Goal: Task Accomplishment & Management: Use online tool/utility

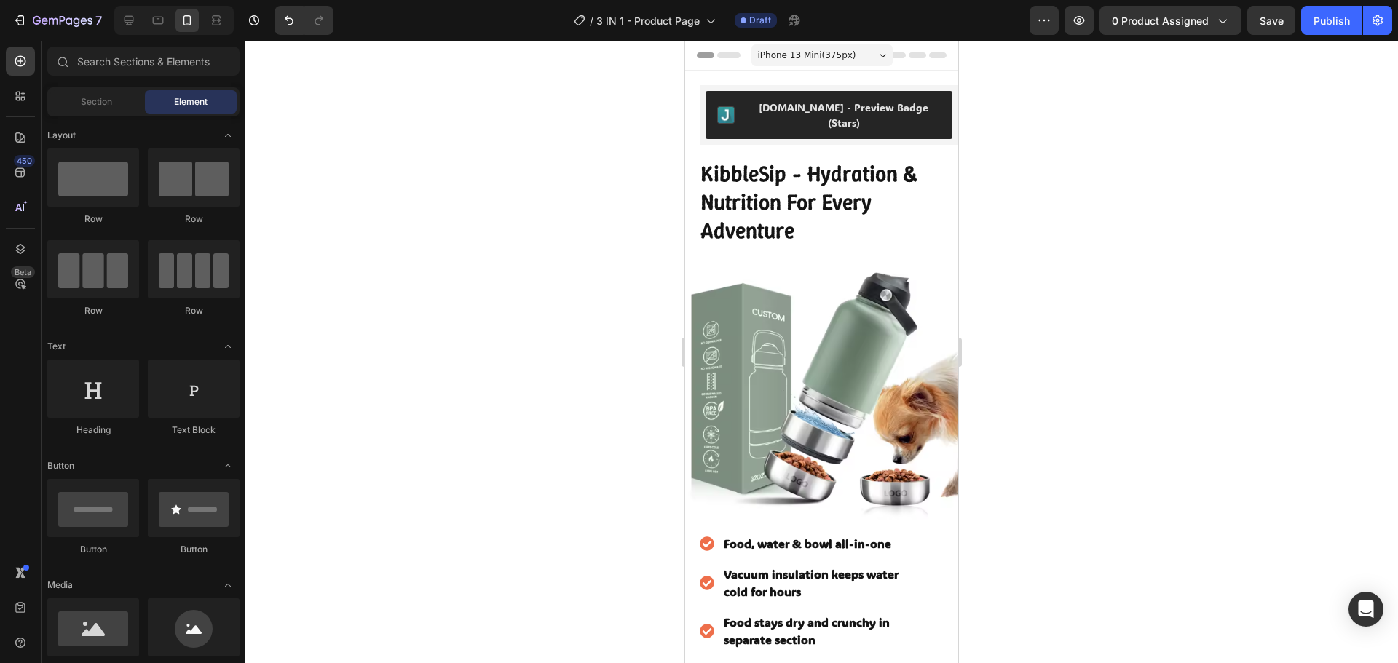
scroll to position [437, 0]
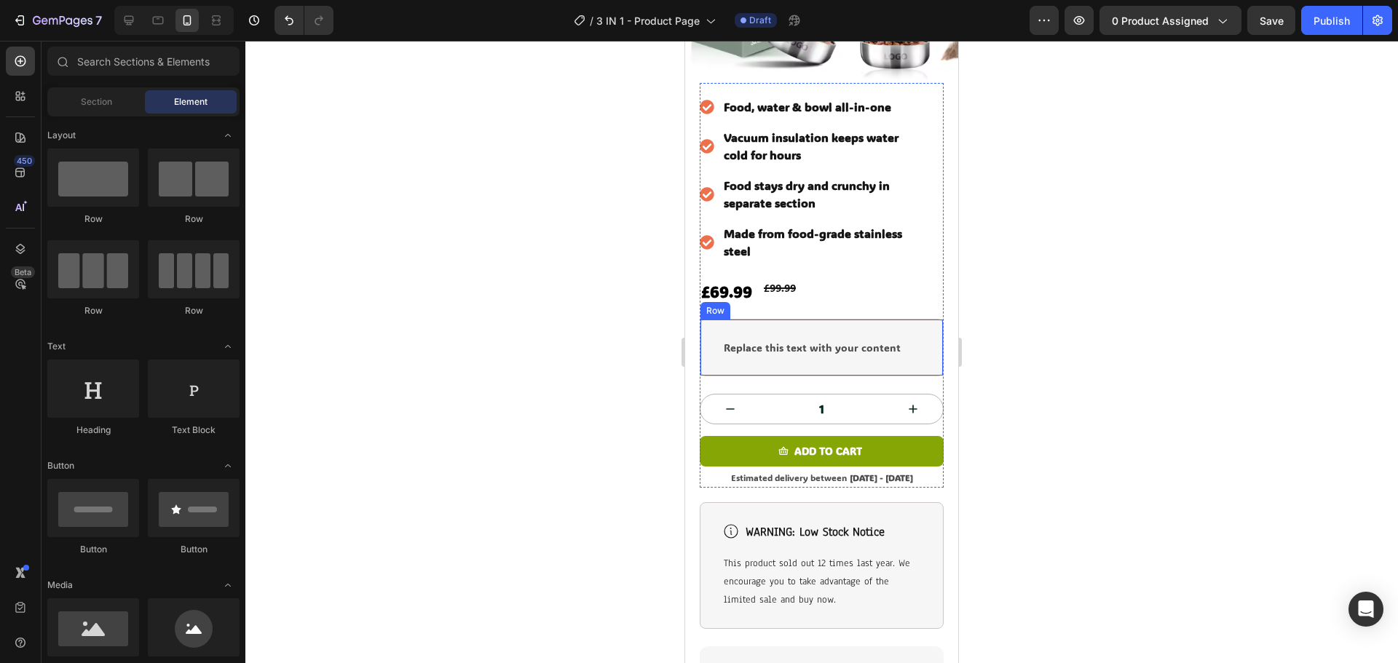
click at [831, 319] on div "Replace this text with your content Text Block Row" at bounding box center [822, 348] width 244 height 58
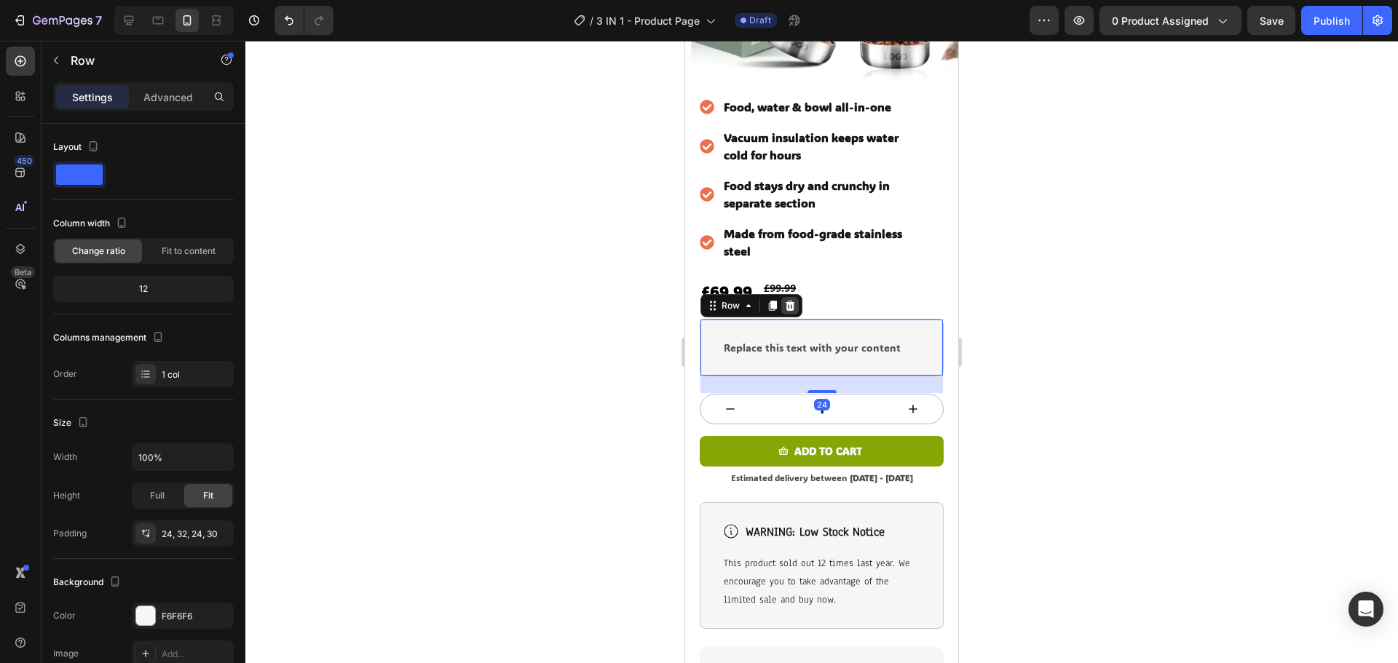
click at [798, 297] on div at bounding box center [789, 305] width 17 height 17
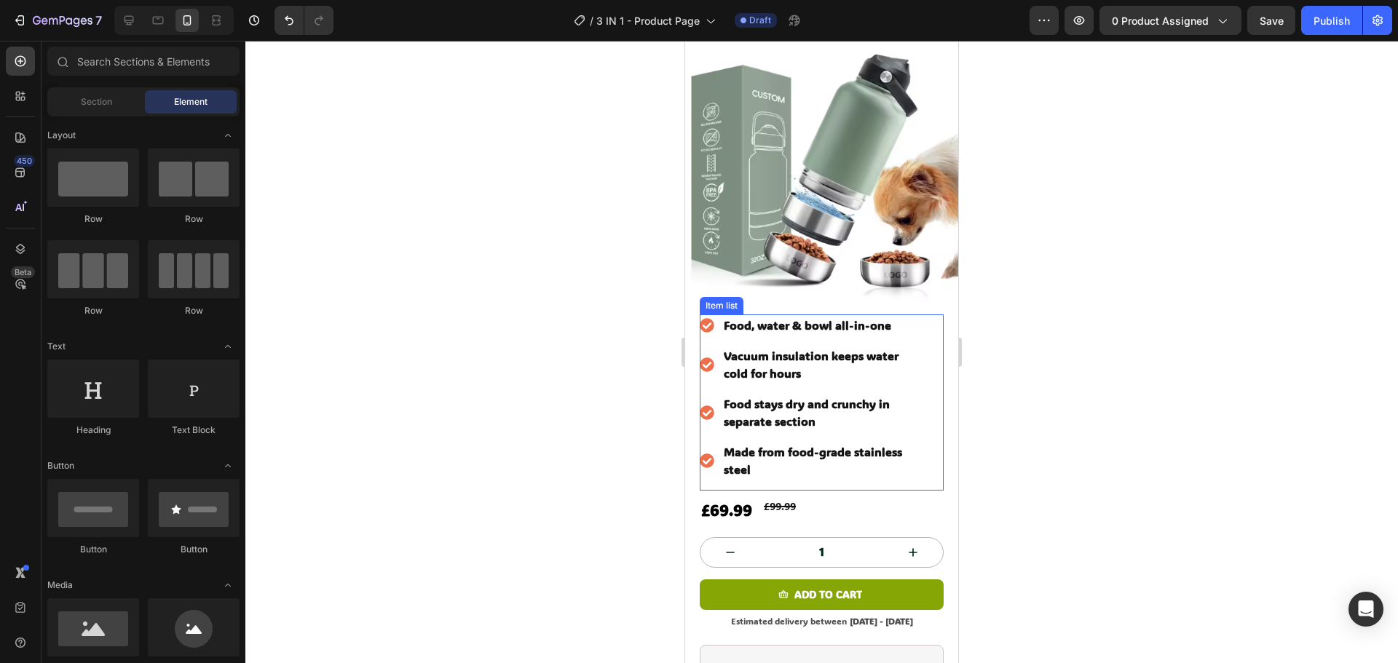
scroll to position [291, 0]
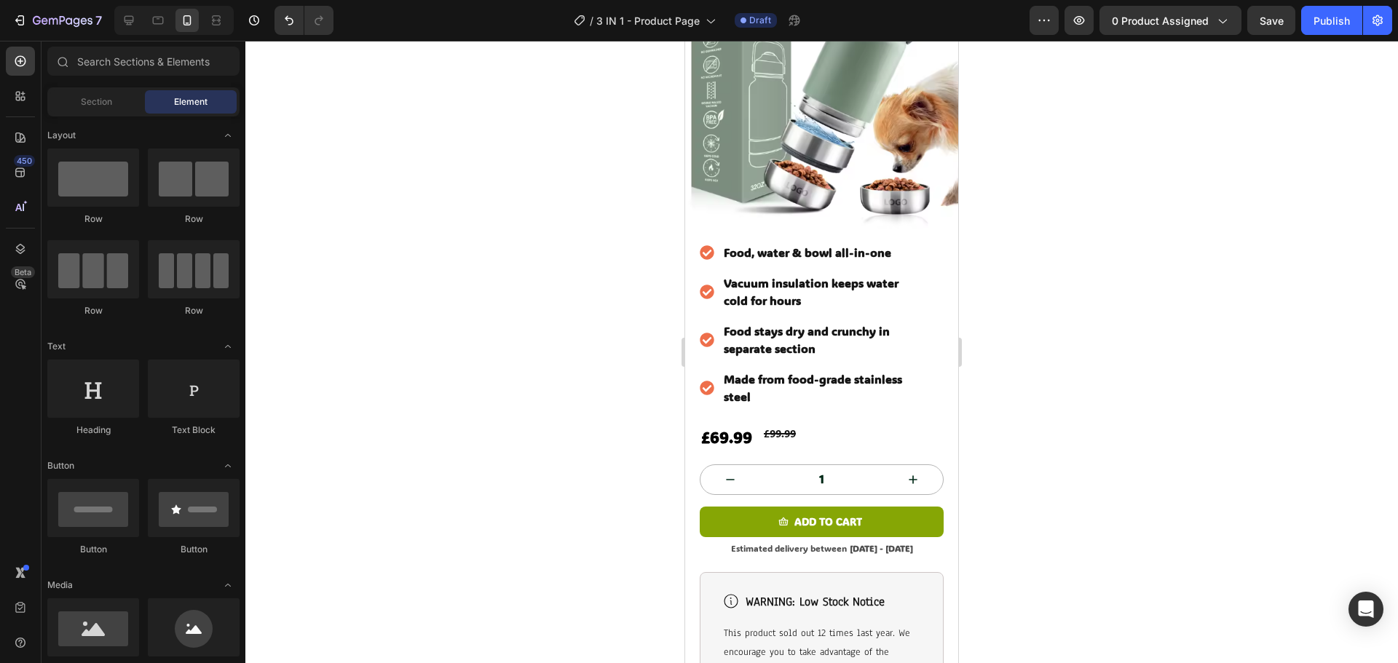
click at [1066, 347] on div at bounding box center [821, 352] width 1153 height 623
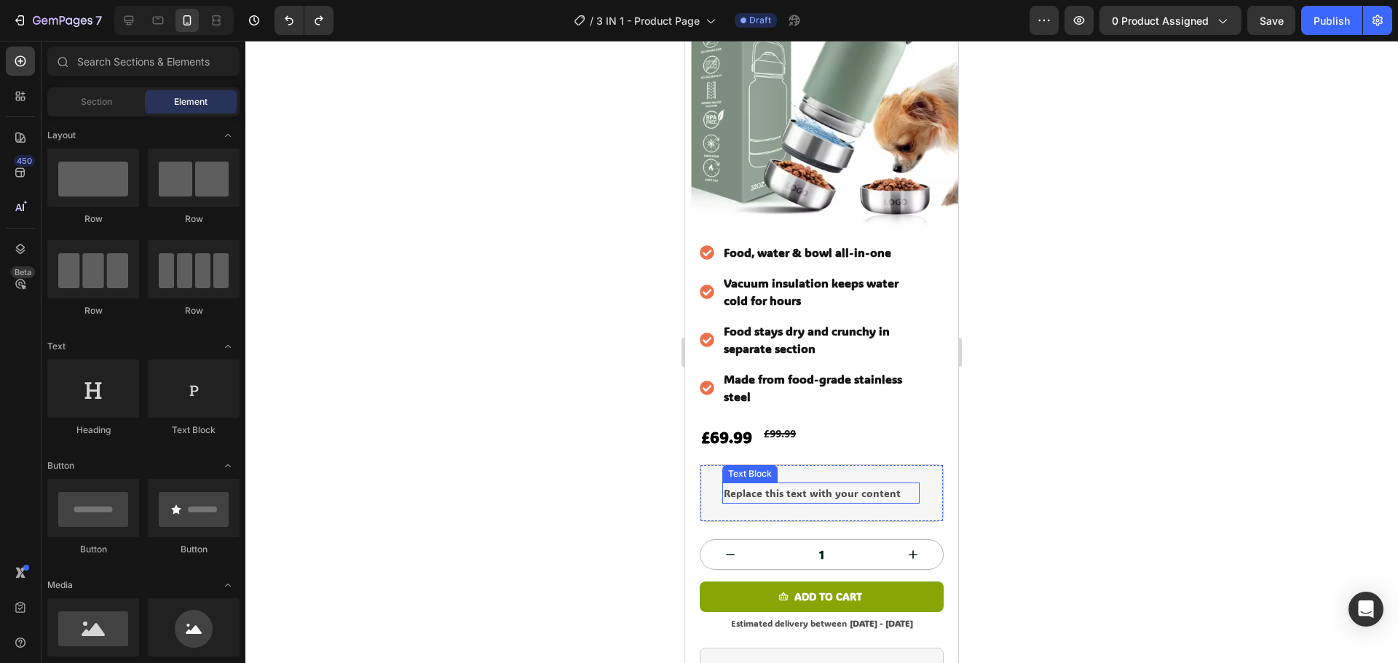
click at [851, 483] on div "Replace this text with your content" at bounding box center [820, 493] width 197 height 21
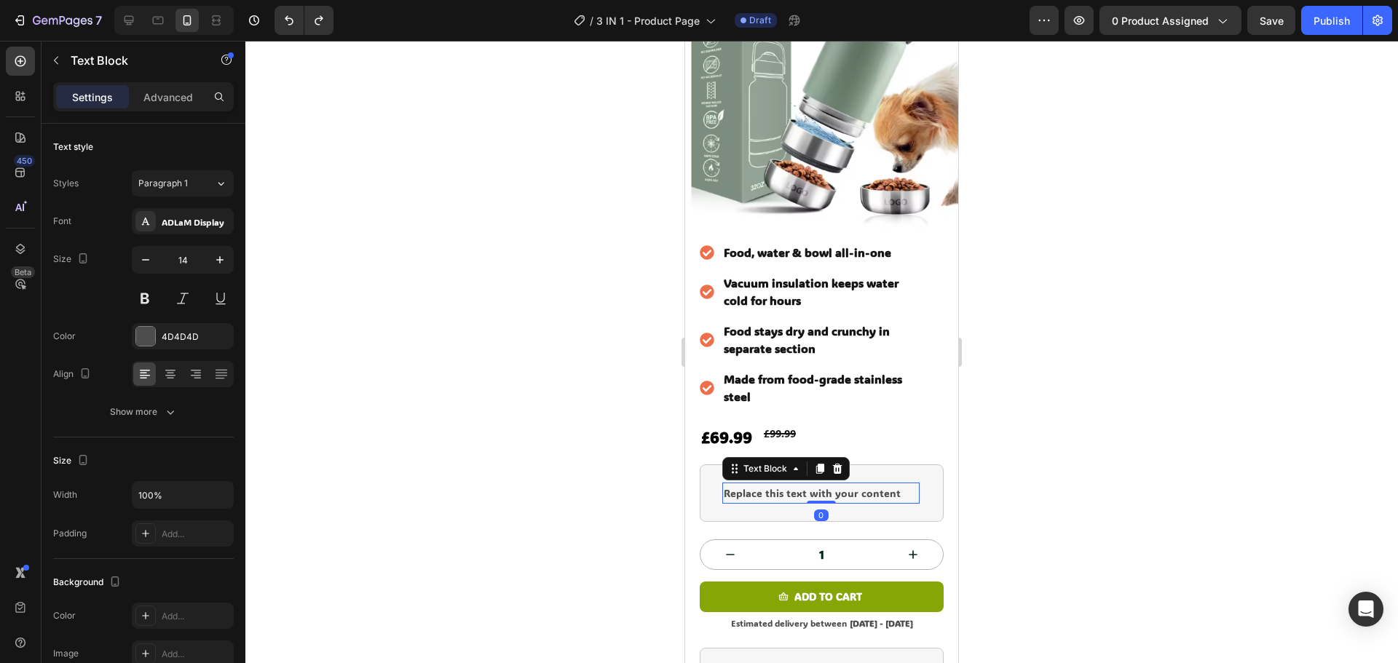
click at [851, 483] on div "Replace this text with your content" at bounding box center [820, 493] width 197 height 21
click at [851, 484] on p "Replace this text with your content" at bounding box center [821, 493] width 194 height 18
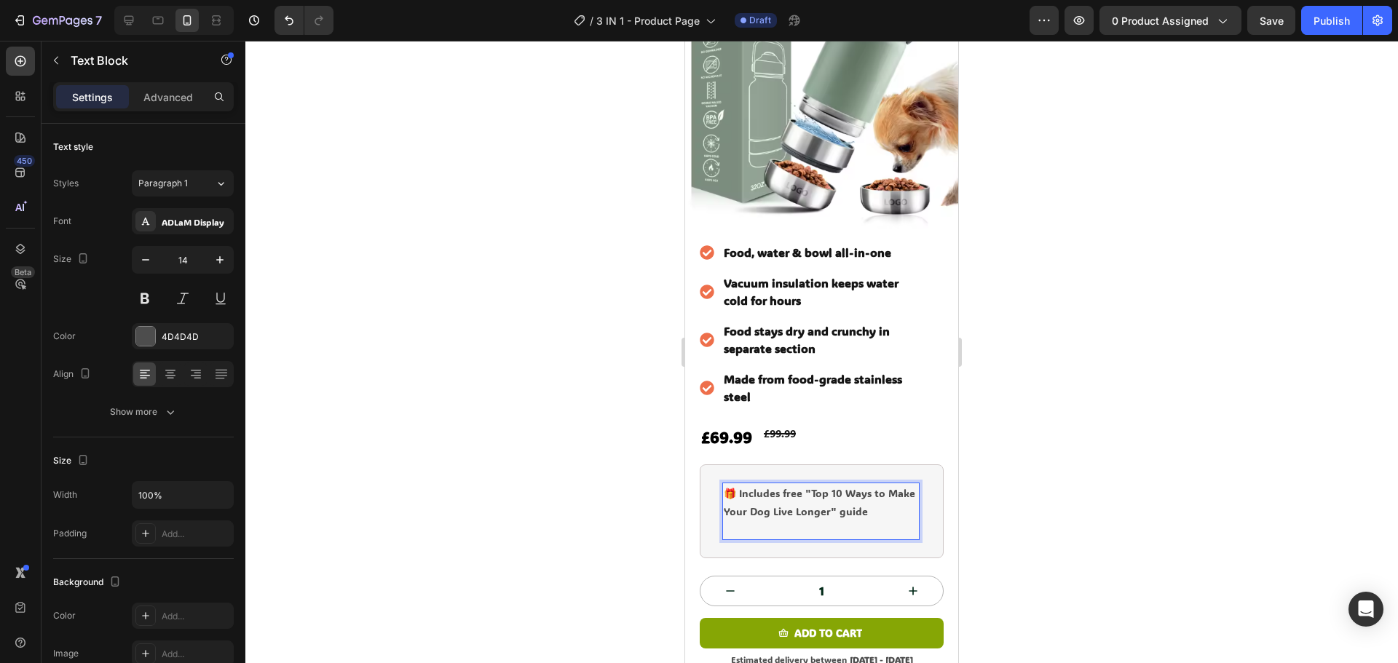
click at [1167, 390] on div at bounding box center [821, 352] width 1153 height 623
click at [809, 521] on p "Rich Text Editor. Editing area: main" at bounding box center [821, 530] width 194 height 18
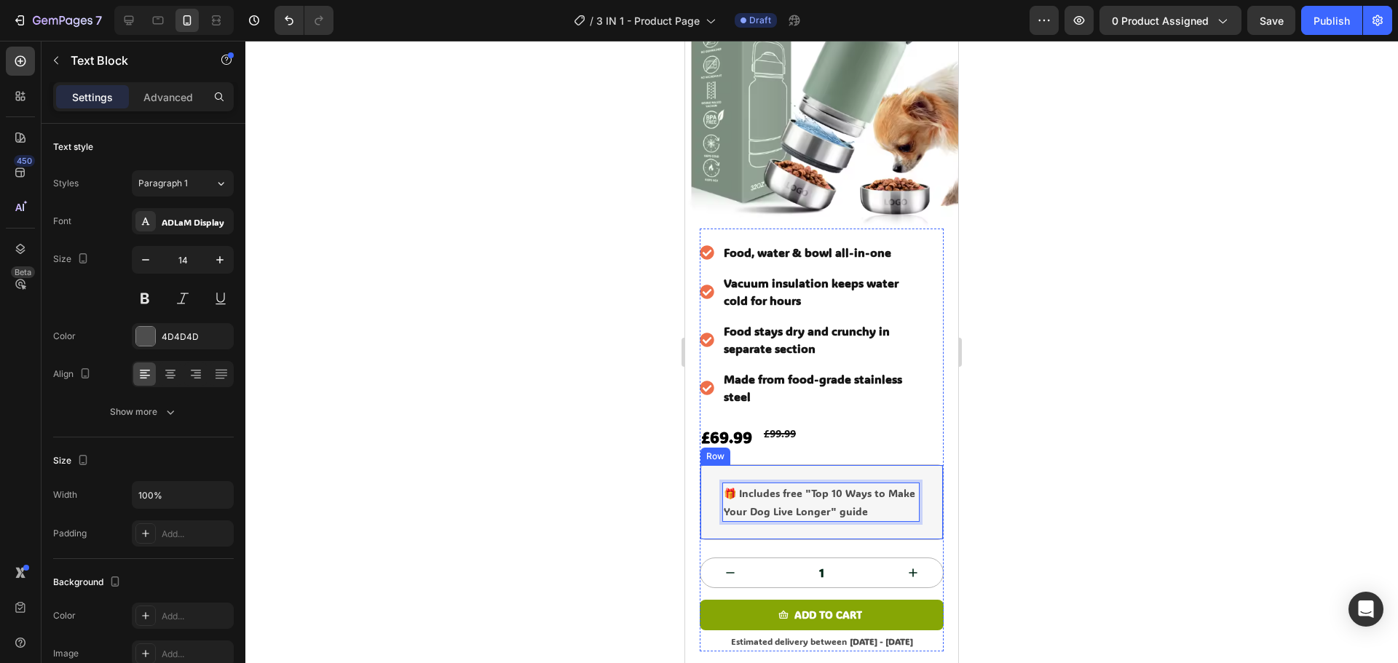
click at [1094, 426] on div at bounding box center [821, 352] width 1153 height 623
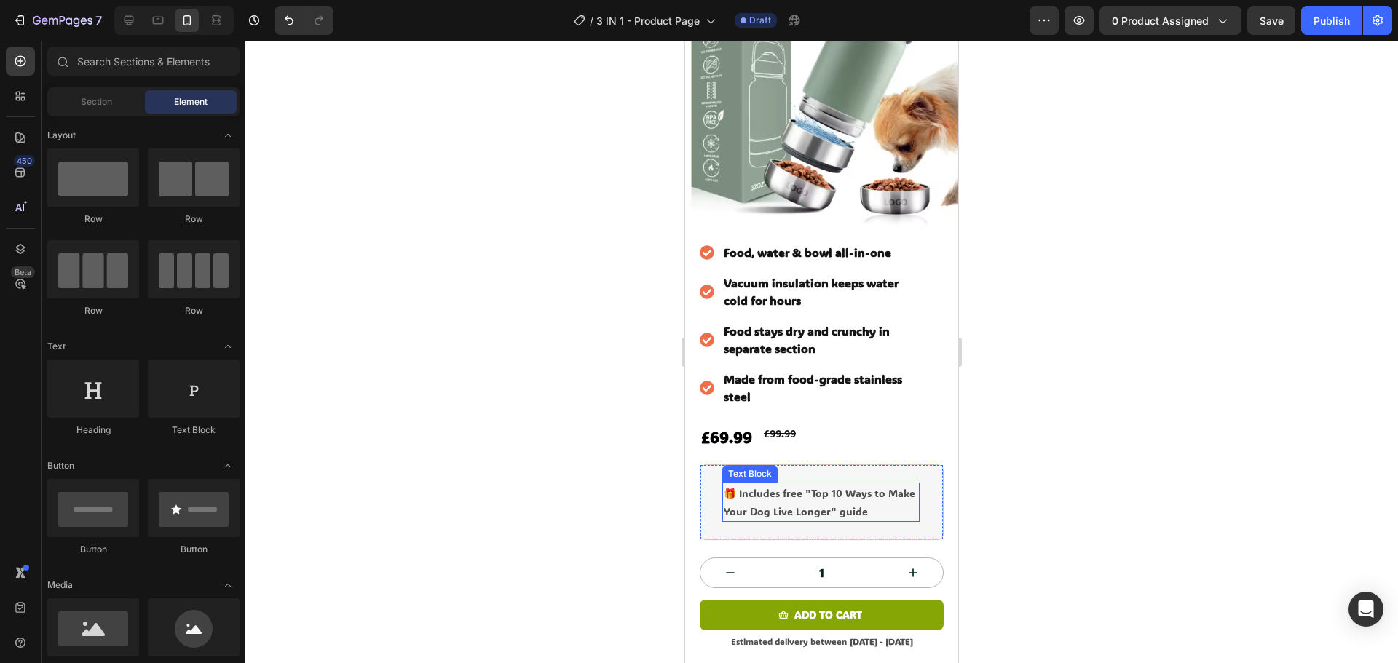
click at [787, 484] on p "🎁 Includes free "Top 10 Ways to Make Your Dog Live Longer" guide" at bounding box center [821, 502] width 194 height 36
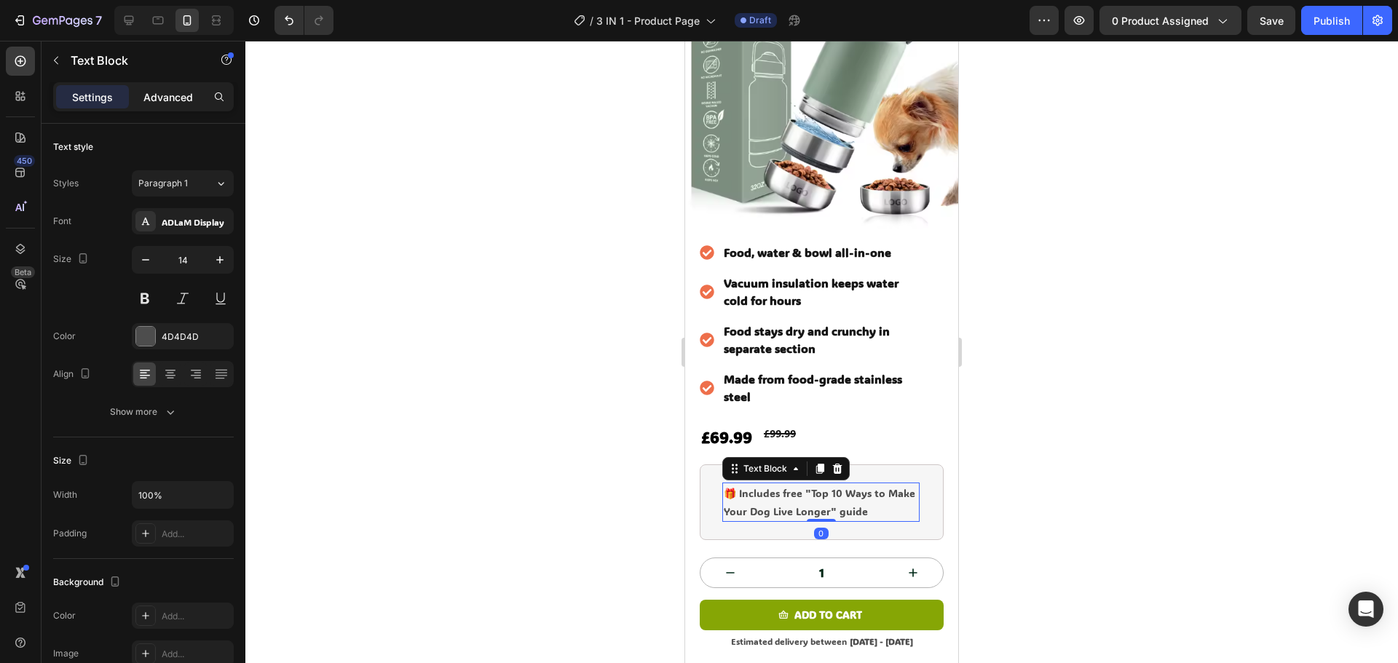
click at [184, 94] on p "Advanced" at bounding box center [168, 97] width 50 height 15
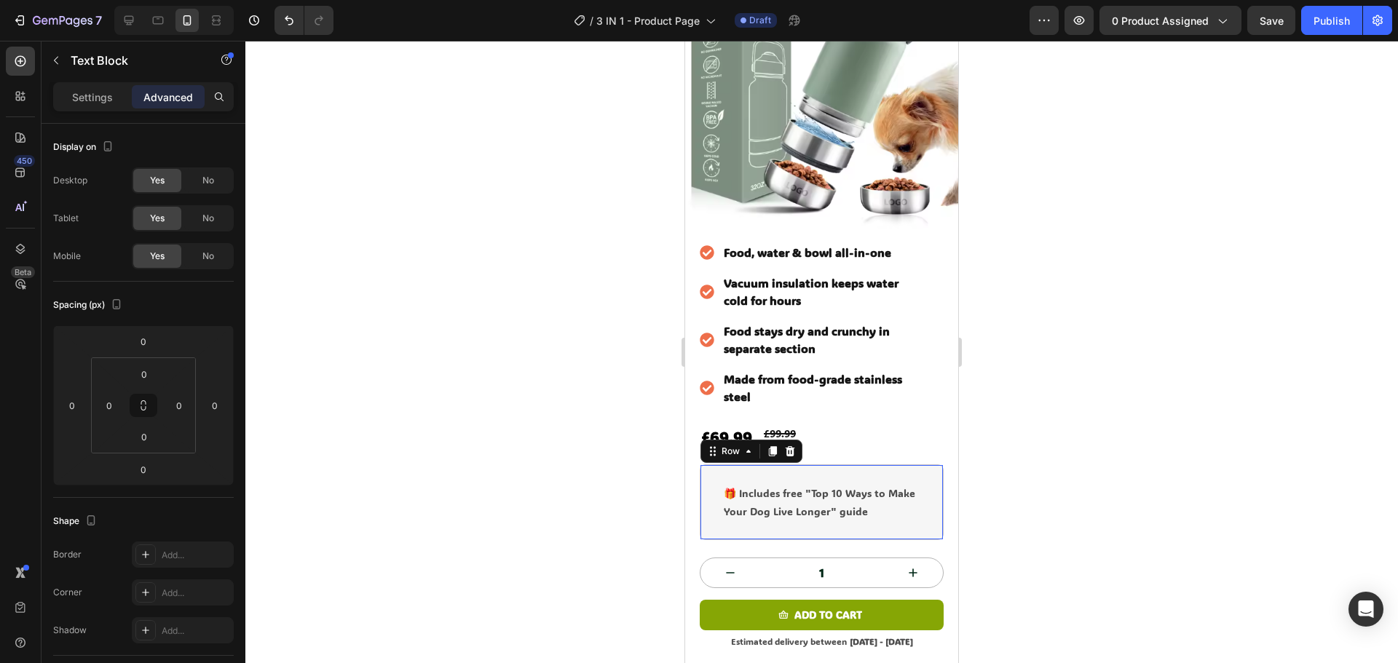
click at [713, 465] on div "🎁 Includes free "Top 10 Ways to Make Your Dog Live Longer" guide Text Block Row…" at bounding box center [822, 503] width 244 height 76
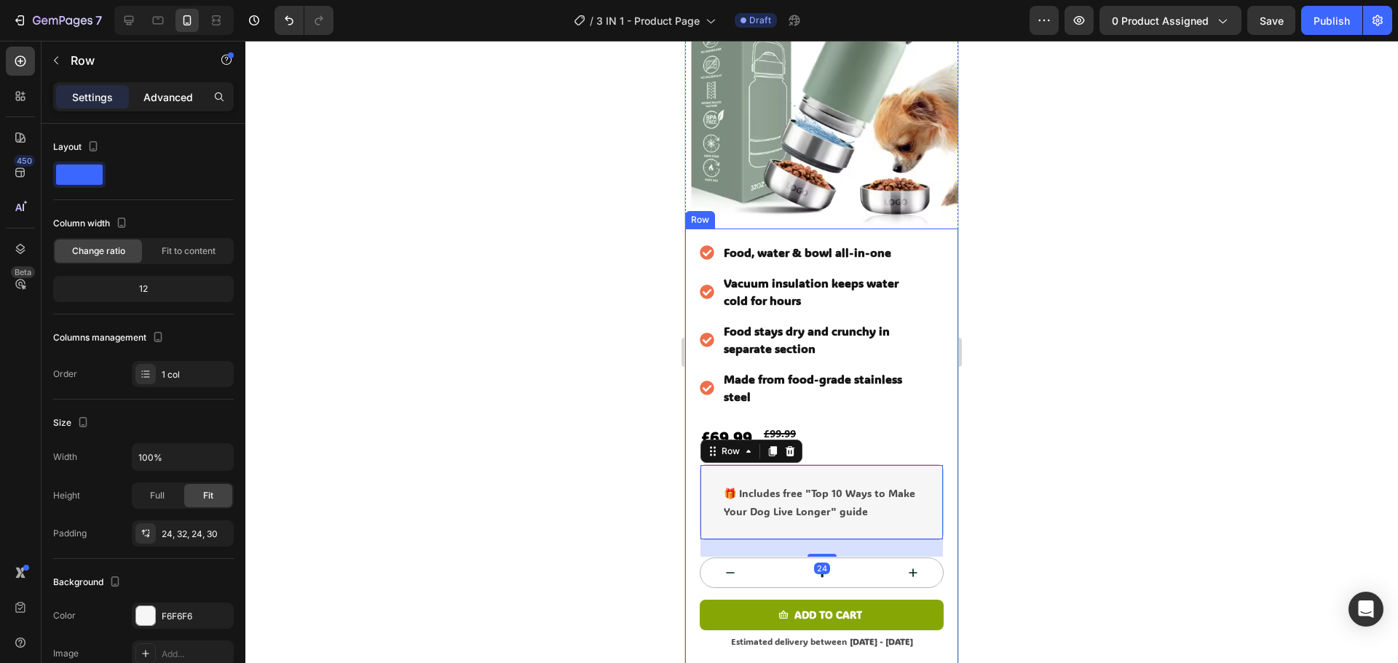
click at [176, 87] on div "Advanced" at bounding box center [168, 96] width 73 height 23
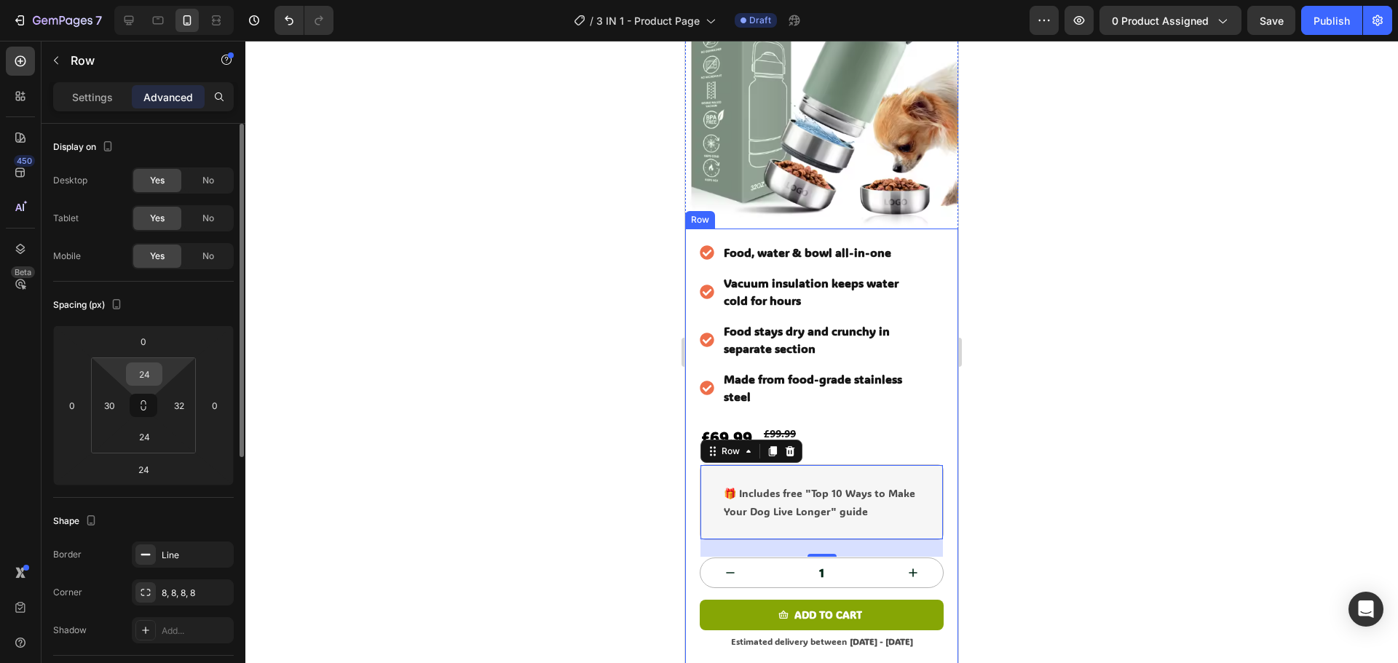
click at [150, 373] on input "24" at bounding box center [144, 374] width 29 height 22
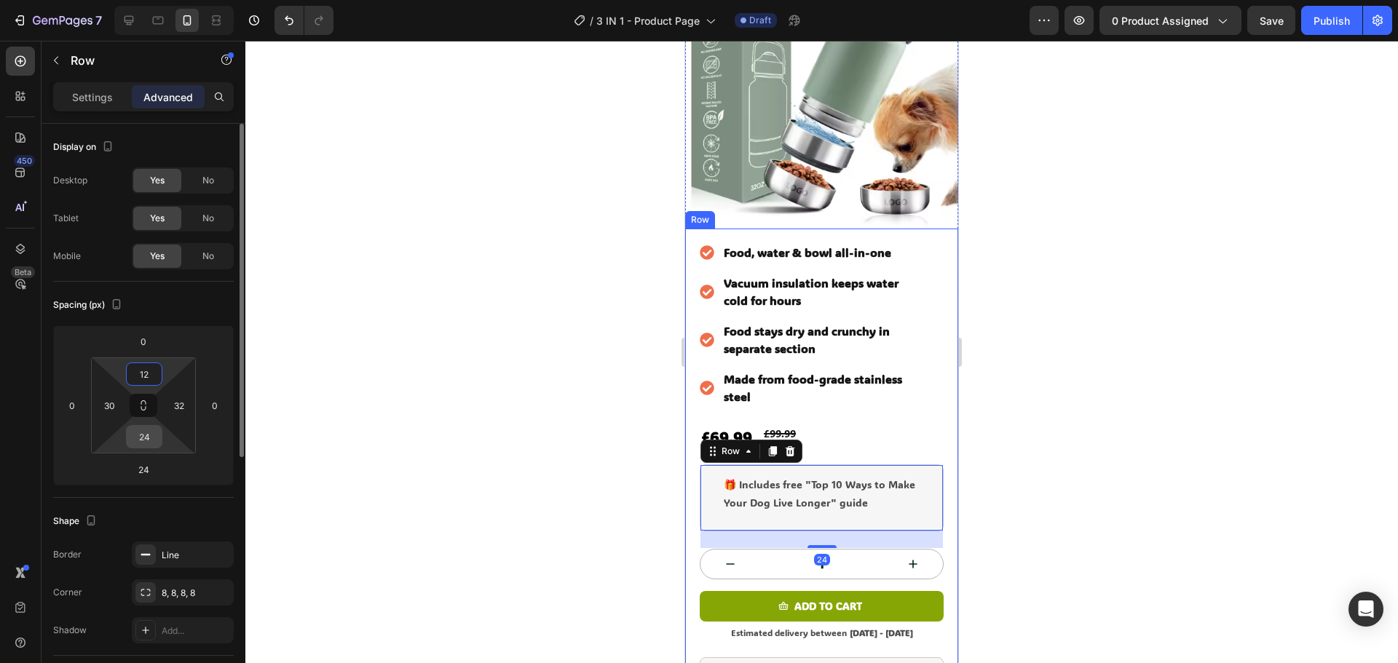
type input "12"
click at [142, 438] on input "24" at bounding box center [144, 437] width 29 height 22
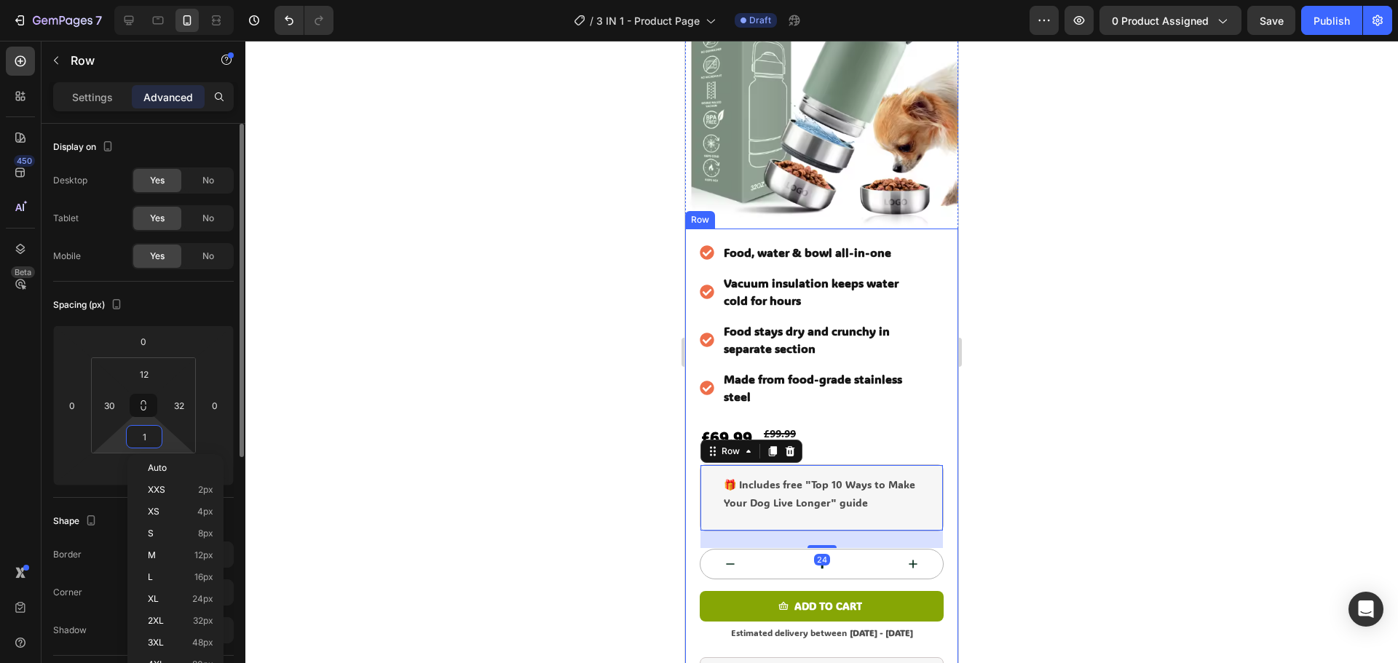
type input "12"
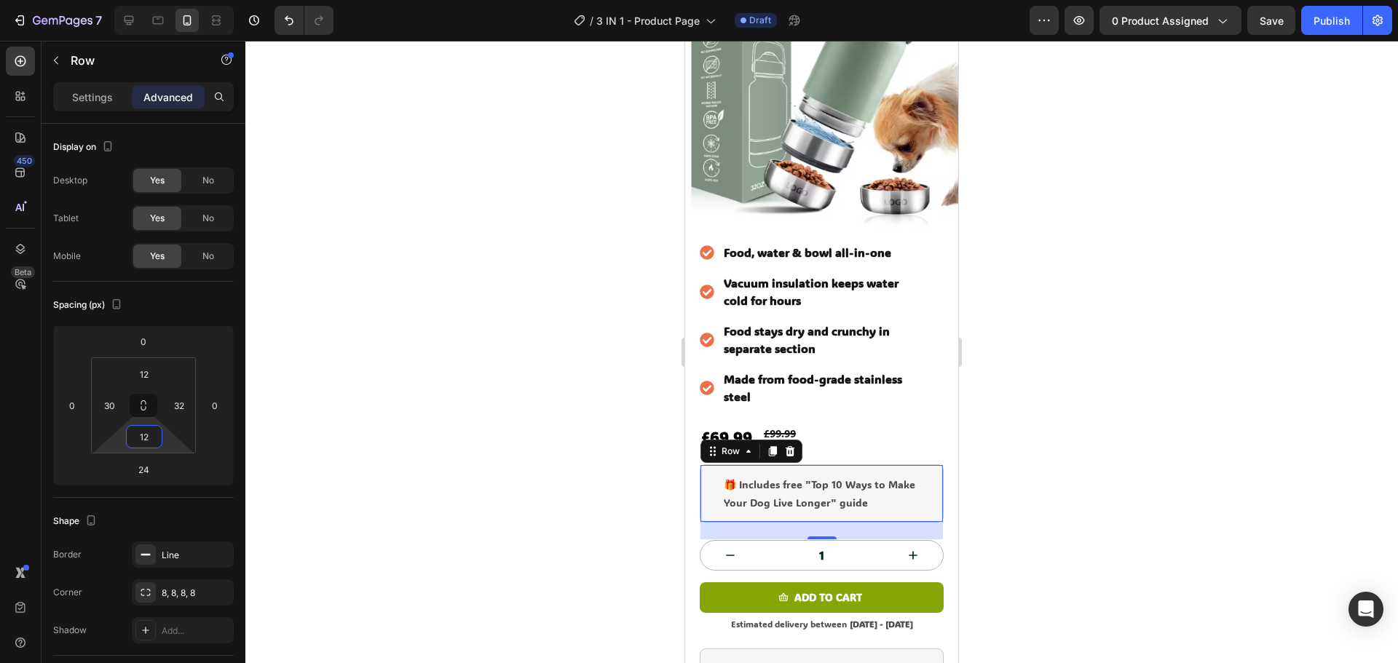
click at [1184, 278] on div at bounding box center [821, 352] width 1153 height 623
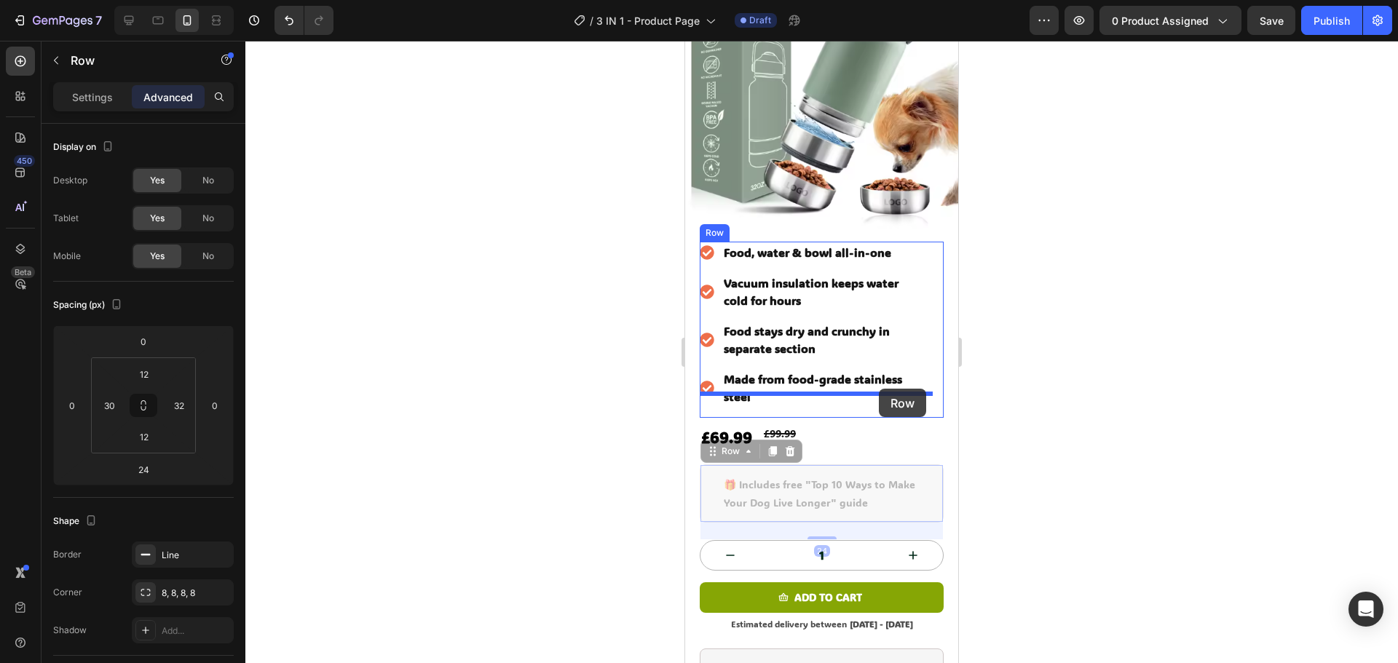
drag, startPoint x: 911, startPoint y: 459, endPoint x: 879, endPoint y: 389, distance: 76.9
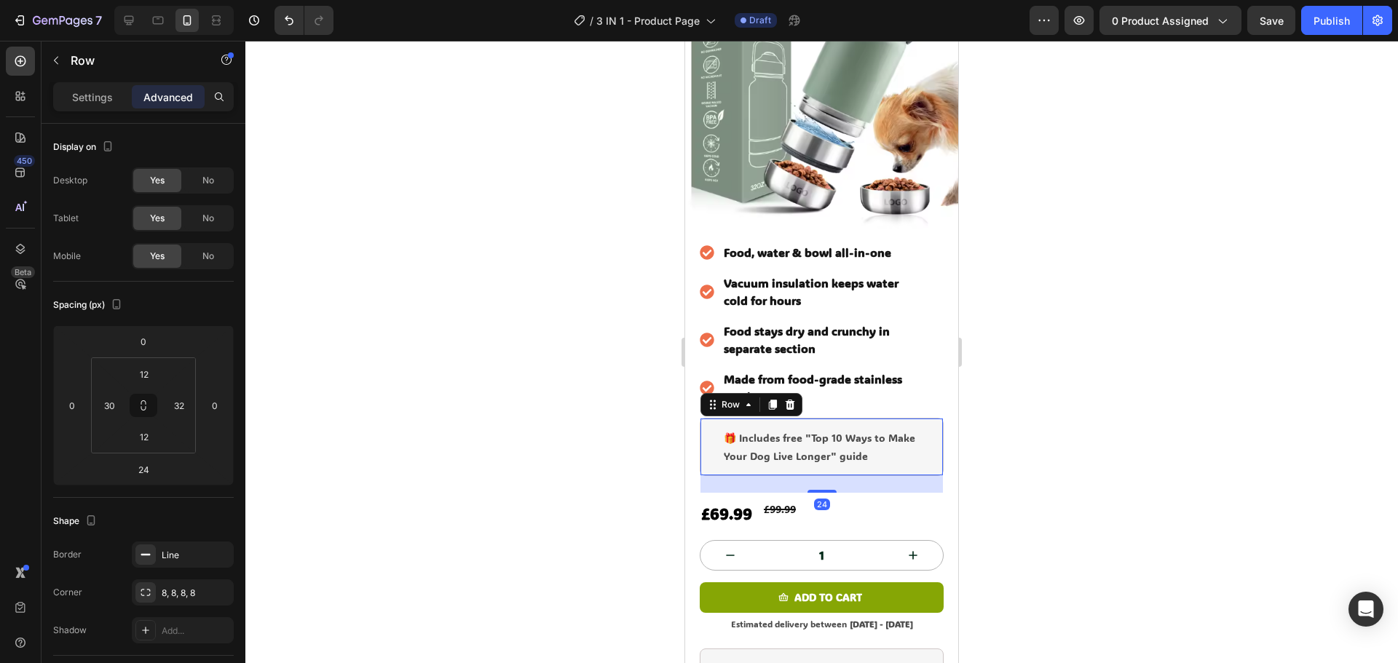
click at [1208, 357] on div at bounding box center [821, 352] width 1153 height 623
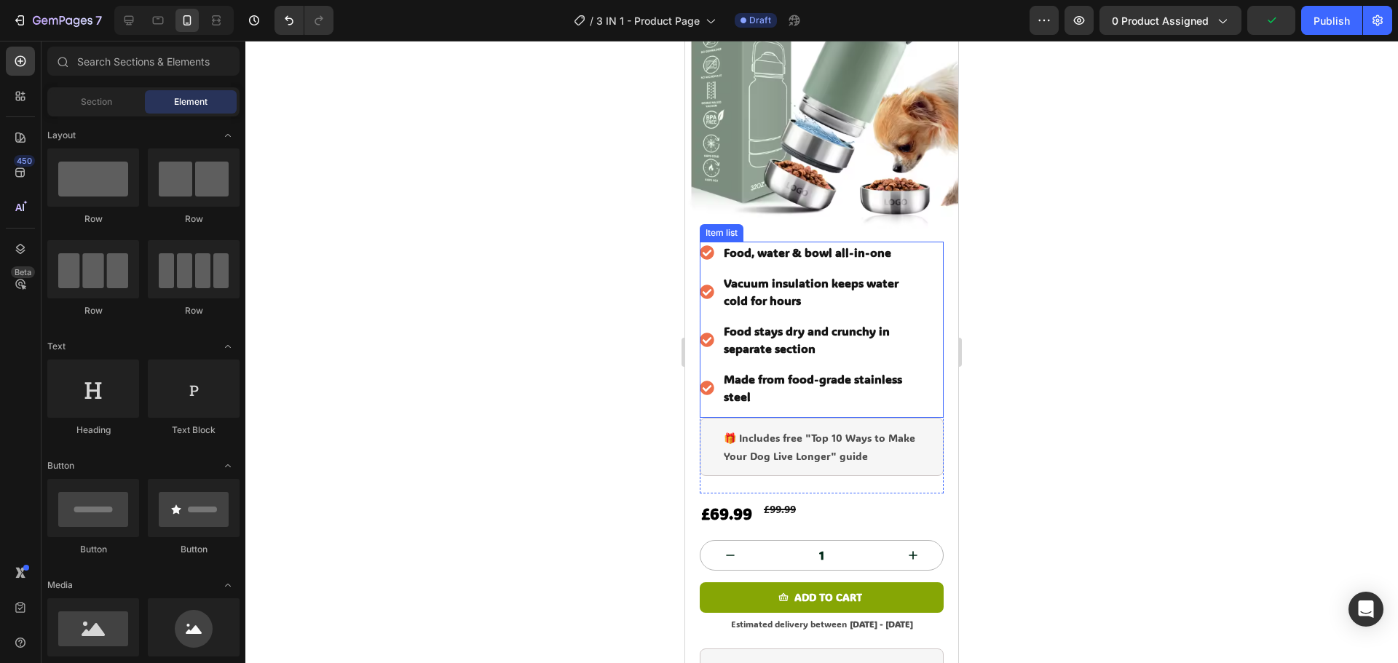
click at [794, 385] on div "Food, water & bowl all-in-one Vacuum insulation keeps water cold for hours Food…" at bounding box center [807, 330] width 215 height 176
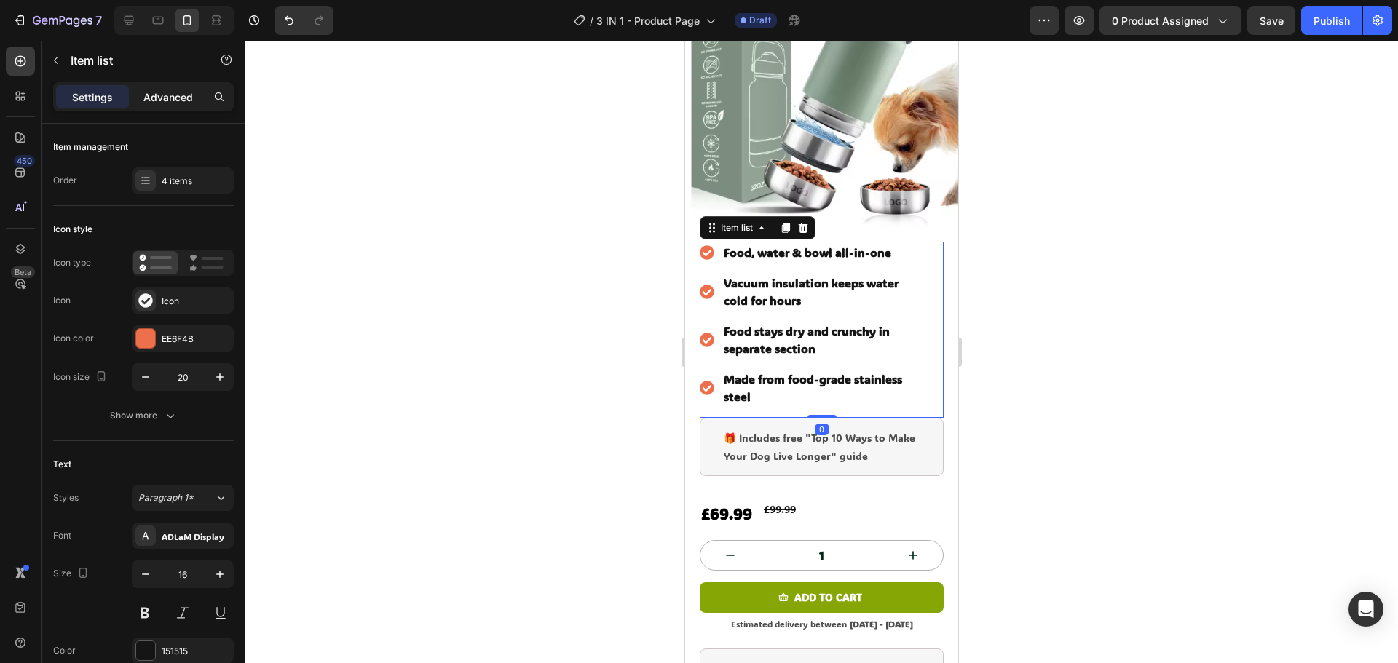
click at [183, 98] on p "Advanced" at bounding box center [168, 97] width 50 height 15
type input "100%"
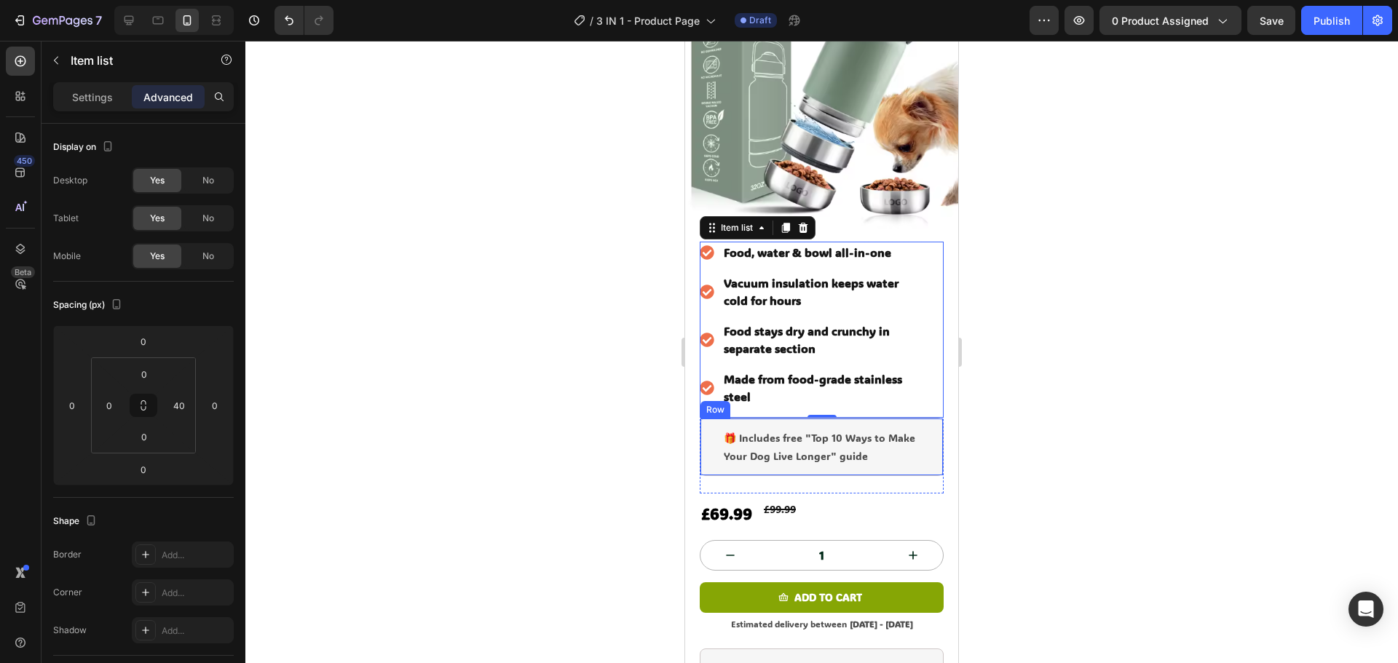
click at [705, 419] on div "🎁 Includes free "Top 10 Ways to Make Your Dog Live Longer" guide Text Block Row" at bounding box center [822, 447] width 244 height 58
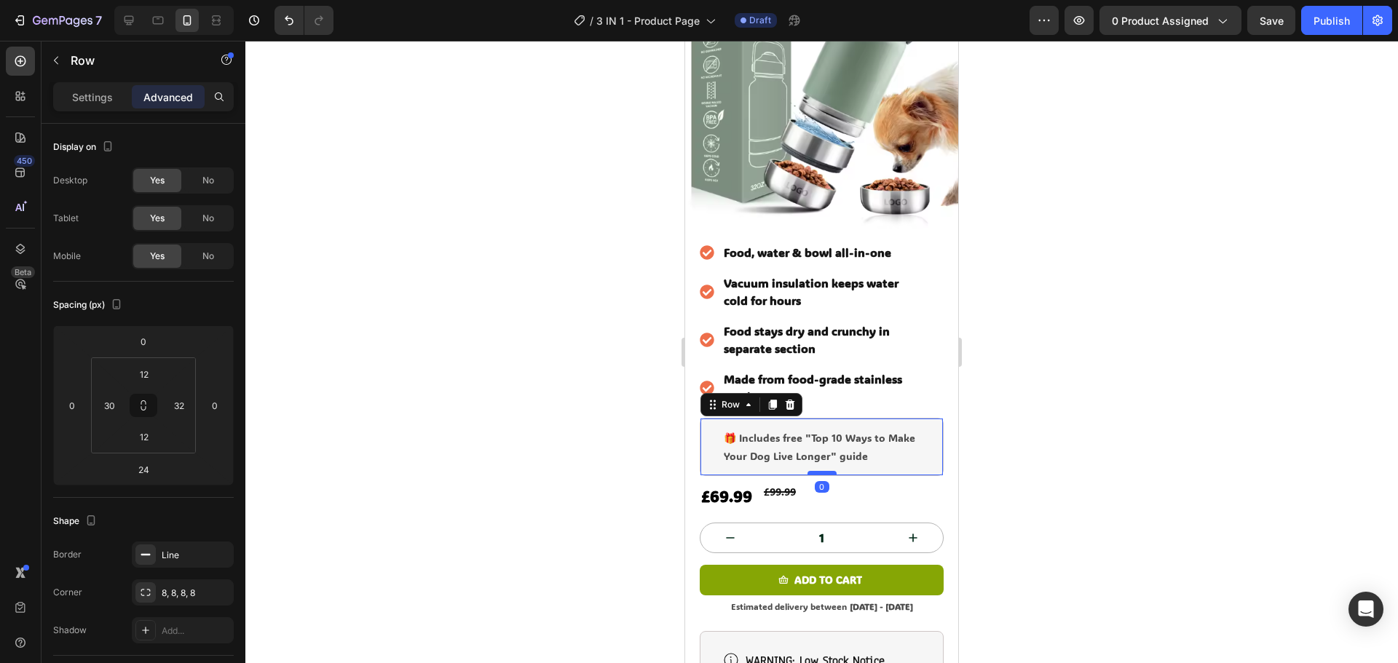
drag, startPoint x: 811, startPoint y: 468, endPoint x: 810, endPoint y: 450, distance: 18.3
click at [810, 471] on div at bounding box center [822, 473] width 29 height 4
type input "0"
click at [1162, 407] on div at bounding box center [821, 352] width 1153 height 623
click at [913, 422] on div "🎁 Includes free "Top 10 Ways to Make Your Dog Live Longer" guide Text Block Row…" at bounding box center [822, 447] width 244 height 58
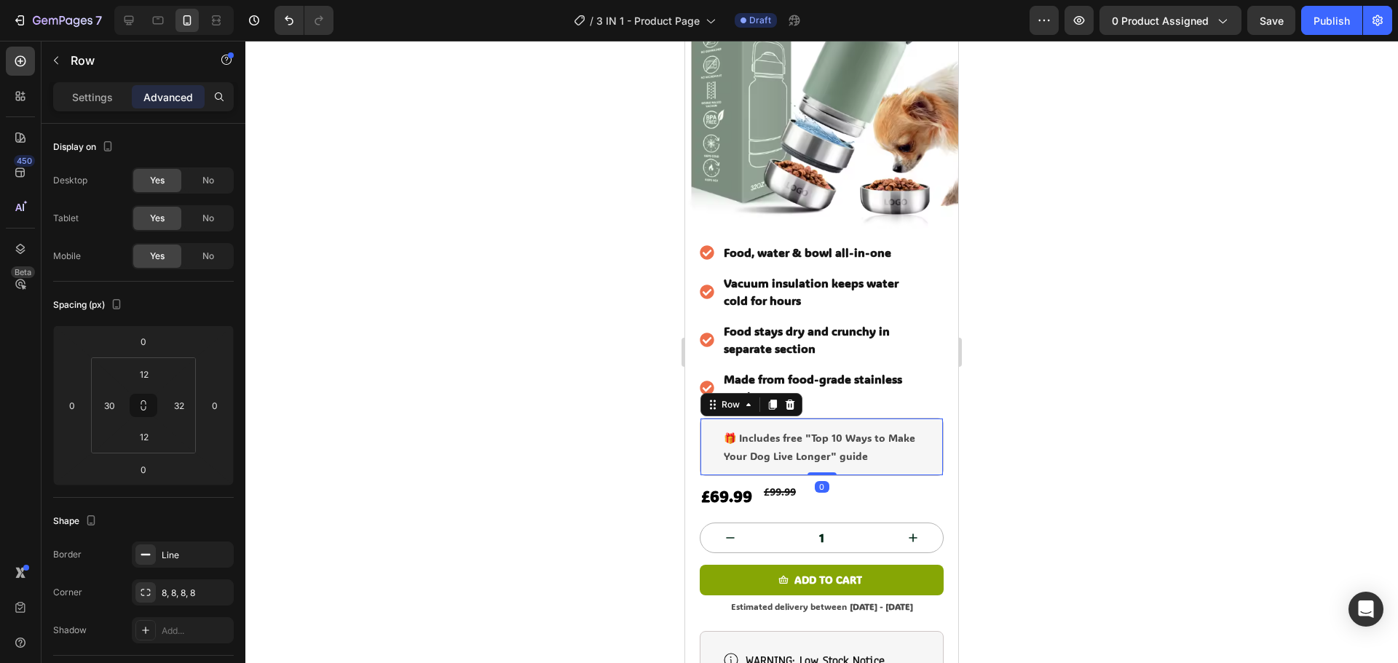
click at [1159, 330] on div at bounding box center [821, 352] width 1153 height 623
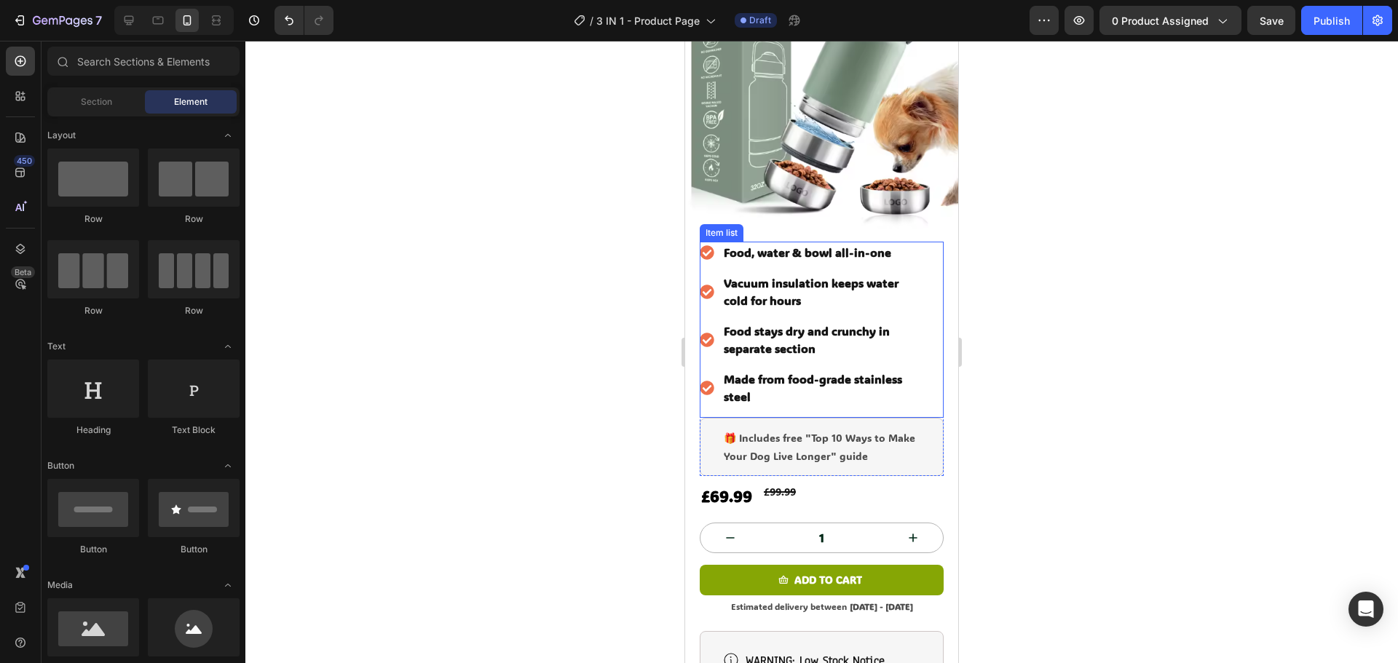
click at [870, 371] on p "Made from food-grade stainless steel" at bounding box center [818, 388] width 189 height 35
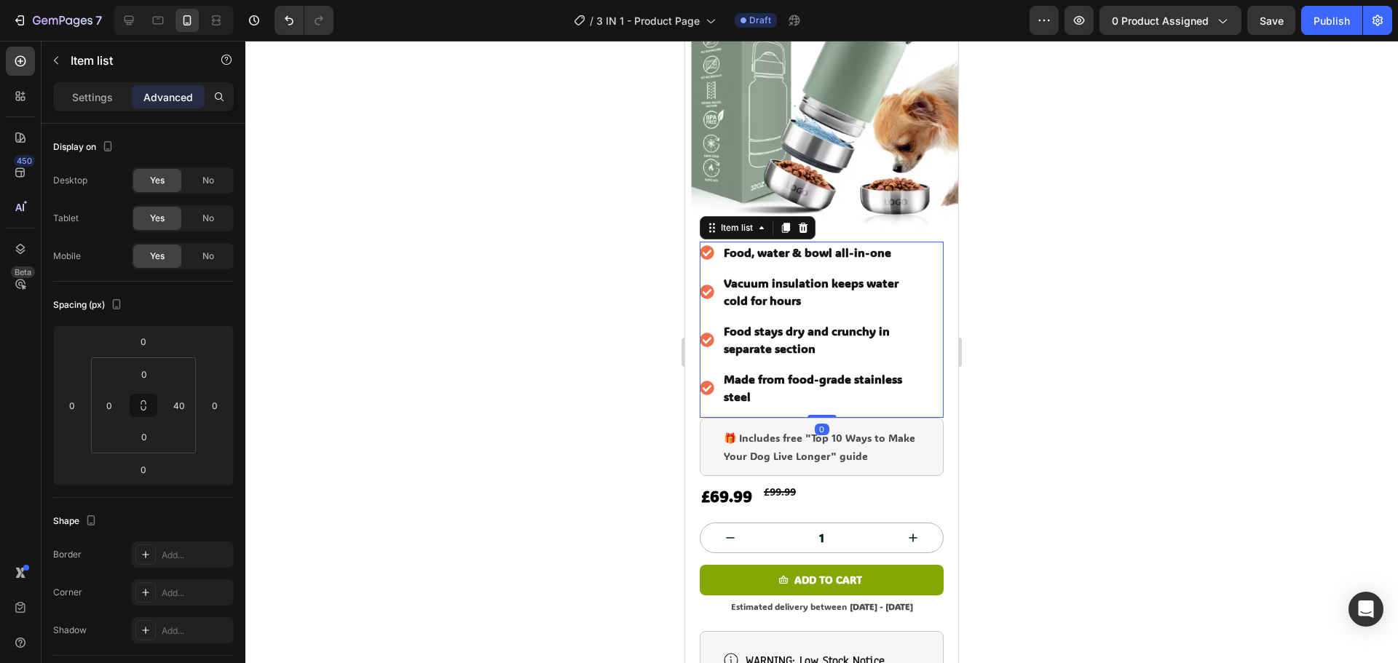
click at [910, 363] on div "Food, water & bowl all-in-one Vacuum insulation keeps water cold for hours Food…" at bounding box center [822, 330] width 244 height 176
click at [898, 432] on p "🎁 Includes free "Top 10 Ways to Make Your Dog Live Longer" guide" at bounding box center [821, 447] width 194 height 36
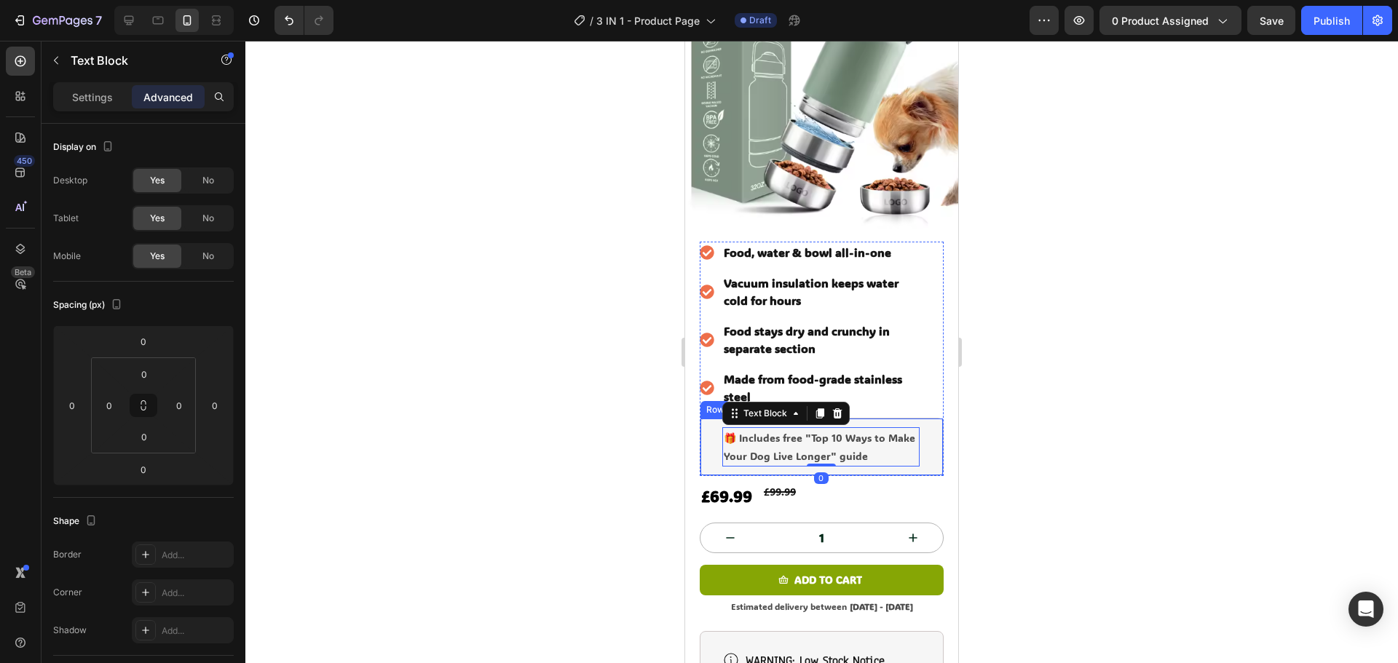
click at [916, 428] on div "🎁 Includes free "Top 10 Ways to Make Your Dog Live Longer" guide Text Block 0 R…" at bounding box center [822, 447] width 244 height 58
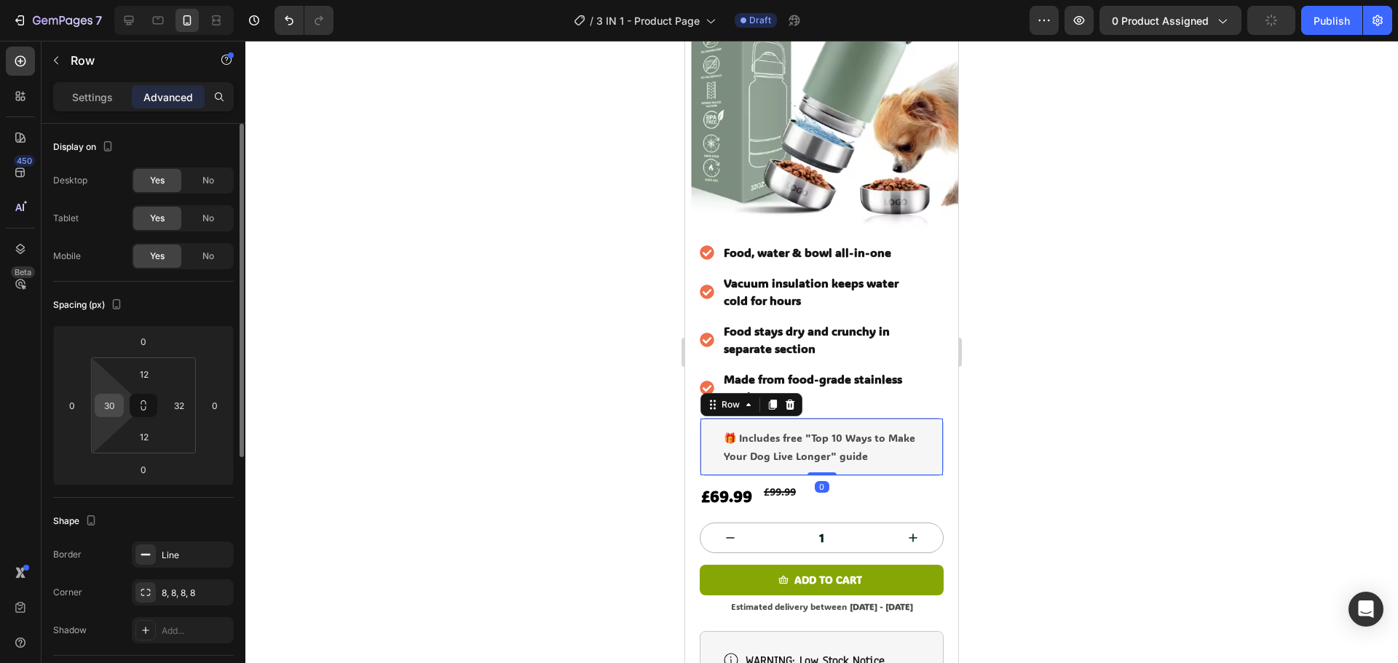
click at [110, 409] on input "30" at bounding box center [109, 406] width 22 height 22
type input "15"
click at [176, 409] on input "32" at bounding box center [179, 406] width 22 height 22
type input "15"
click at [1088, 393] on div at bounding box center [821, 352] width 1153 height 623
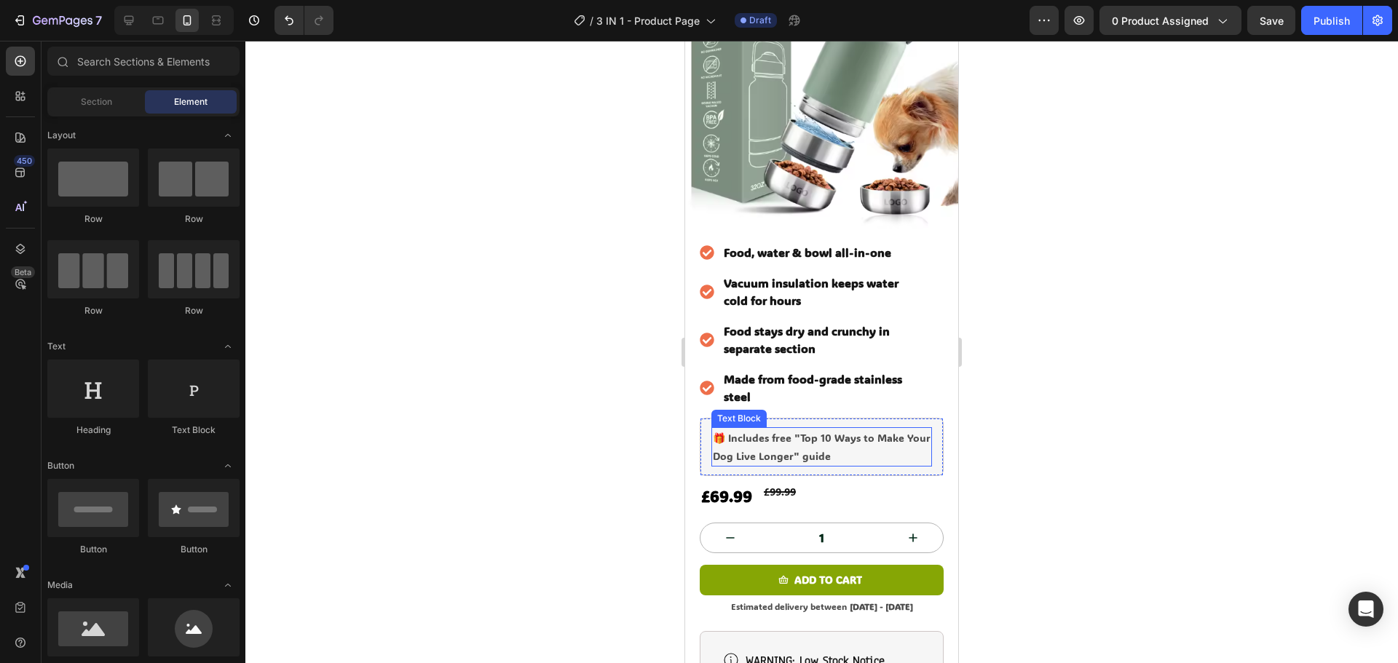
click at [843, 429] on p "🎁 Includes free "Top 10 Ways to Make Your Dog Live Longer" guide" at bounding box center [822, 447] width 218 height 36
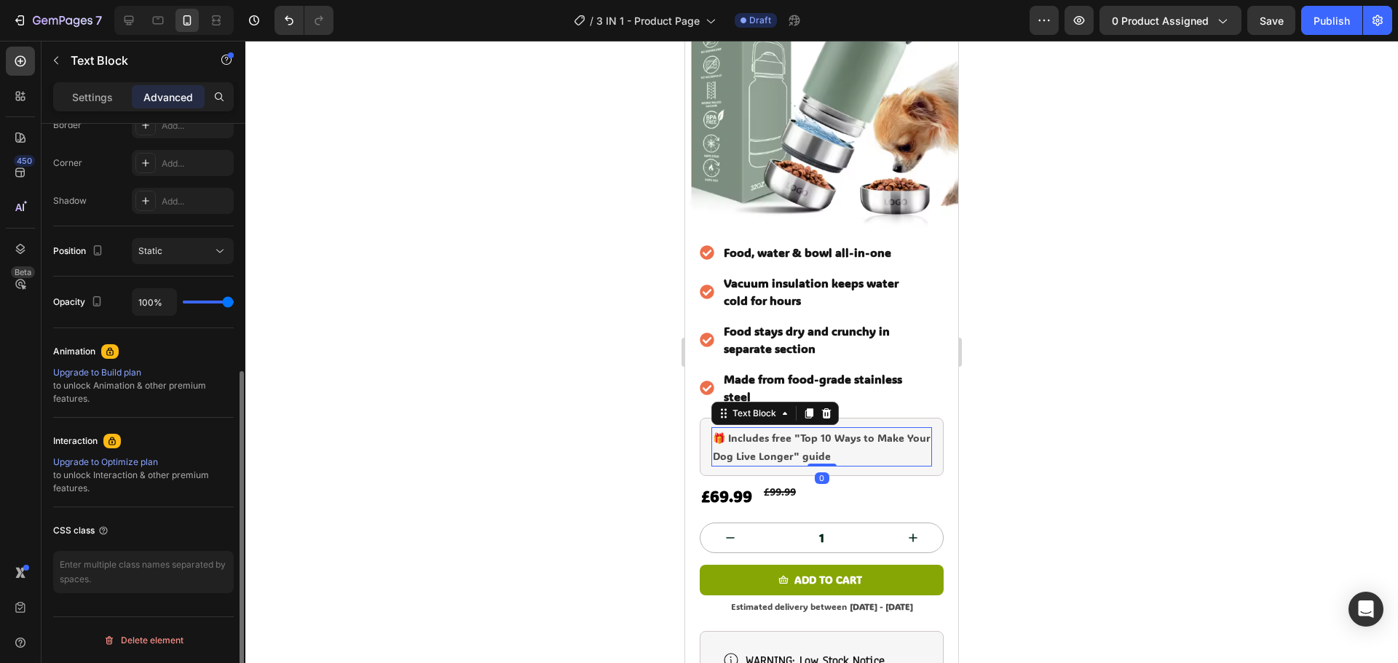
scroll to position [0, 0]
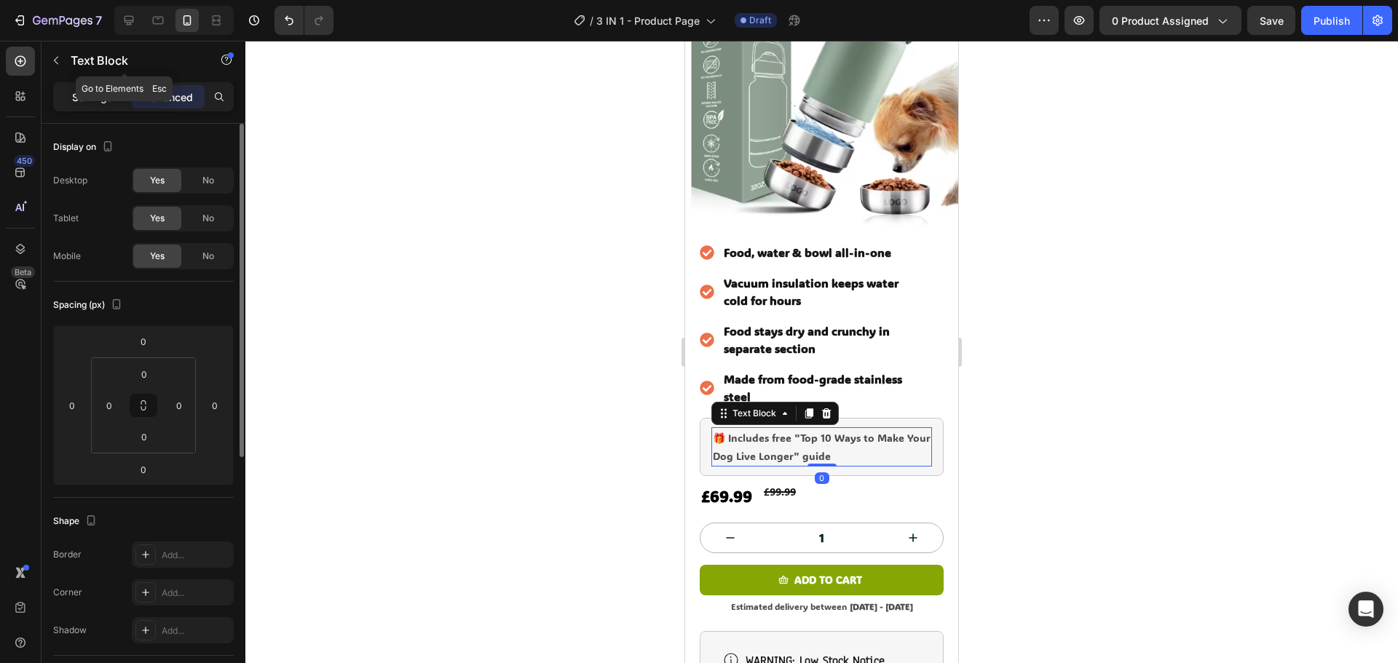
click at [95, 91] on p "Settings" at bounding box center [92, 97] width 41 height 15
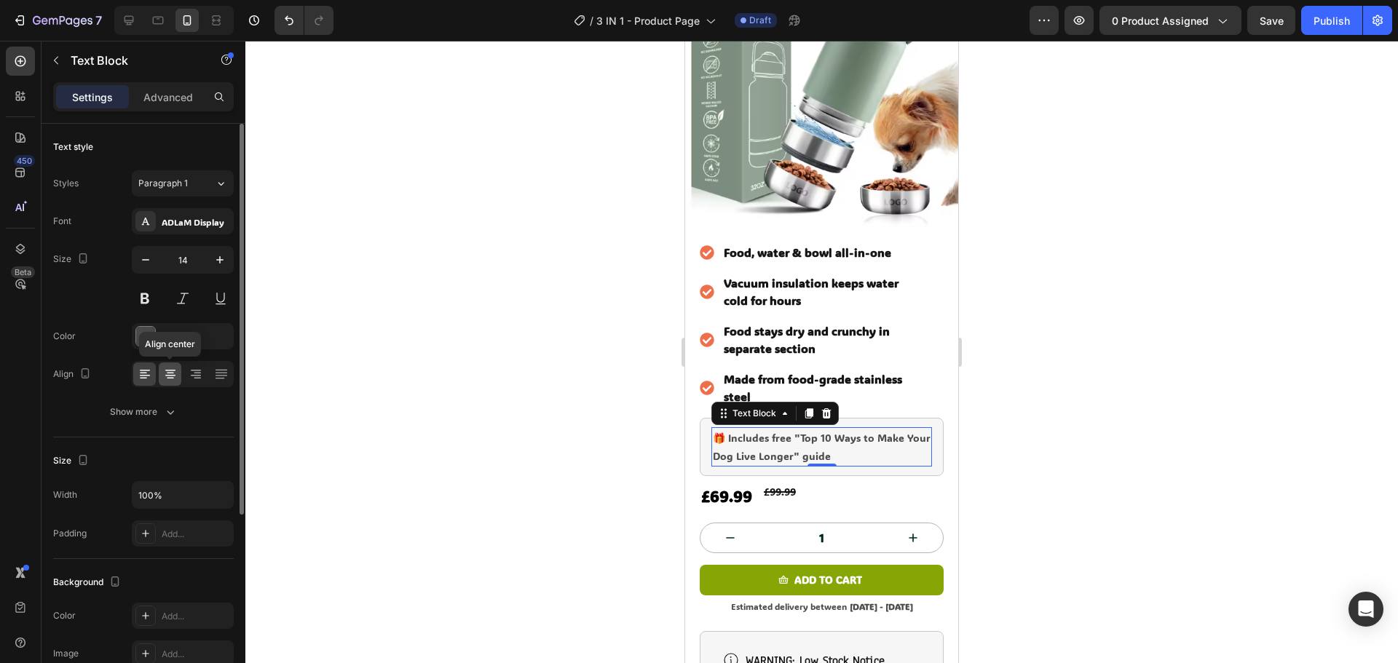
click at [173, 372] on icon at bounding box center [170, 374] width 15 height 15
click at [1171, 375] on div at bounding box center [821, 352] width 1153 height 623
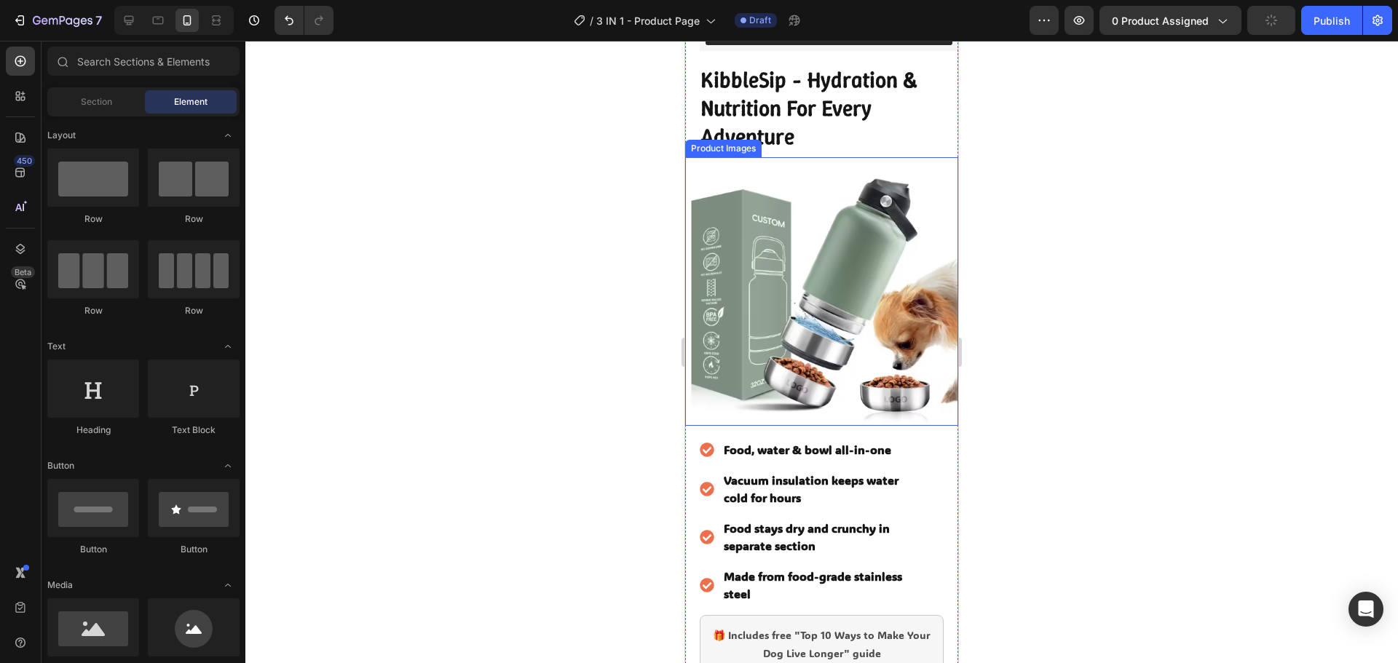
scroll to position [218, 0]
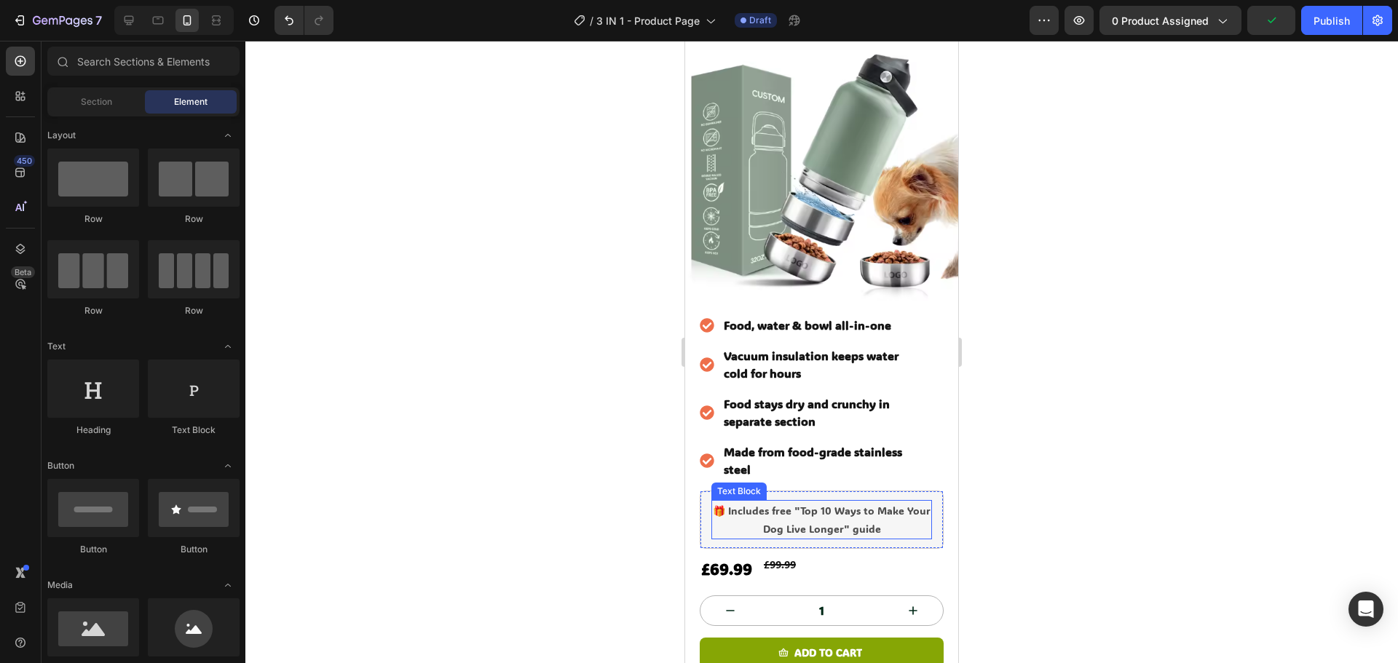
click at [819, 502] on p "🎁 Includes free "Top 10 Ways to Make Your Dog Live Longer" guide" at bounding box center [822, 520] width 218 height 36
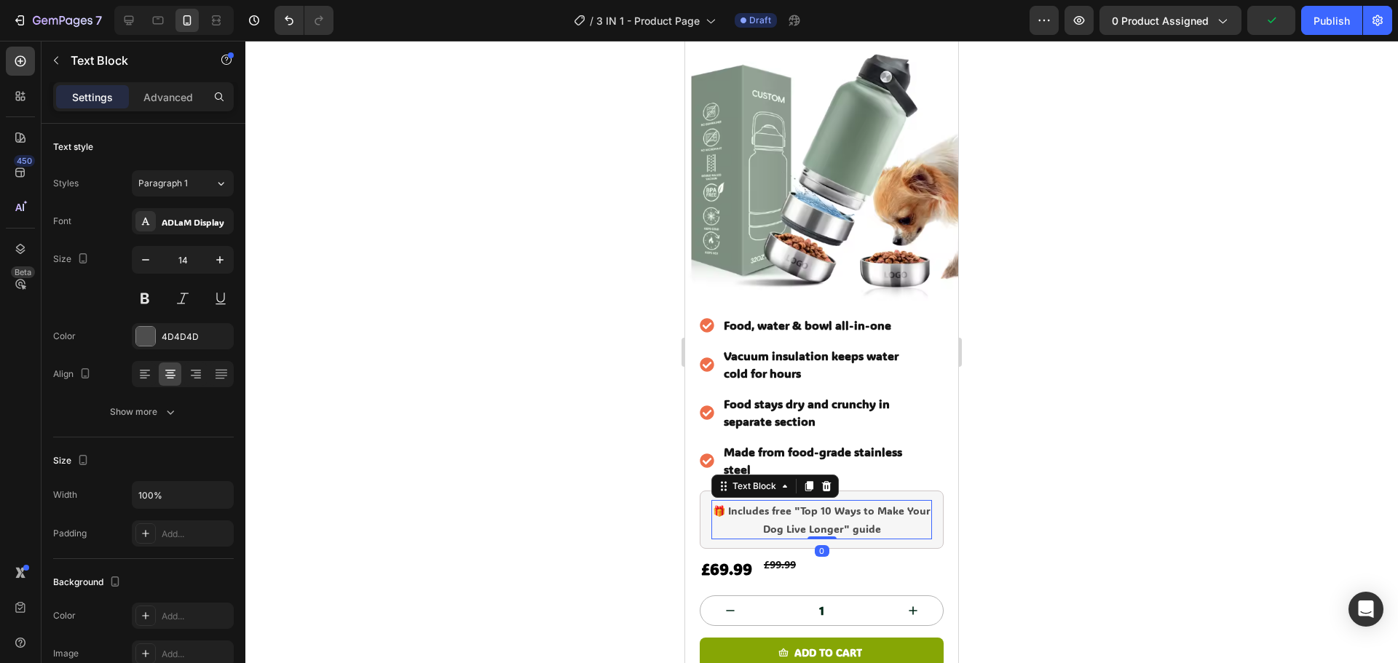
click at [861, 508] on p "🎁 Includes free "Top 10 Ways to Make Your Dog Live Longer" guide" at bounding box center [822, 520] width 218 height 36
click at [1077, 492] on div at bounding box center [821, 352] width 1153 height 623
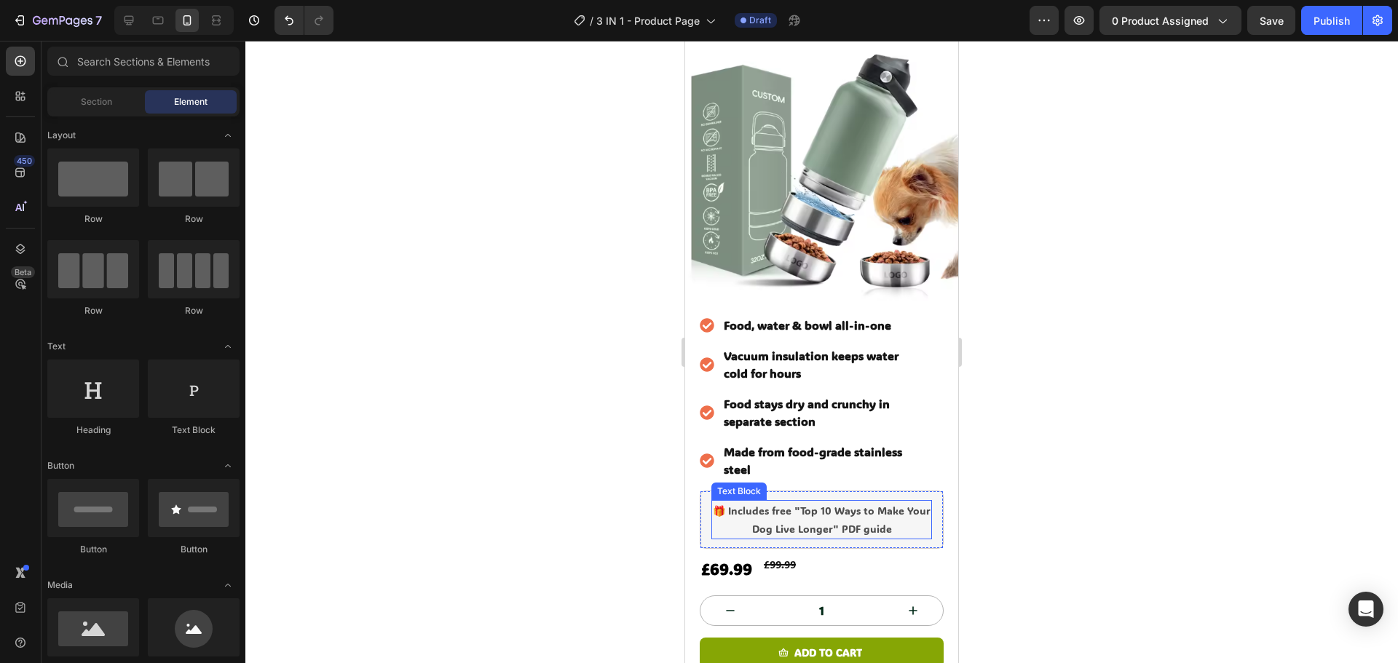
click at [732, 502] on p "🎁 Includes free "Top 10 Ways to Make Your Dog Live Longer" PDF guide" at bounding box center [822, 520] width 218 height 36
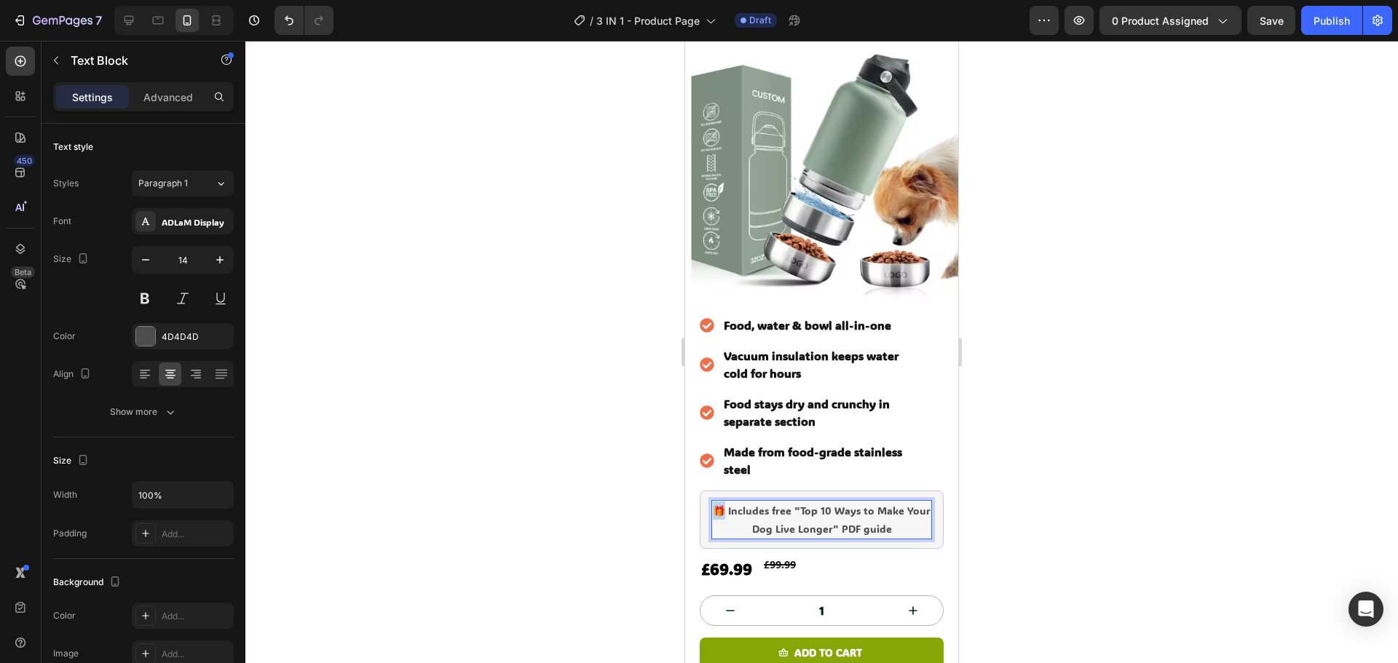
drag, startPoint x: 734, startPoint y: 487, endPoint x: 718, endPoint y: 487, distance: 16.0
click at [718, 502] on p "🎁 Includes free "Top 10 Ways to Make Your Dog Live Longer" PDF guide" at bounding box center [822, 520] width 218 height 36
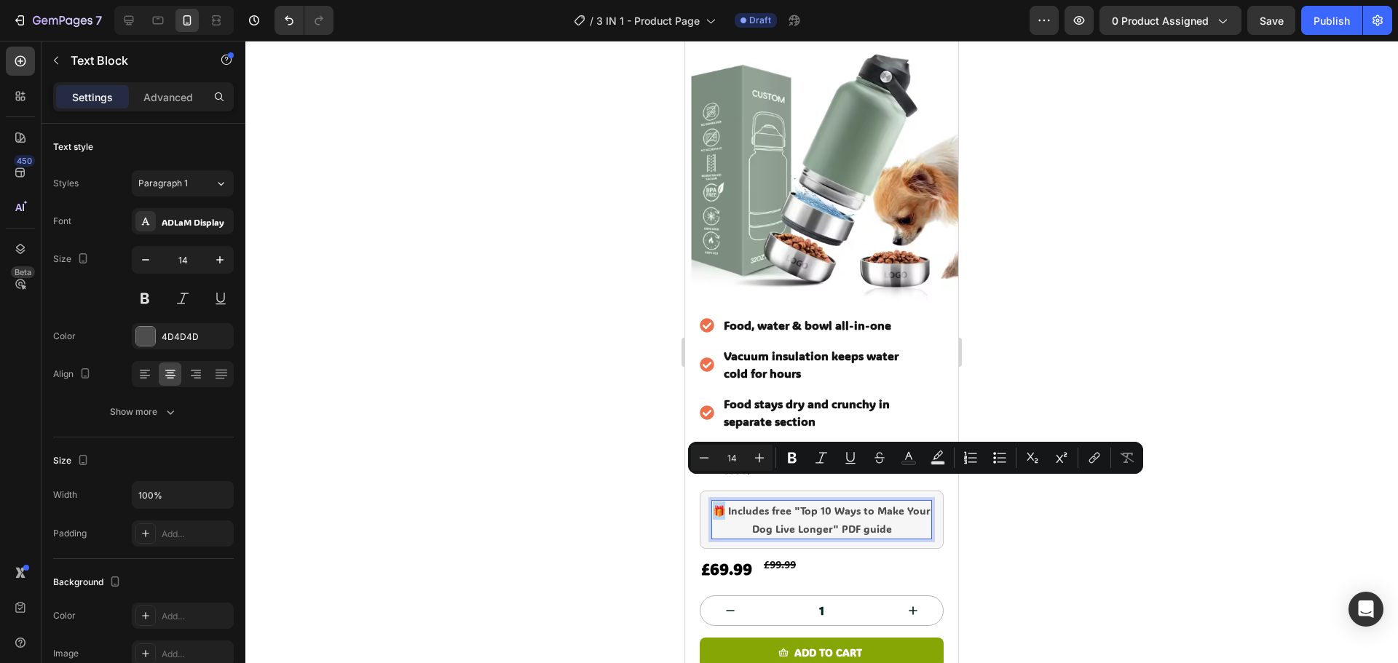
copy p "🎁"
click at [904, 511] on p "🎁 Includes free "Top 10 Ways to Make Your Dog Live Longer" PDF guide" at bounding box center [822, 520] width 218 height 36
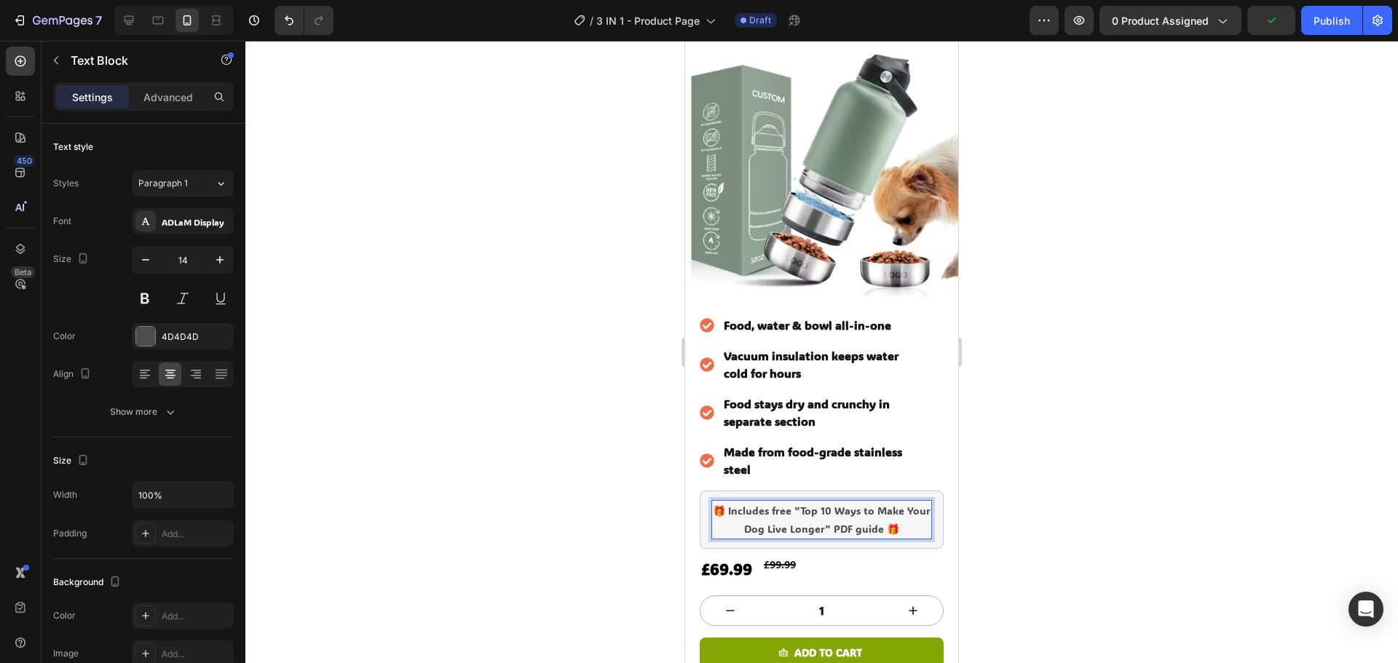
click at [1056, 465] on div at bounding box center [821, 352] width 1153 height 623
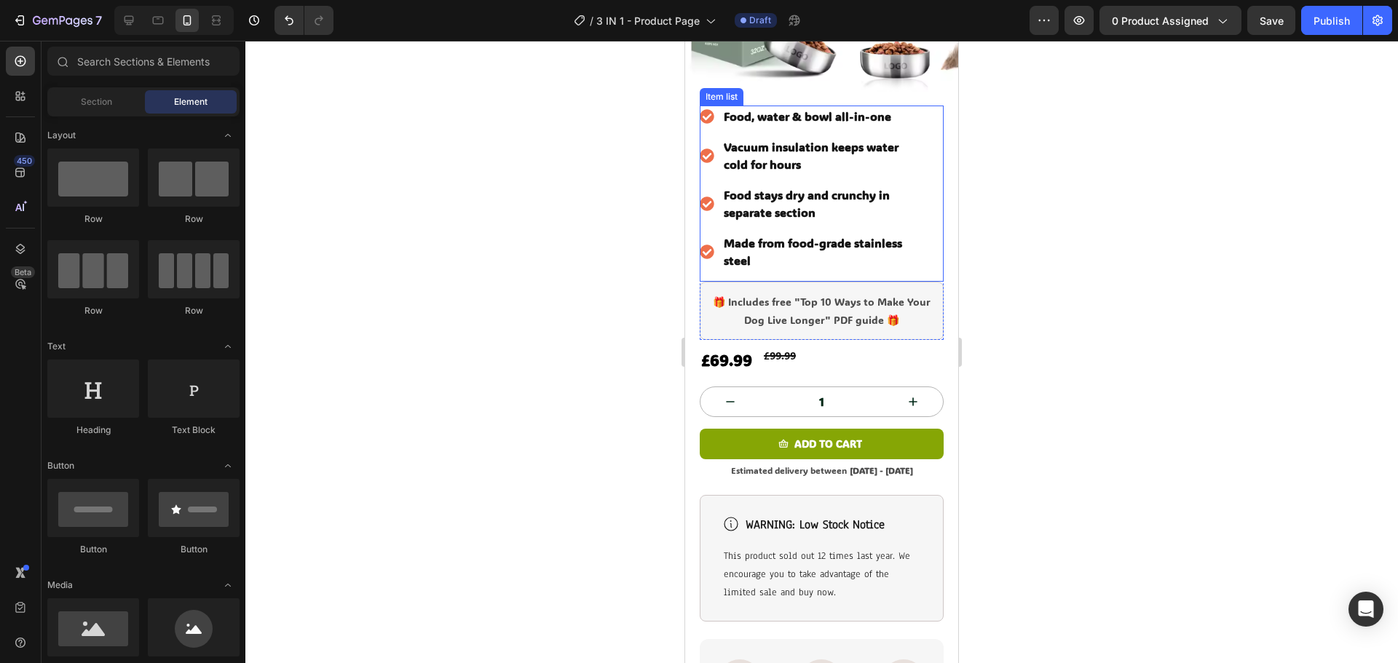
scroll to position [437, 0]
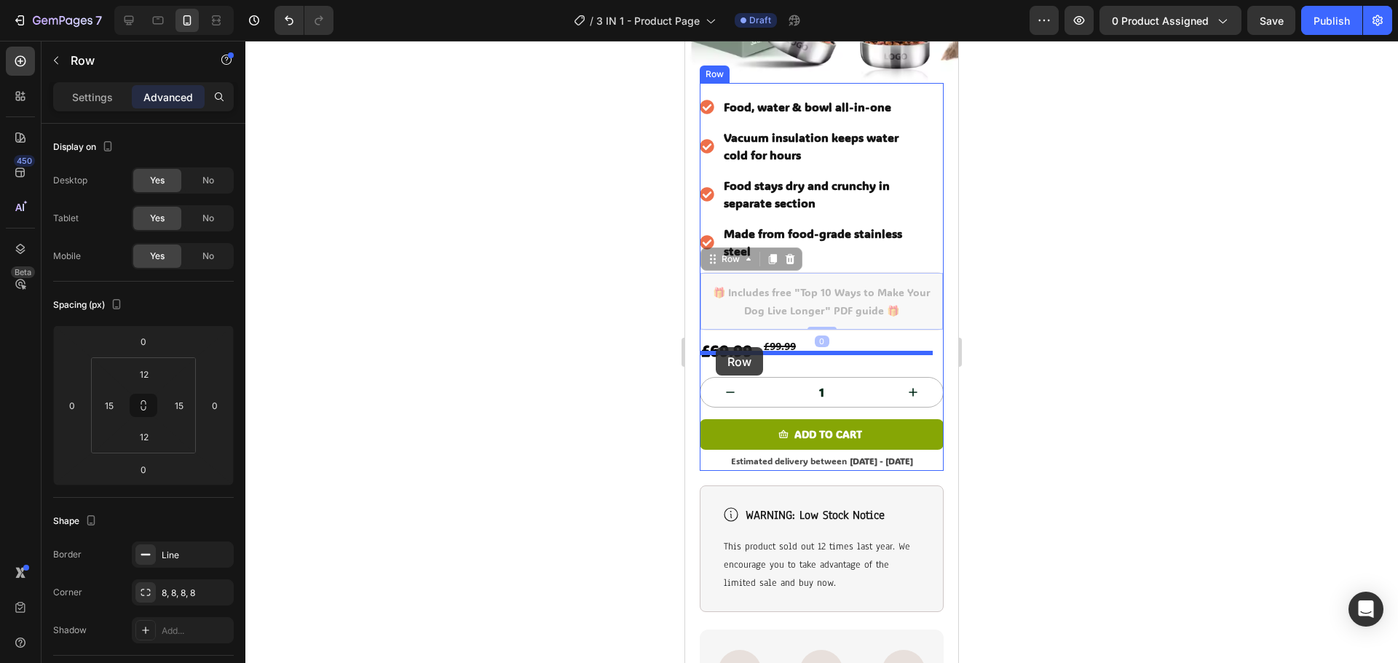
drag, startPoint x: 703, startPoint y: 270, endPoint x: 715, endPoint y: 350, distance: 81.1
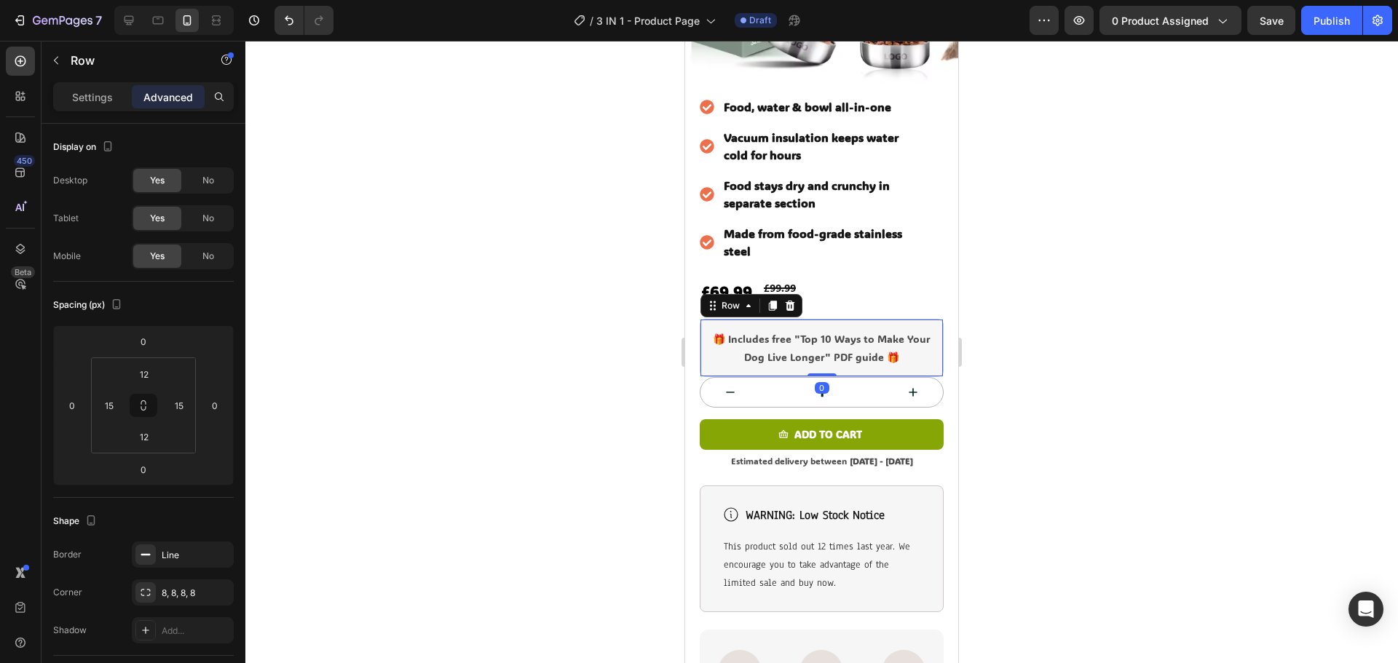
click at [1277, 344] on div at bounding box center [821, 352] width 1153 height 623
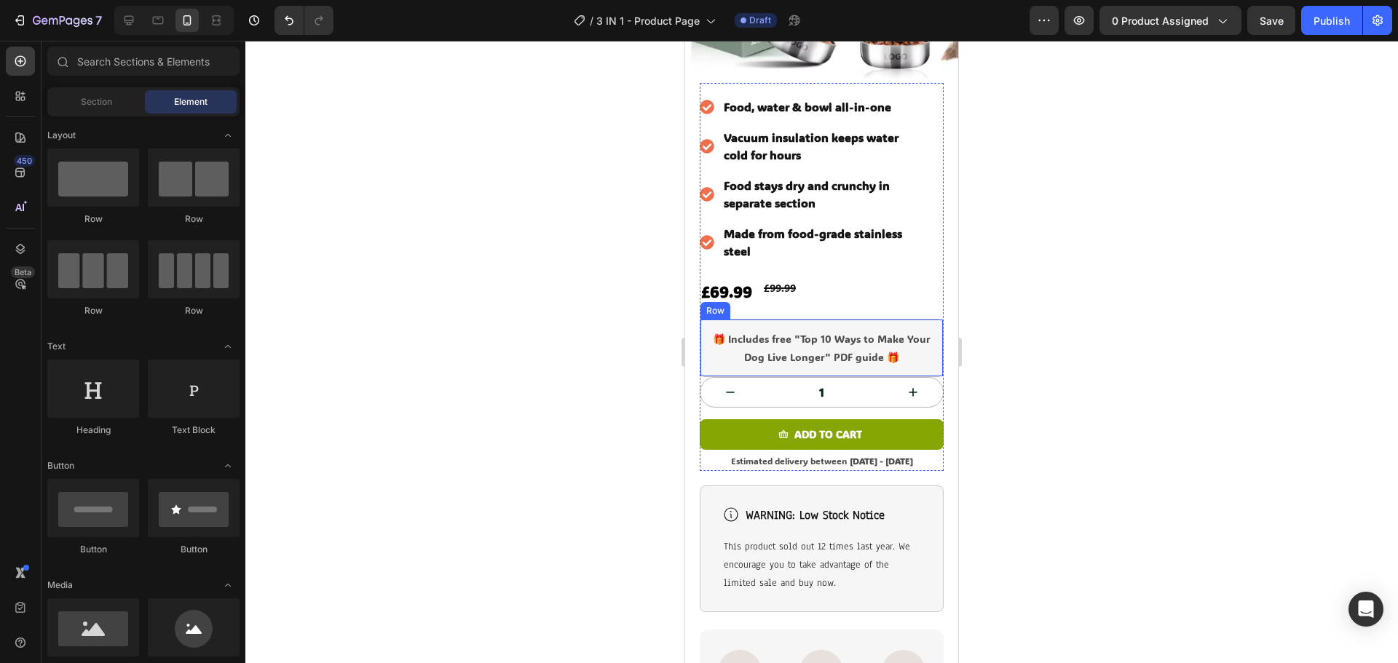
click at [709, 327] on div "🎁 Includes free "Top 10 Ways to Make Your Dog Live Longer" PDF guide 🎁 Text Blo…" at bounding box center [822, 348] width 244 height 58
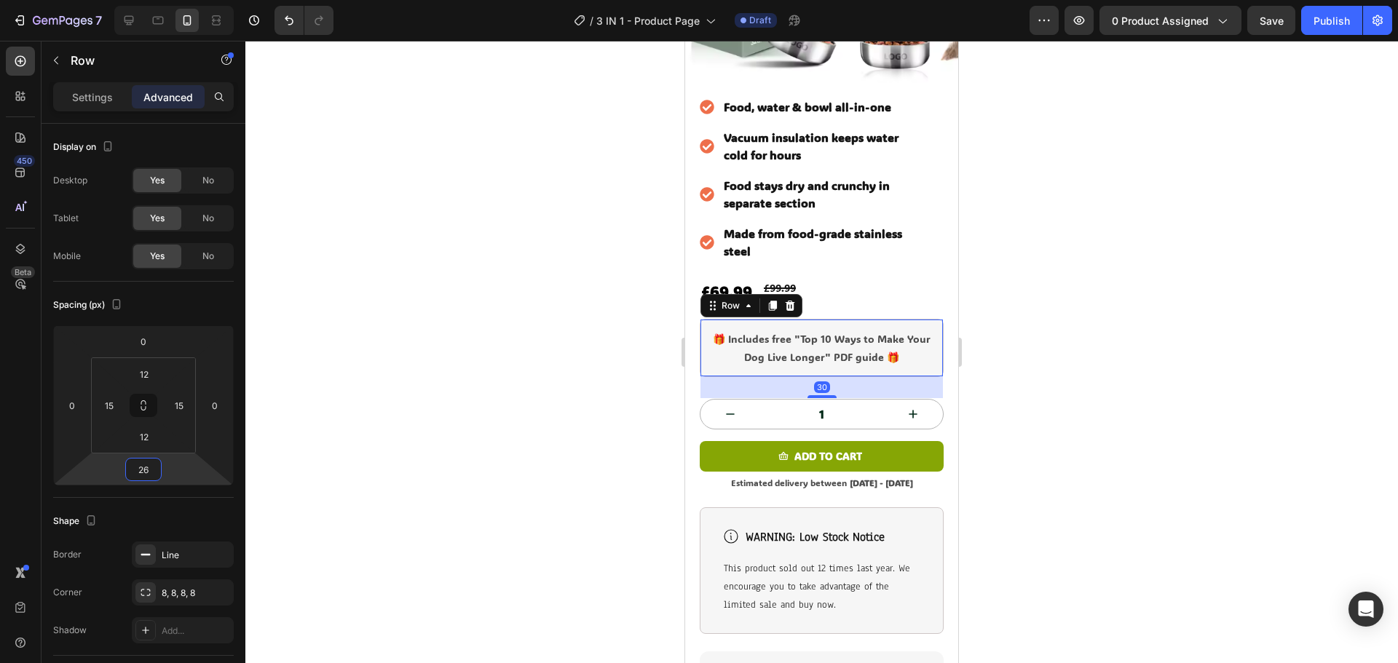
type input "24"
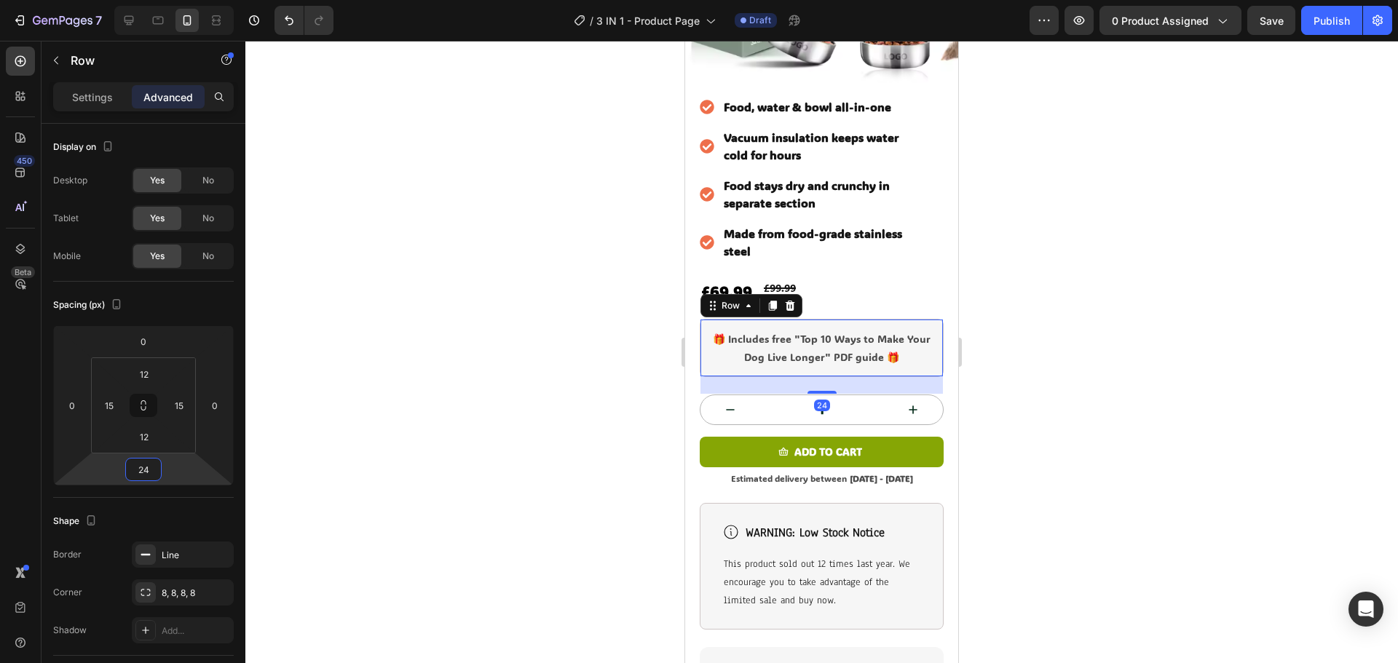
drag, startPoint x: 162, startPoint y: 464, endPoint x: 176, endPoint y: 455, distance: 15.8
click at [176, 0] on html "7 / 3 IN 1 - Product Page Draft Preview 0 product assigned Save Publish 450 Bet…" at bounding box center [699, 0] width 1398 height 0
click at [1248, 280] on div at bounding box center [821, 352] width 1153 height 623
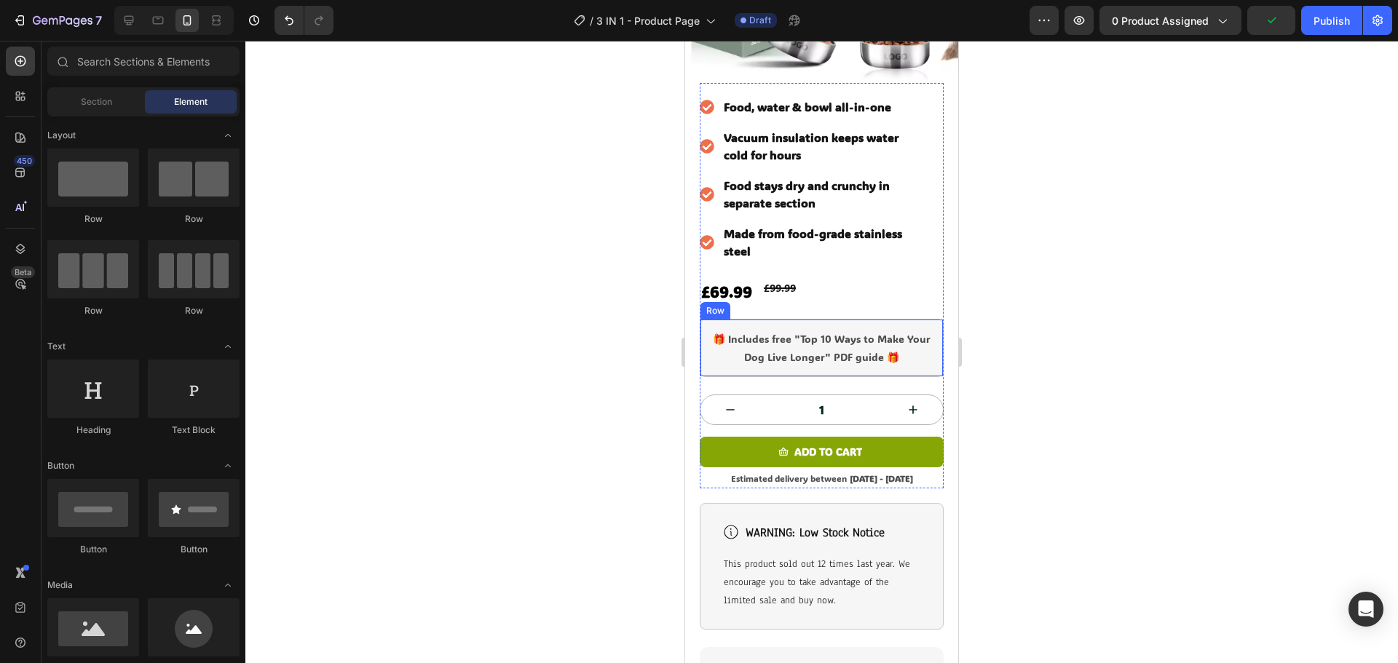
click at [893, 319] on div "🎁 Includes free "Top 10 Ways to Make Your Dog Live Longer" PDF guide 🎁 Text Blo…" at bounding box center [822, 348] width 244 height 58
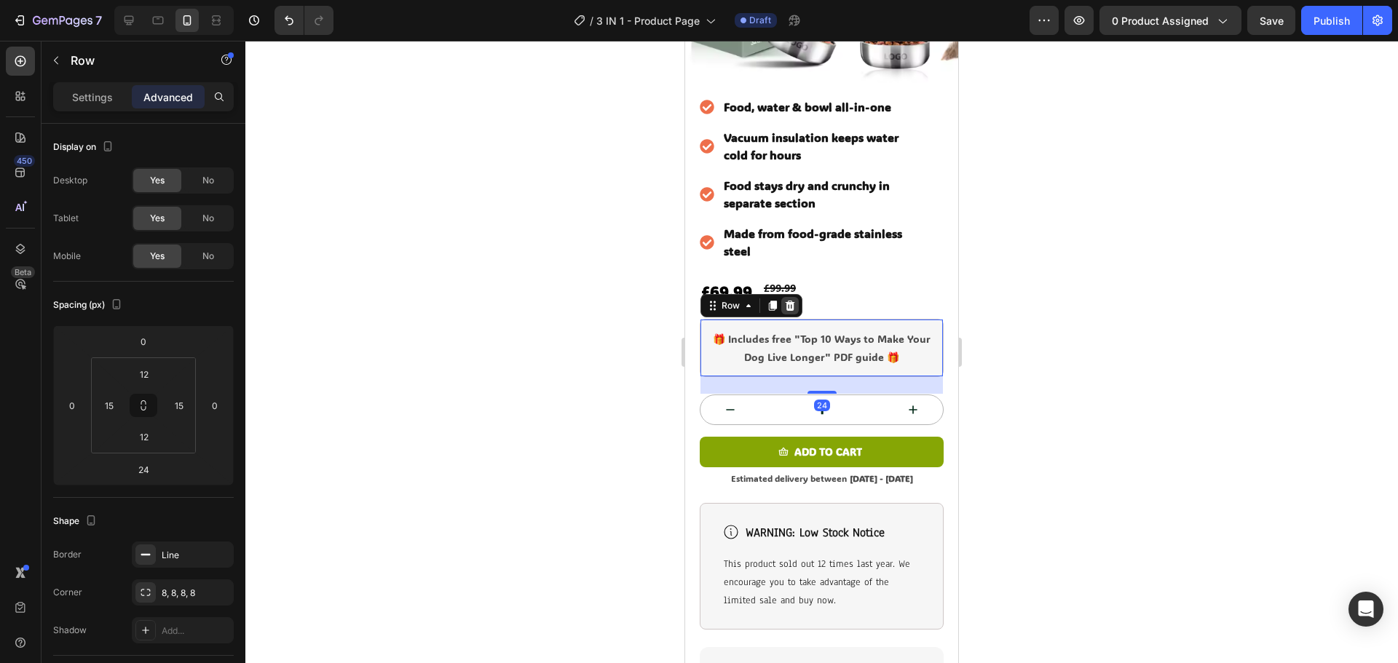
click at [786, 300] on icon at bounding box center [790, 306] width 12 height 12
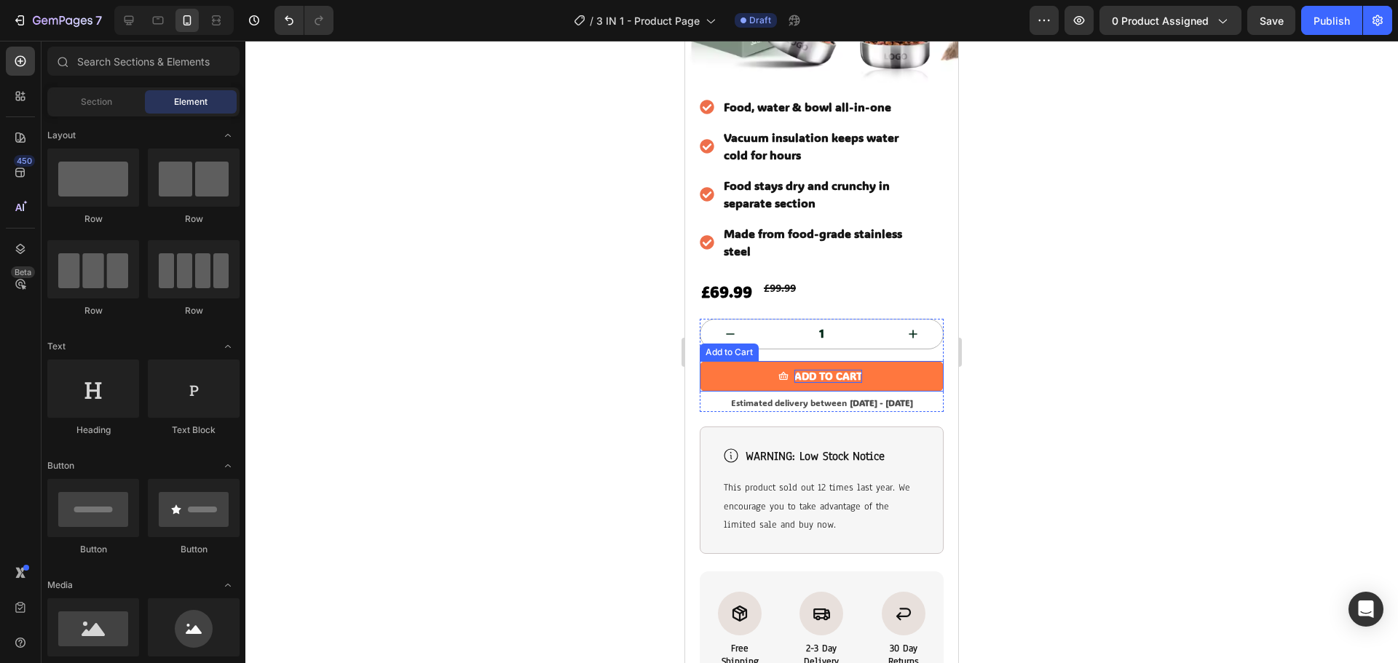
click at [805, 370] on div "Add to cart" at bounding box center [829, 376] width 68 height 13
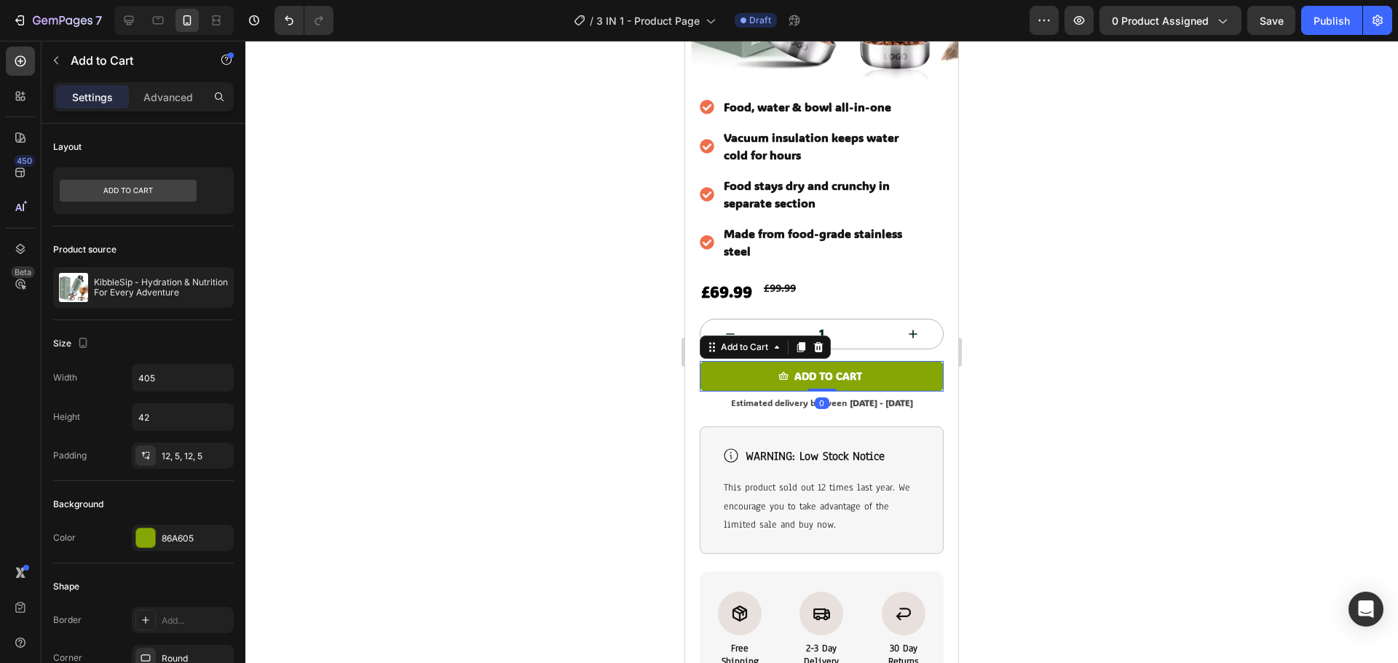
click at [1057, 315] on div at bounding box center [821, 352] width 1153 height 623
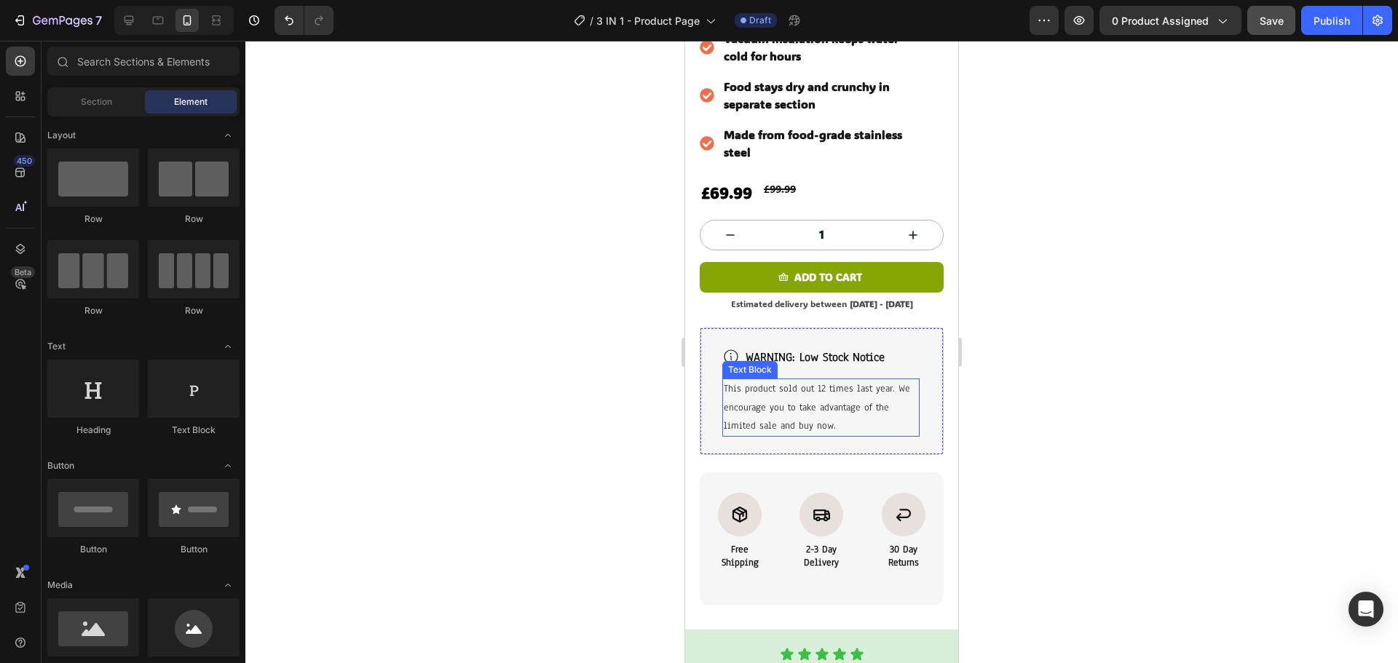
scroll to position [510, 0]
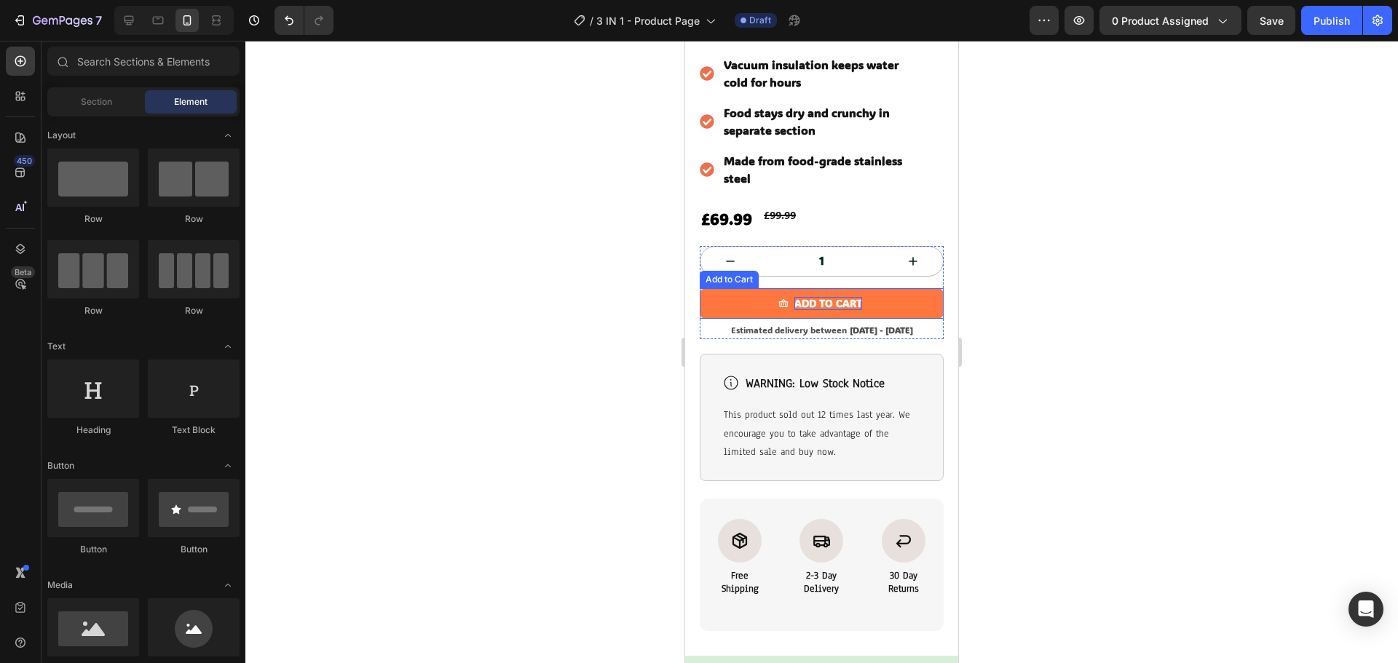
click at [851, 297] on div "Add to cart" at bounding box center [829, 303] width 68 height 13
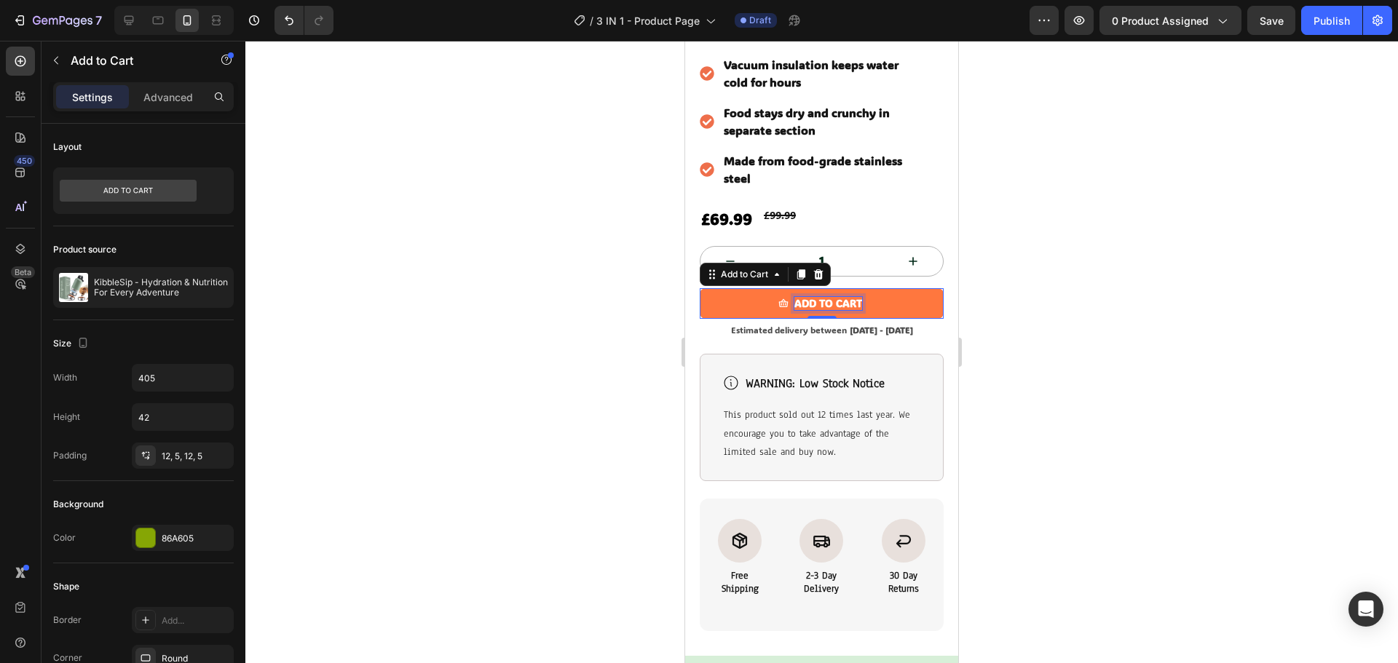
click at [851, 297] on div "Add to cart" at bounding box center [829, 303] width 68 height 13
click at [853, 297] on p "Add to cart" at bounding box center [829, 303] width 68 height 13
click at [700, 288] on button "Add to cart" at bounding box center [822, 303] width 244 height 31
click at [700, 288] on button "Add to cart -" at bounding box center [822, 303] width 244 height 31
click at [700, 288] on button "Add to cart - 35%" at bounding box center [822, 303] width 244 height 31
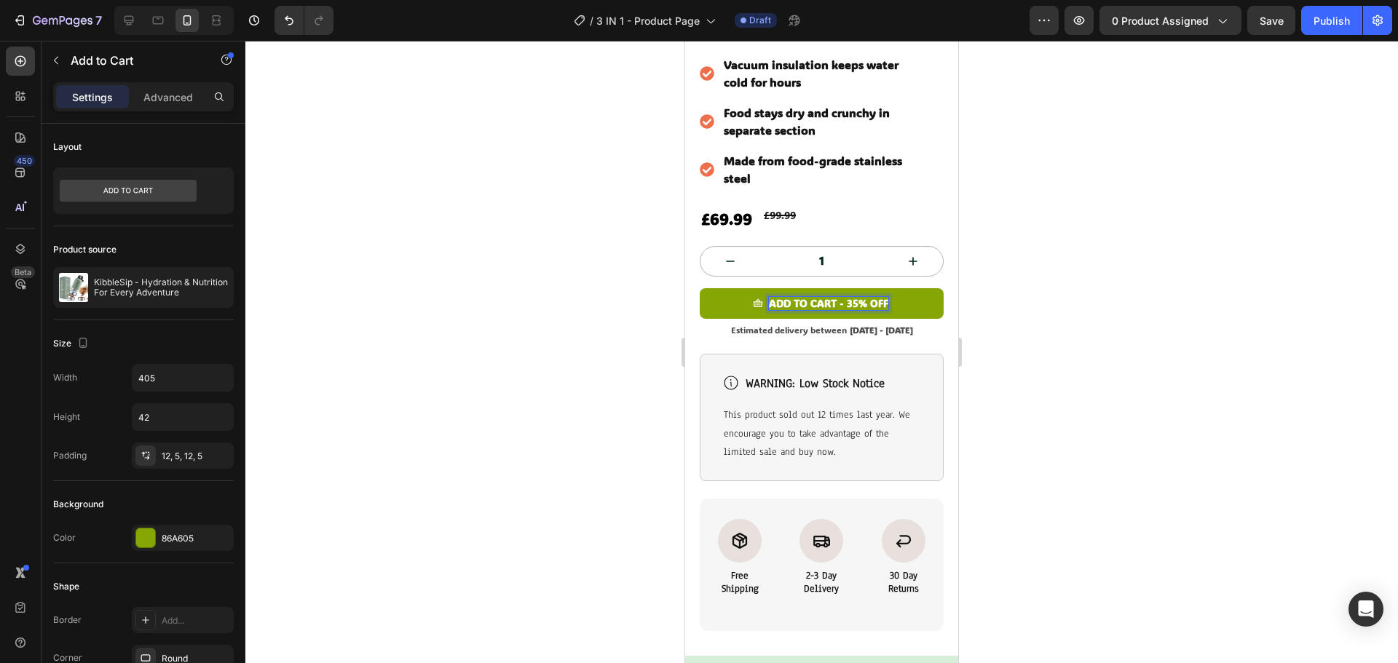
click at [1194, 290] on div at bounding box center [821, 352] width 1153 height 623
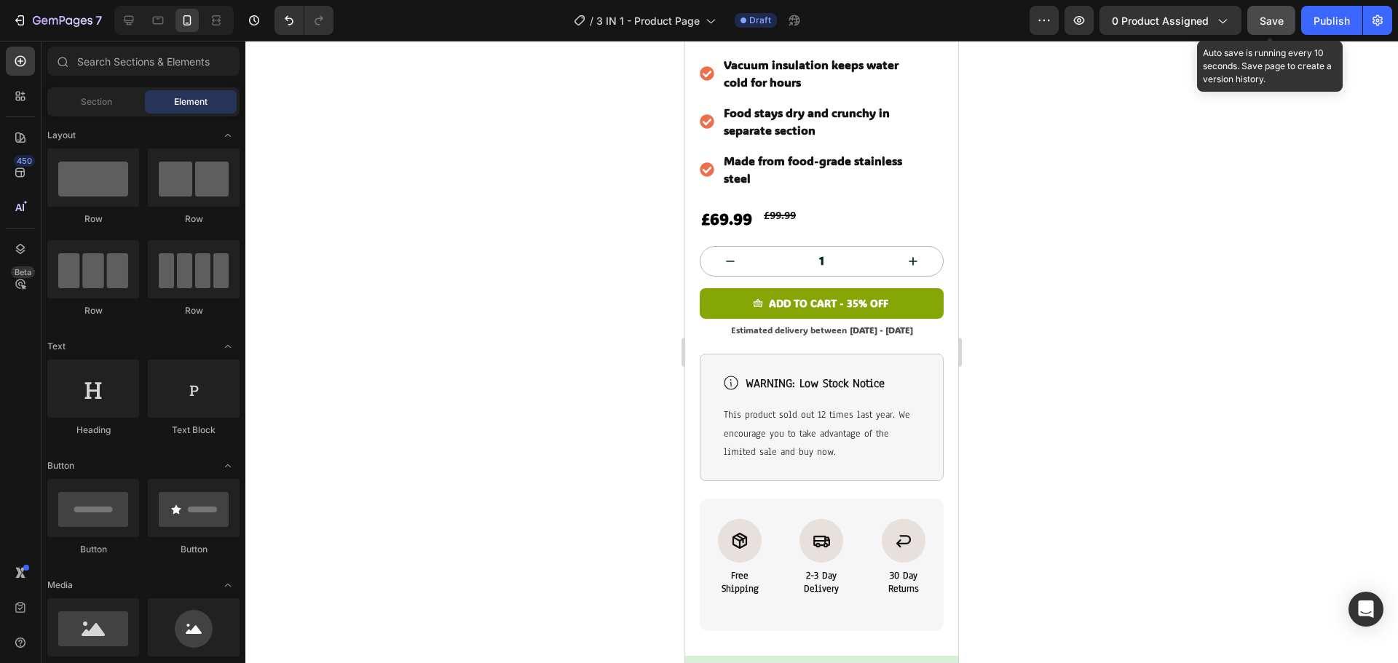
click at [1282, 16] on span "Save" at bounding box center [1272, 21] width 24 height 12
click at [1048, 412] on div at bounding box center [821, 352] width 1153 height 623
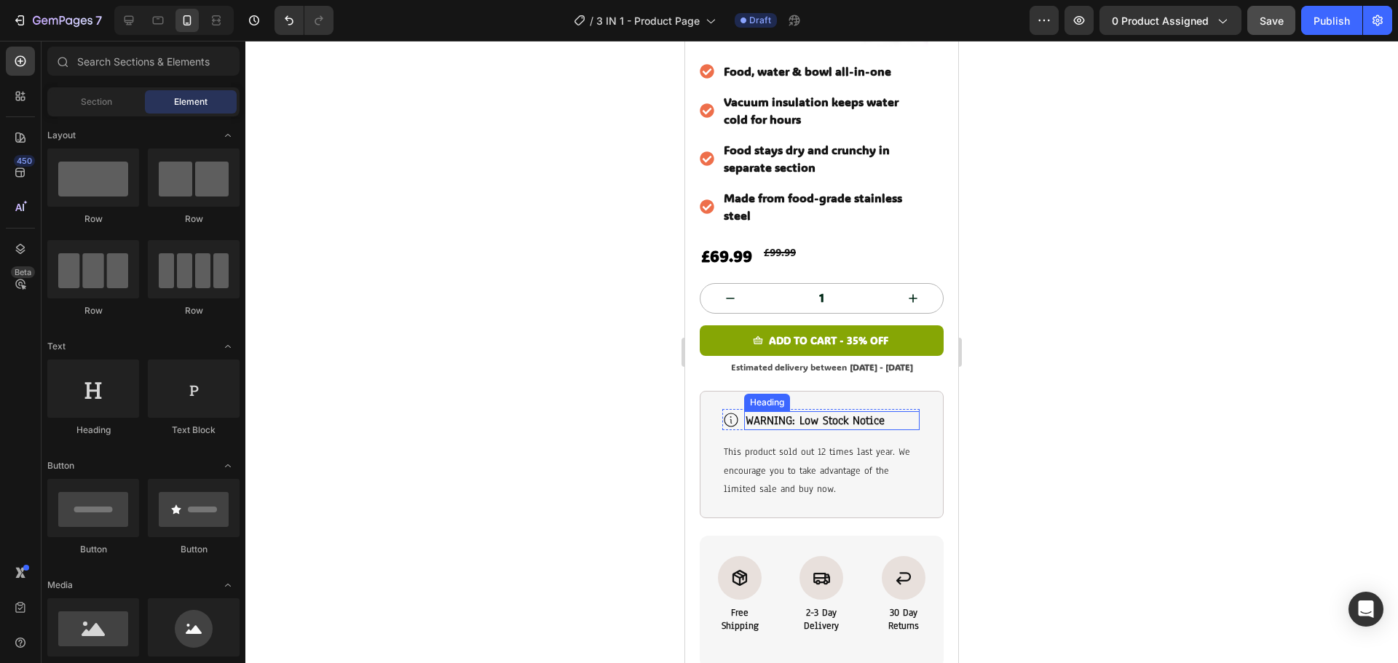
scroll to position [437, 0]
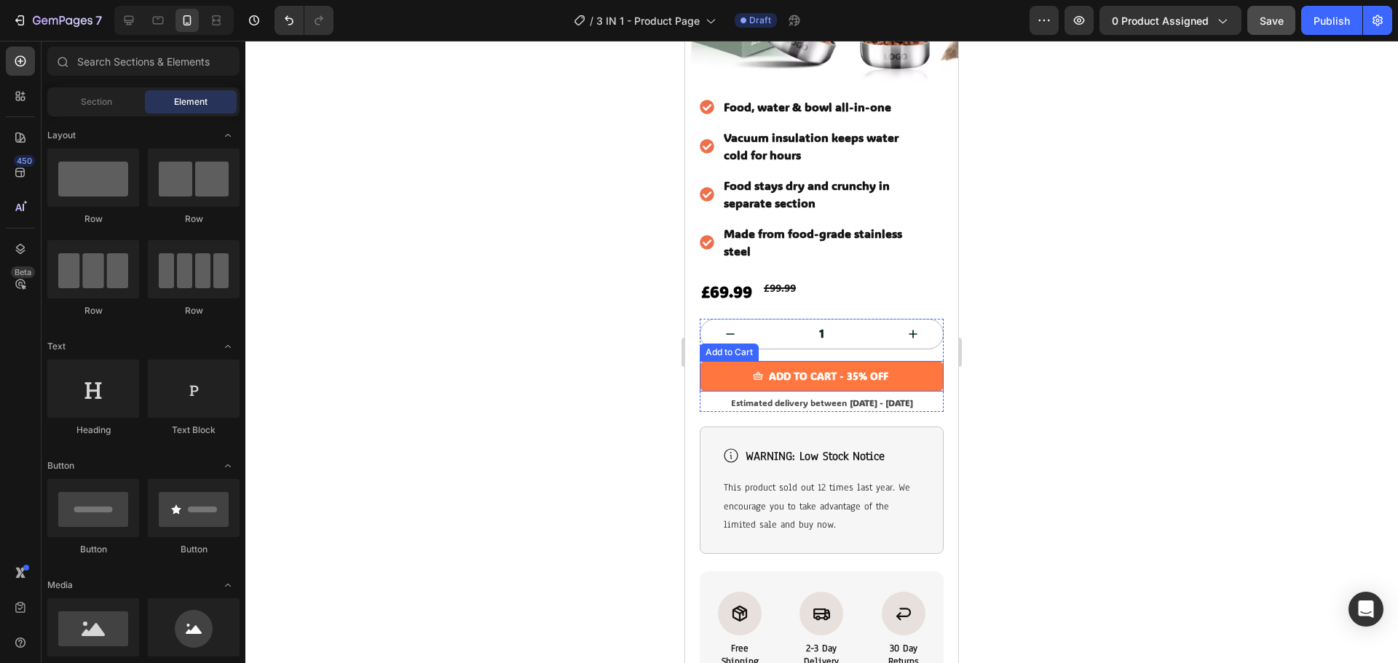
click at [714, 361] on button "Add to cart - 35% OFF" at bounding box center [822, 376] width 244 height 31
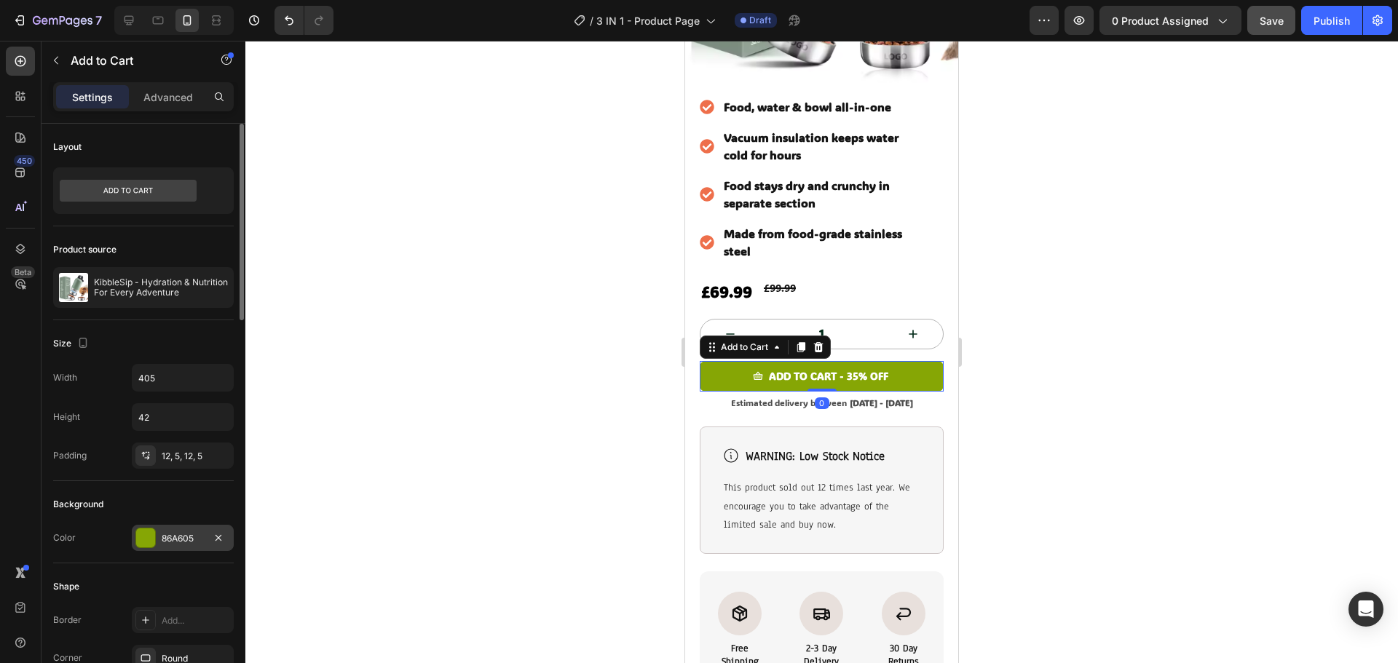
click at [184, 542] on div "86A605" at bounding box center [183, 538] width 42 height 13
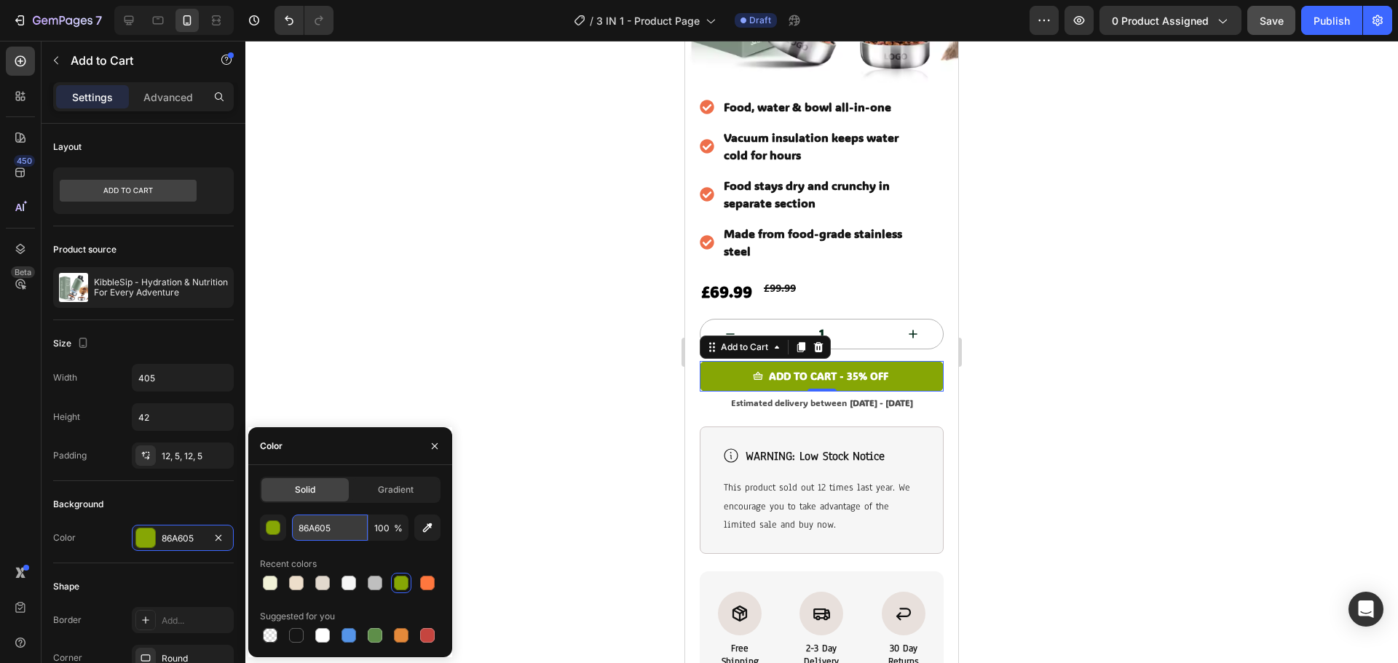
click at [337, 529] on input "86A605" at bounding box center [330, 528] width 76 height 26
click at [427, 441] on button "button" at bounding box center [434, 446] width 23 height 23
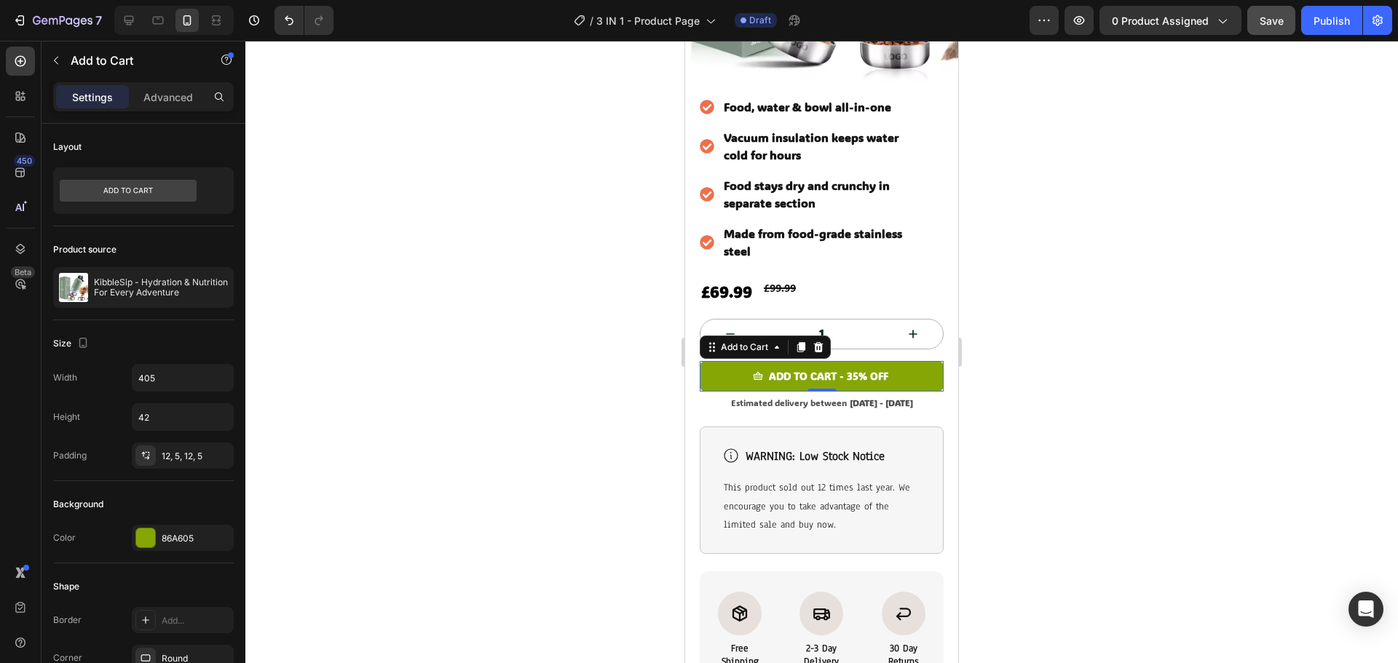
click at [463, 409] on div at bounding box center [821, 352] width 1153 height 623
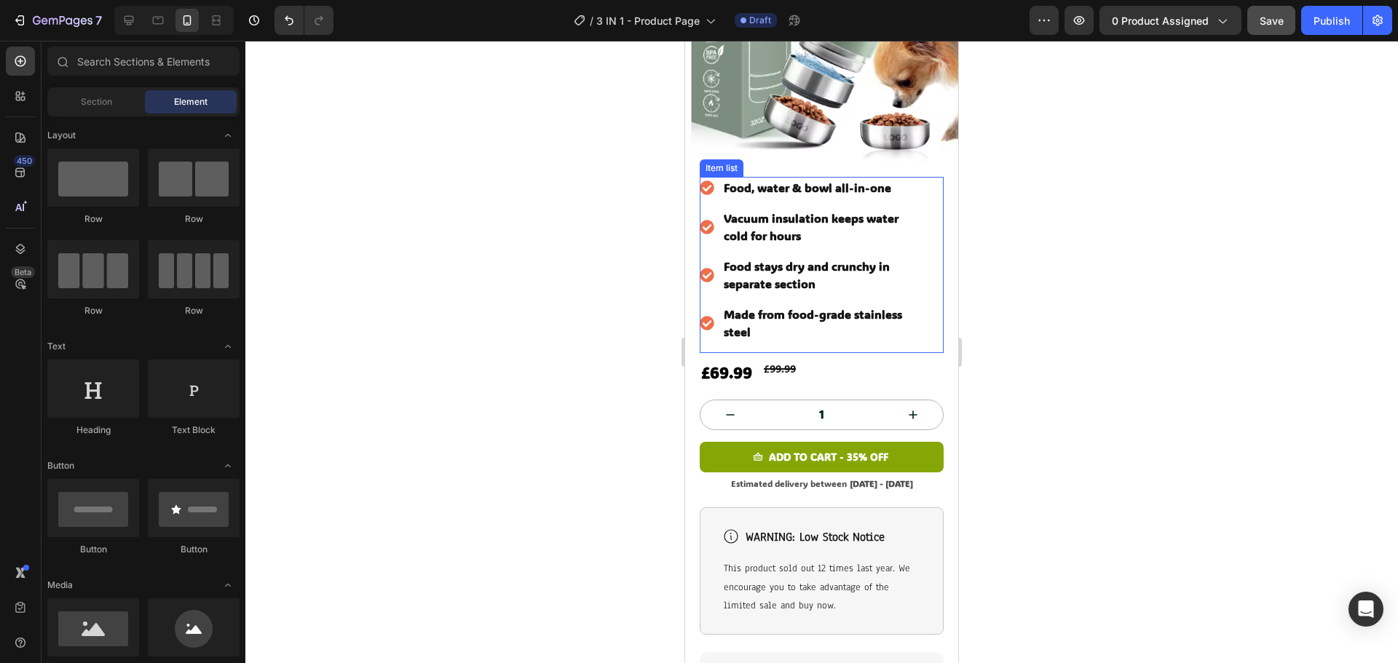
scroll to position [364, 0]
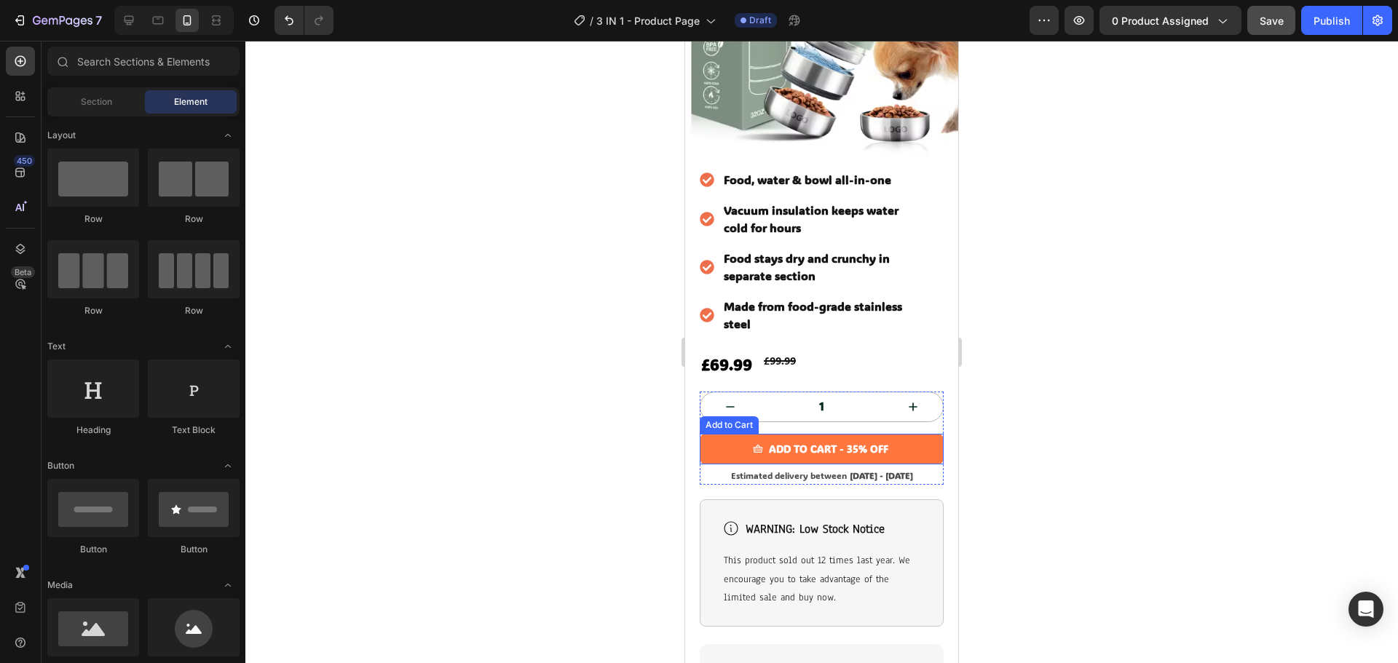
click at [714, 434] on button "Add to cart - 35% OFF" at bounding box center [822, 449] width 244 height 31
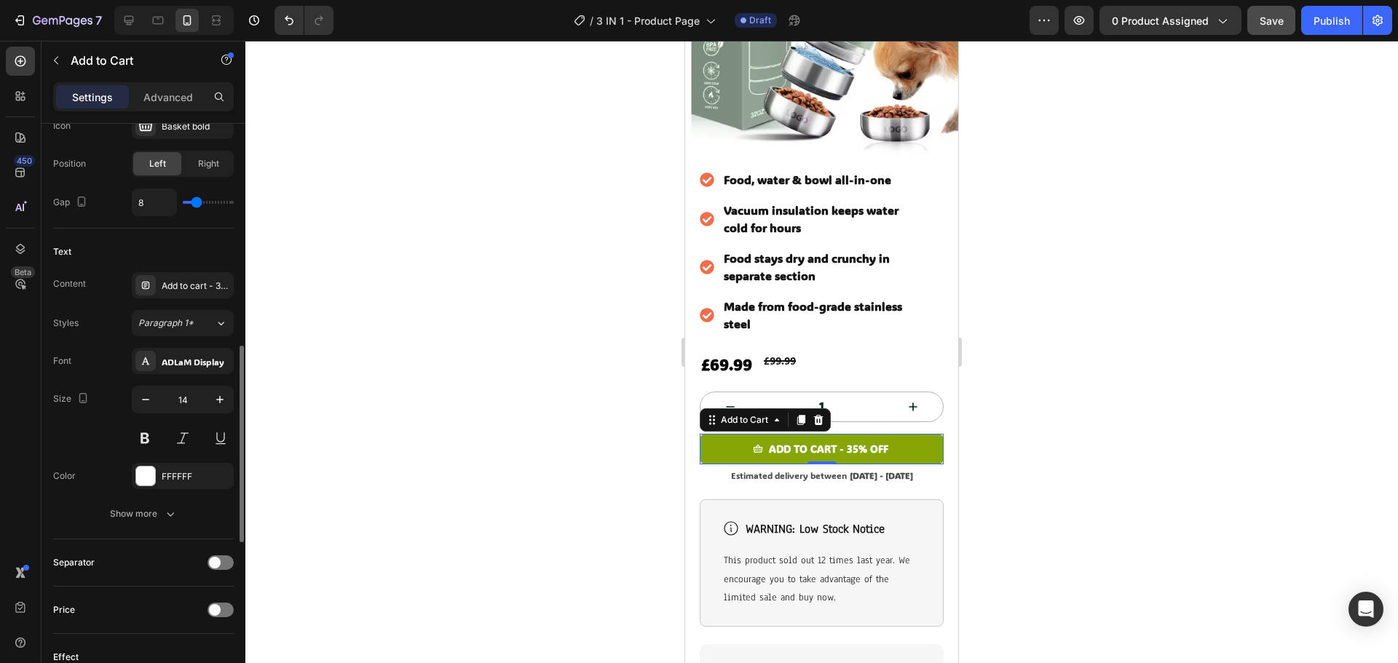
scroll to position [510, 0]
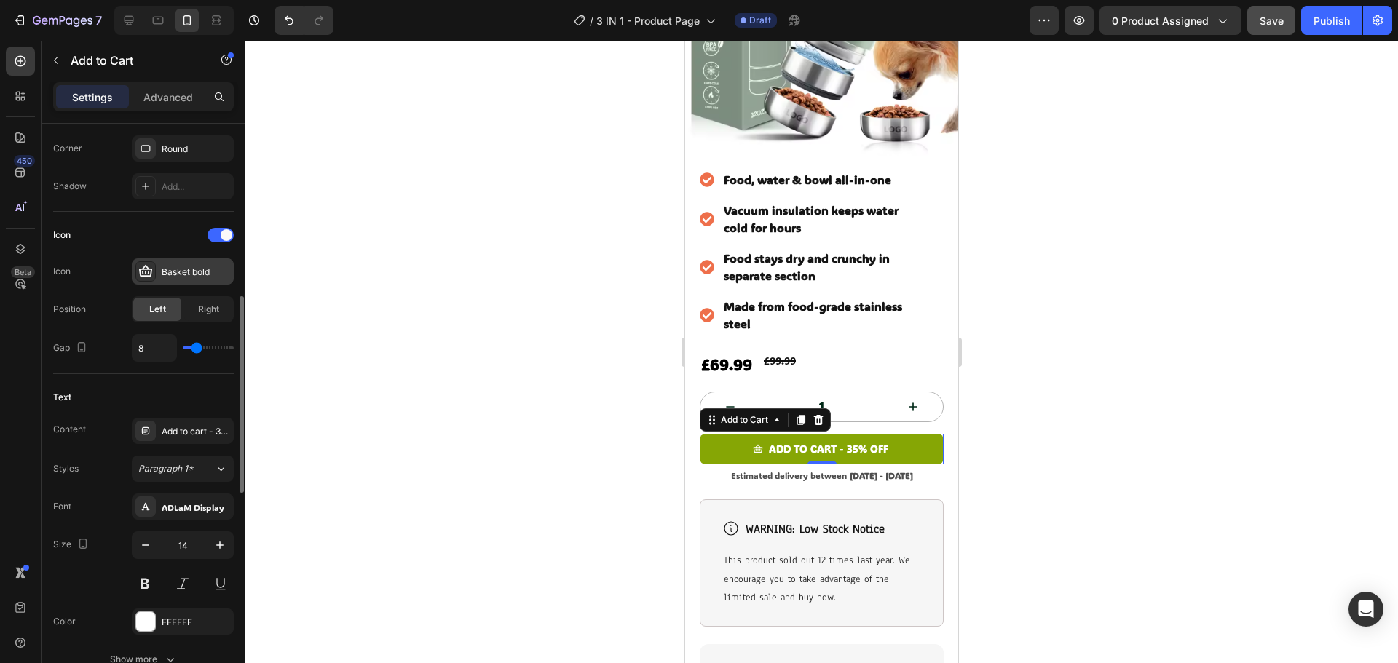
click at [154, 269] on div at bounding box center [145, 271] width 20 height 20
click at [86, 403] on div "Text" at bounding box center [143, 397] width 181 height 23
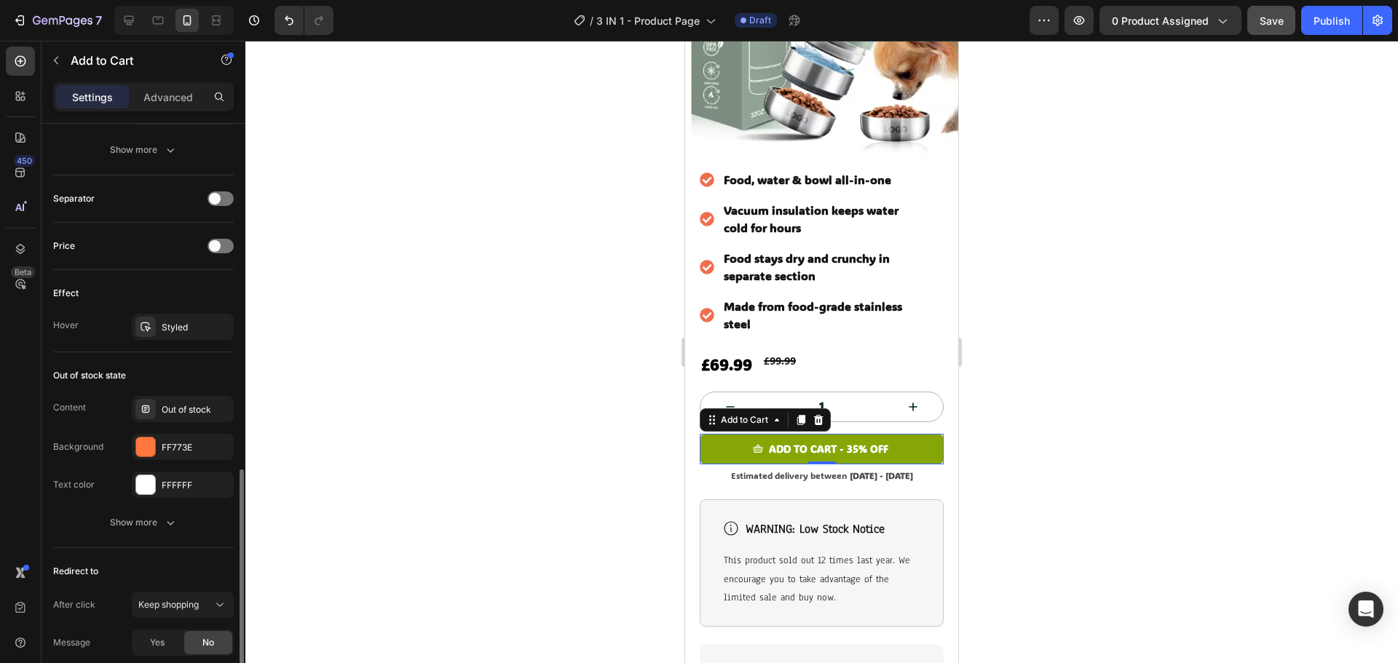
scroll to position [1133, 0]
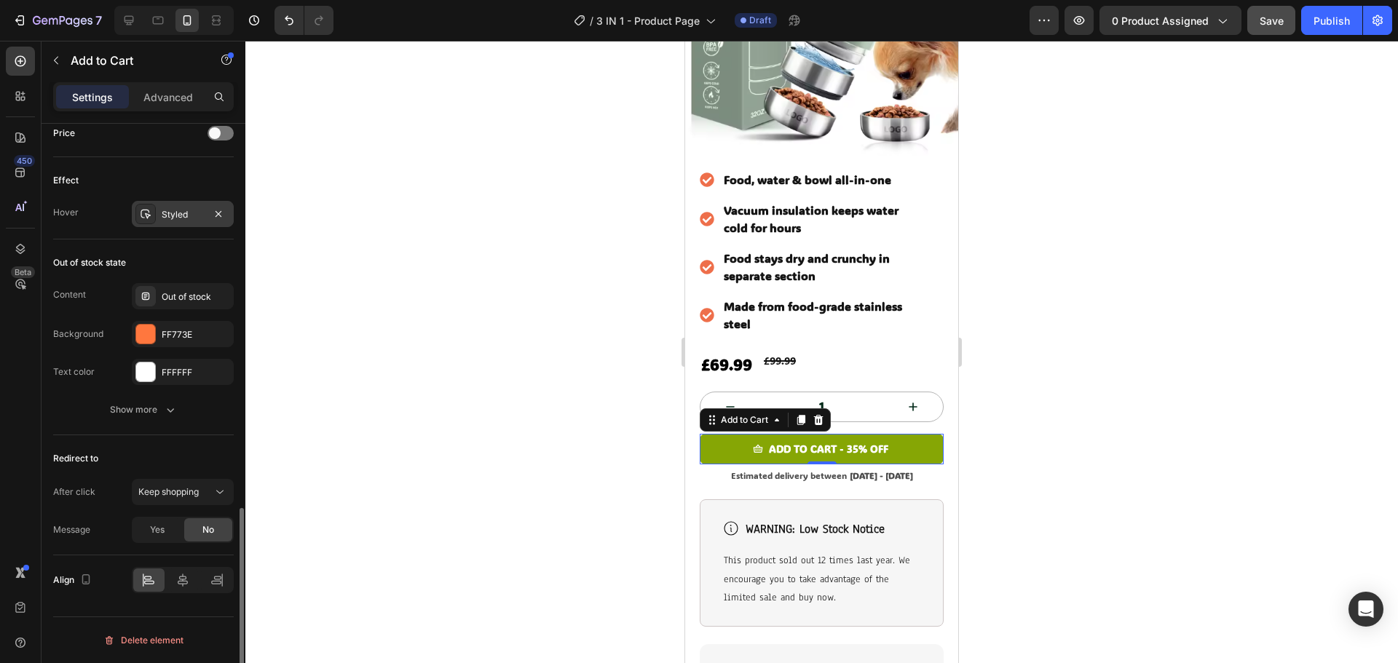
click at [171, 213] on div "Styled" at bounding box center [183, 214] width 42 height 13
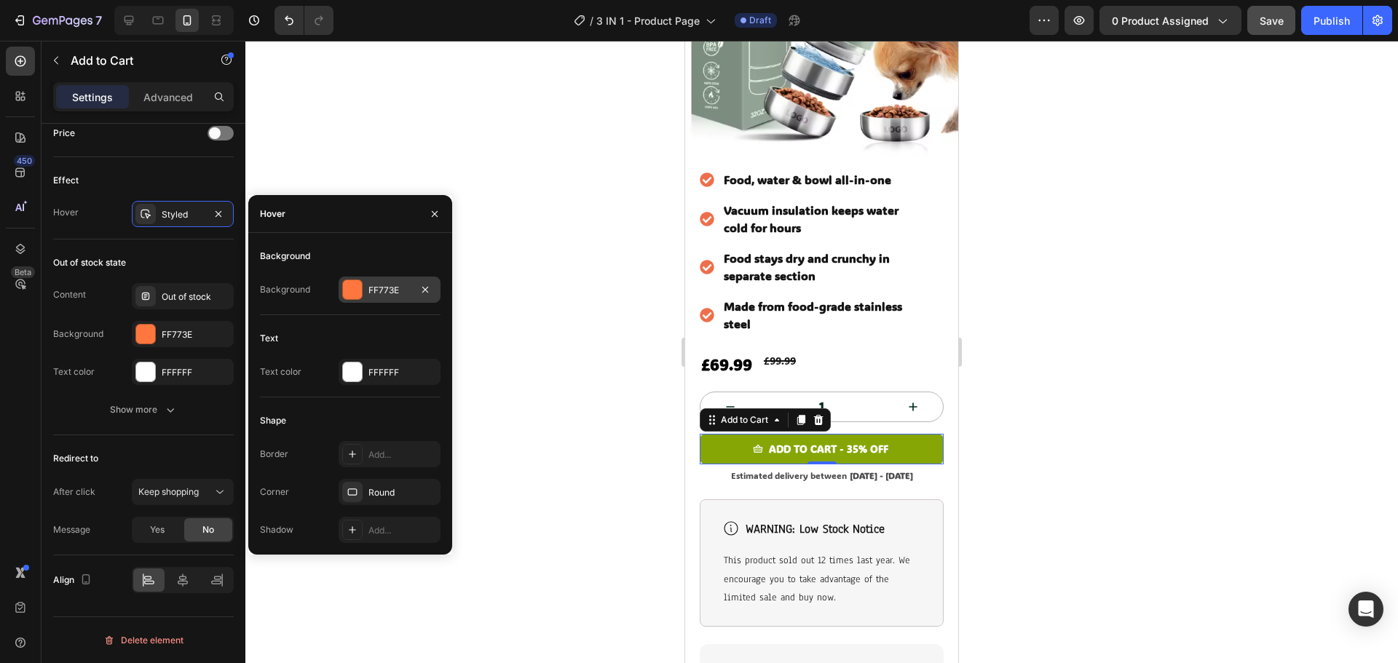
click at [382, 293] on div "FF773E" at bounding box center [390, 290] width 42 height 13
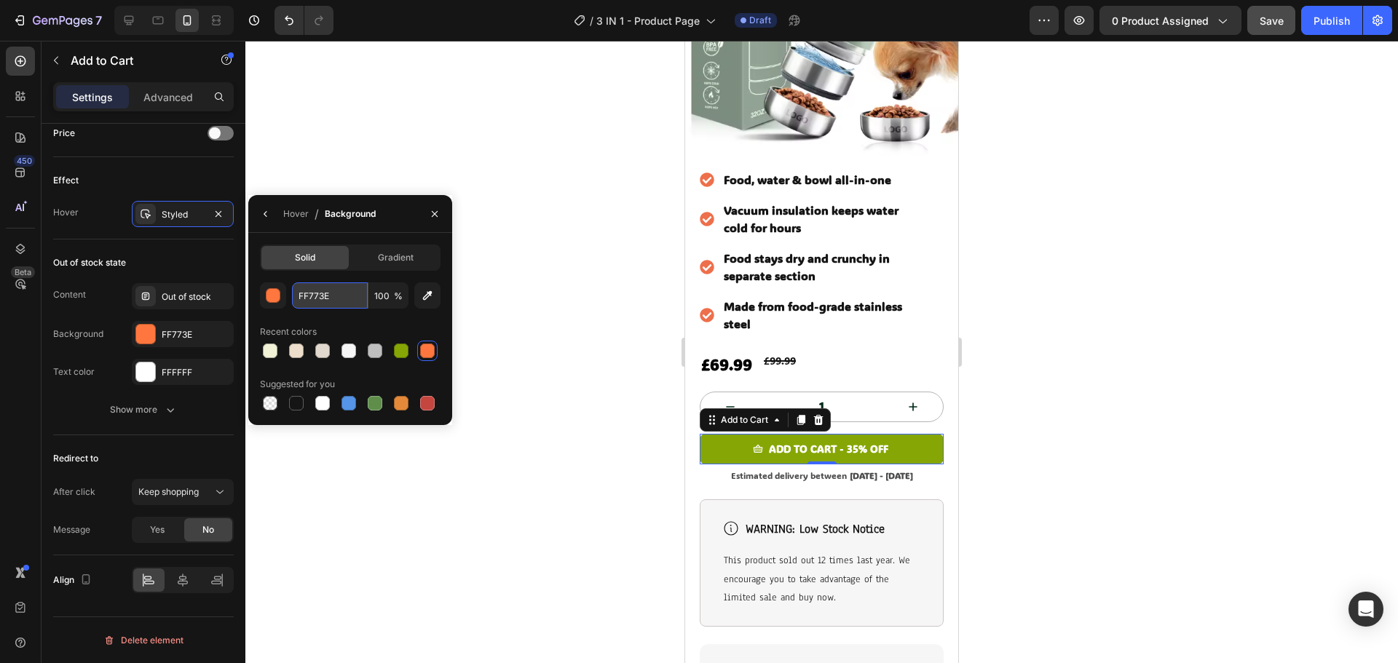
click at [330, 299] on input "FF773E" at bounding box center [330, 296] width 76 height 26
click at [435, 216] on icon "button" at bounding box center [435, 214] width 12 height 12
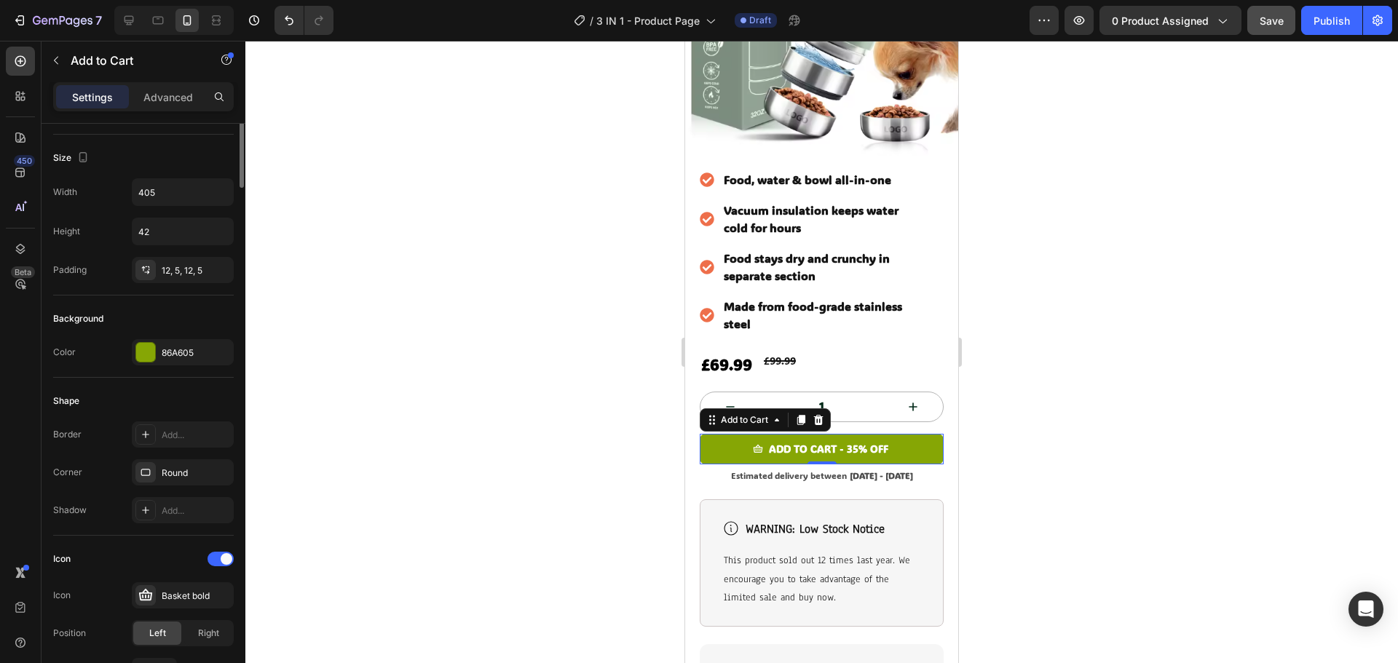
scroll to position [0, 0]
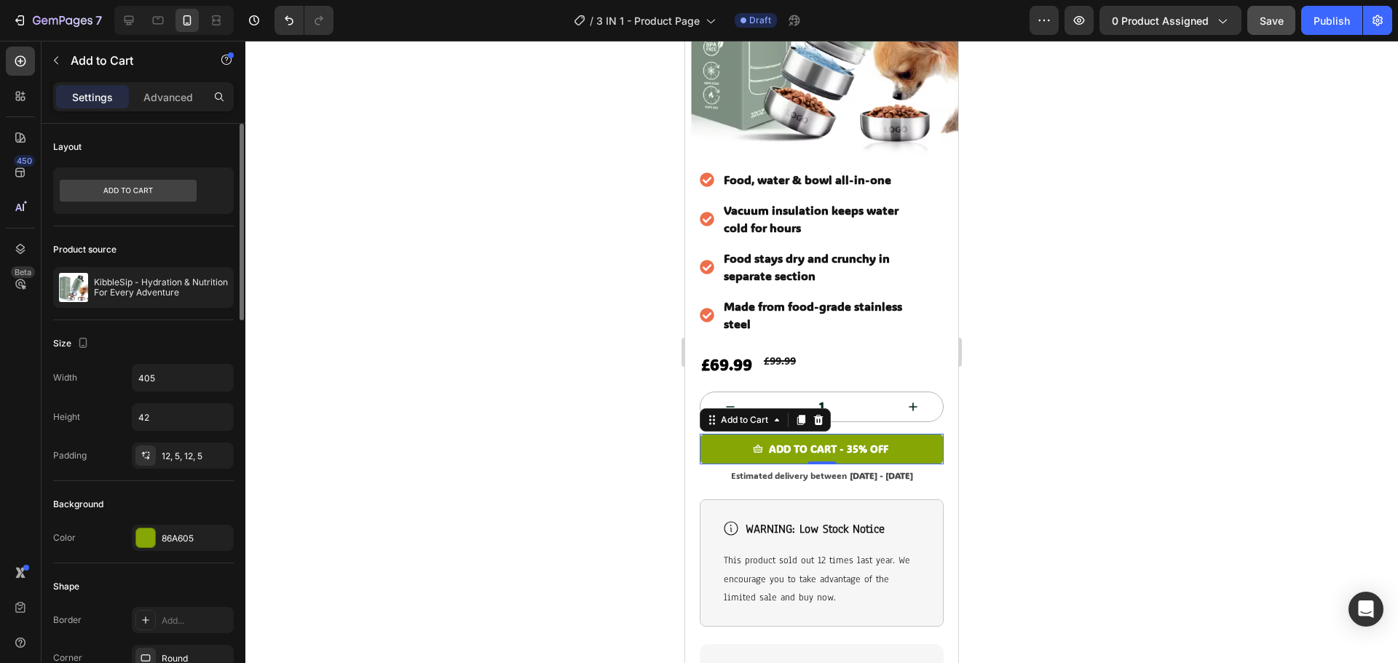
click at [472, 309] on div at bounding box center [821, 352] width 1153 height 623
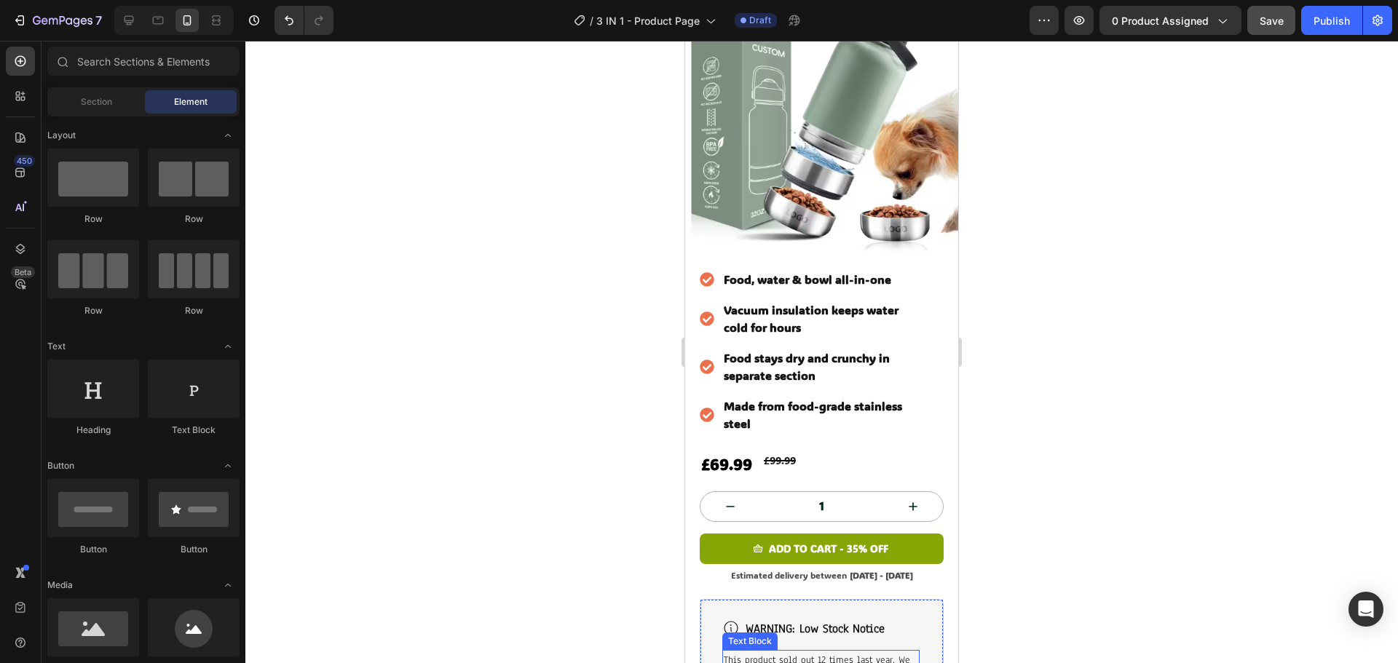
scroll to position [291, 0]
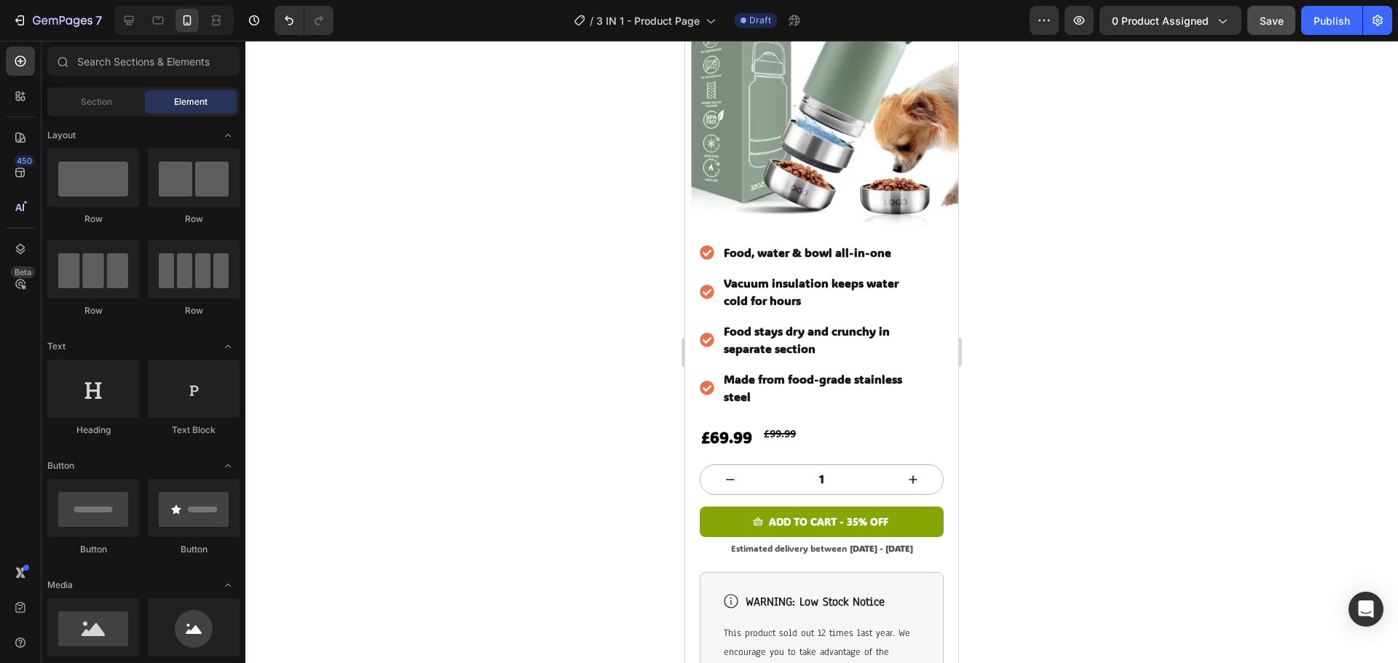
click at [1144, 385] on div at bounding box center [821, 352] width 1153 height 623
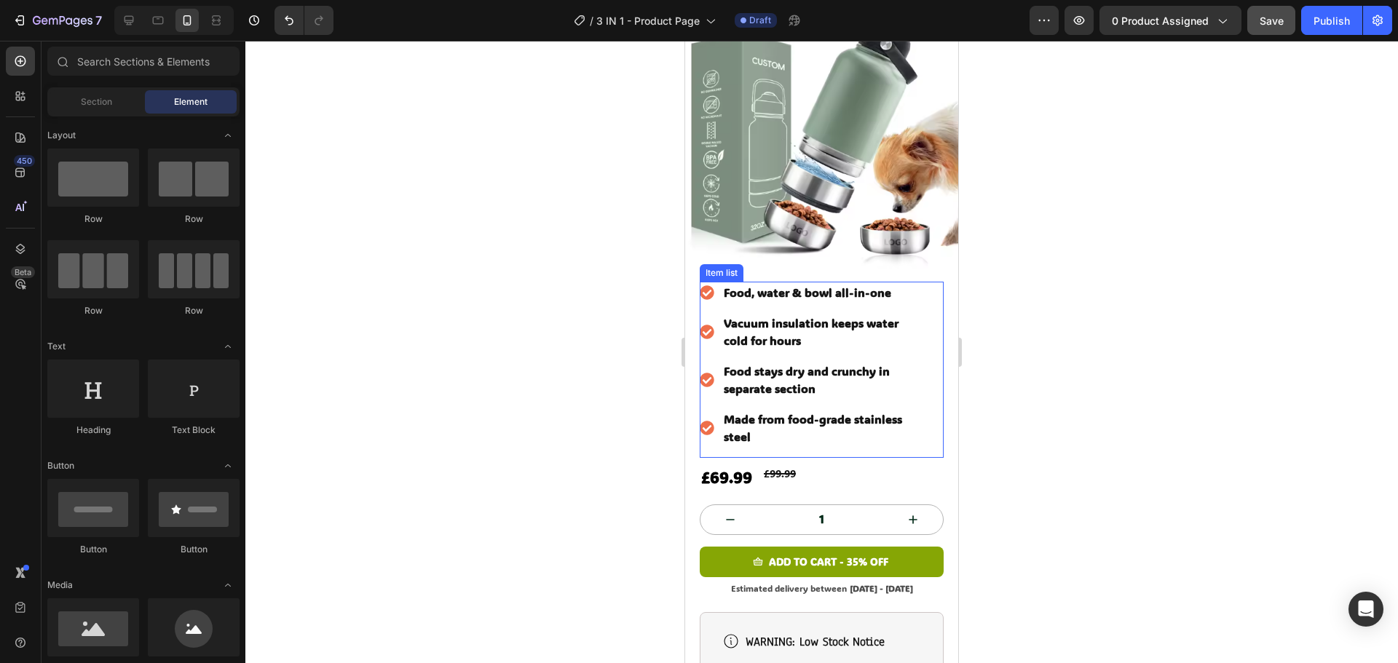
scroll to position [218, 0]
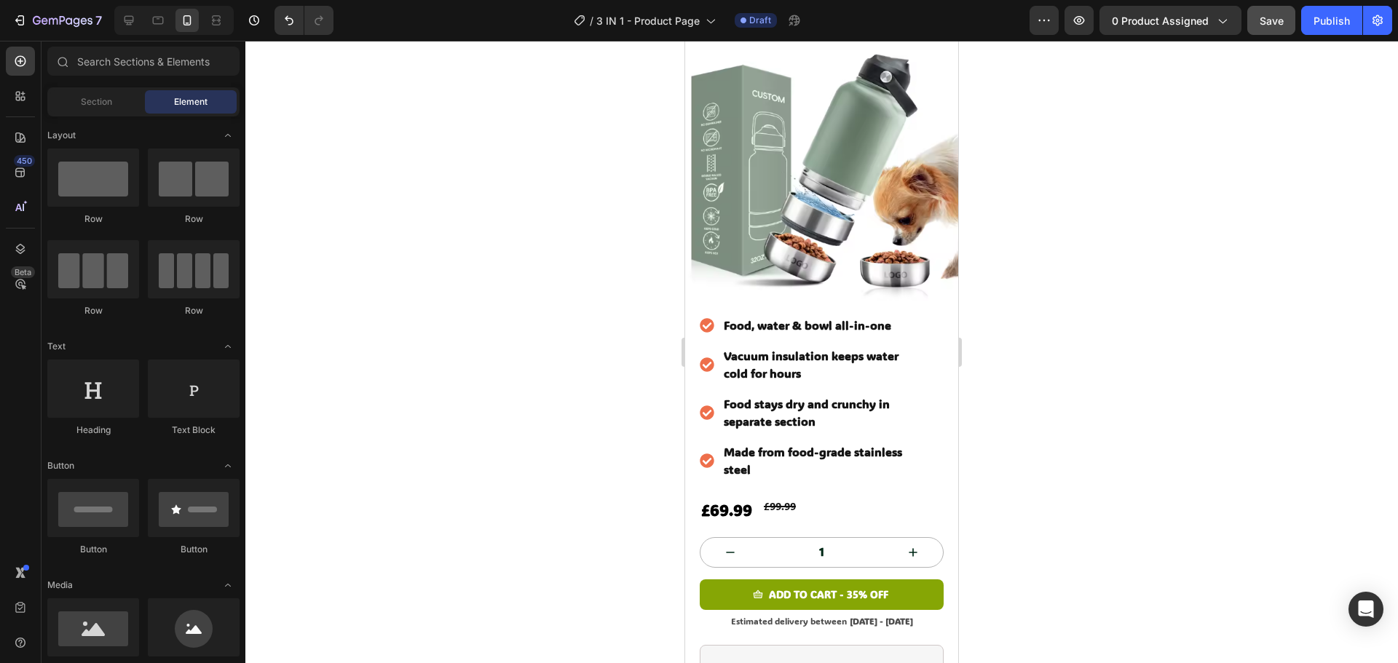
click at [1074, 356] on div at bounding box center [821, 352] width 1153 height 623
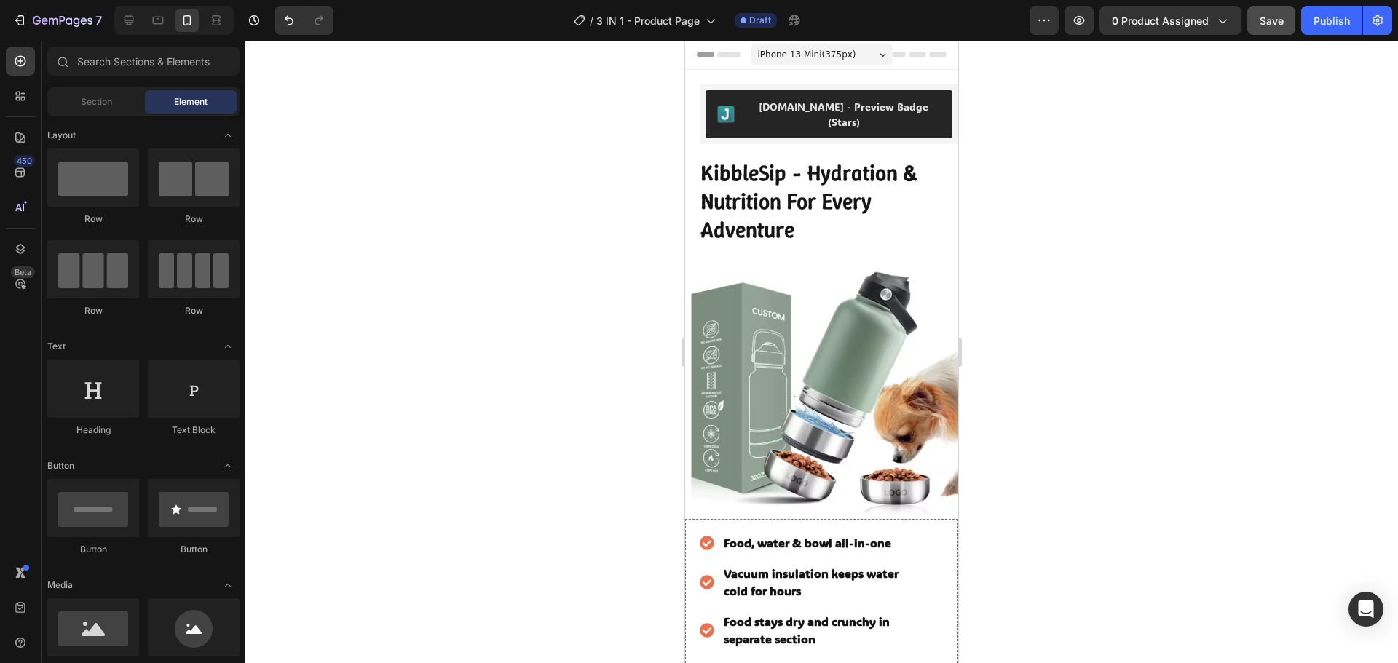
scroll to position [0, 0]
click at [1275, 260] on div at bounding box center [821, 352] width 1153 height 623
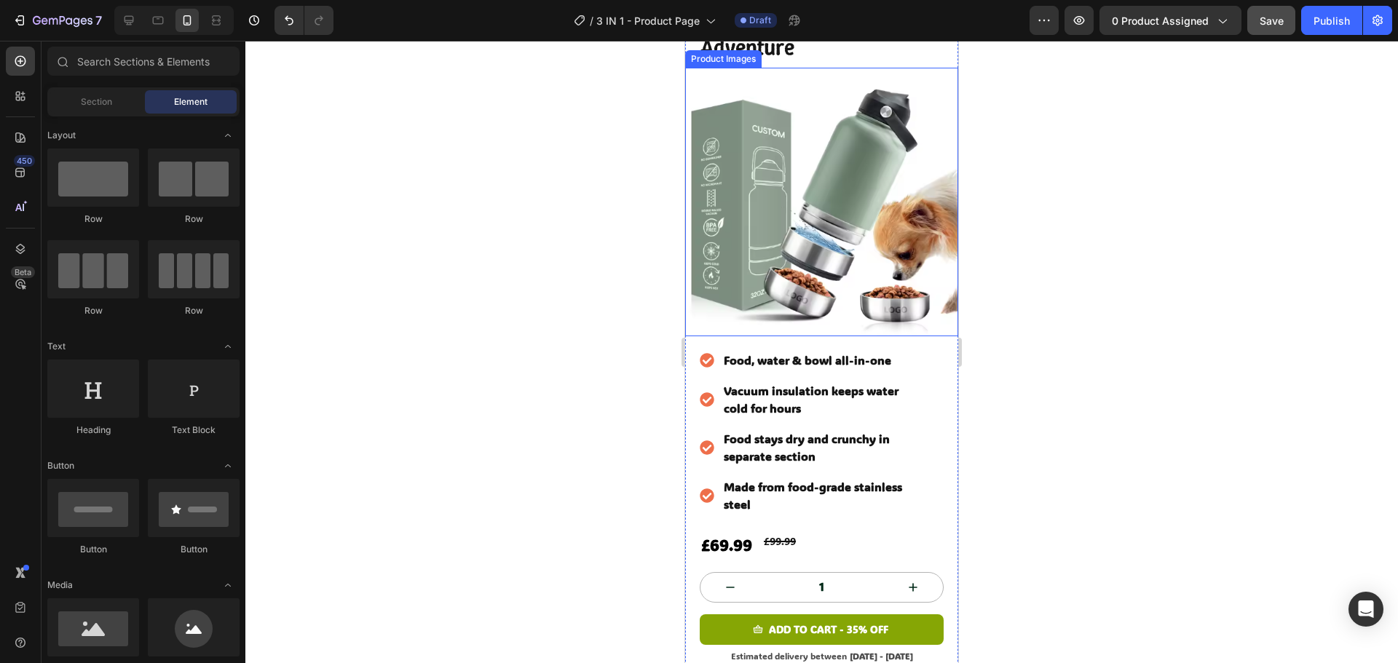
scroll to position [218, 0]
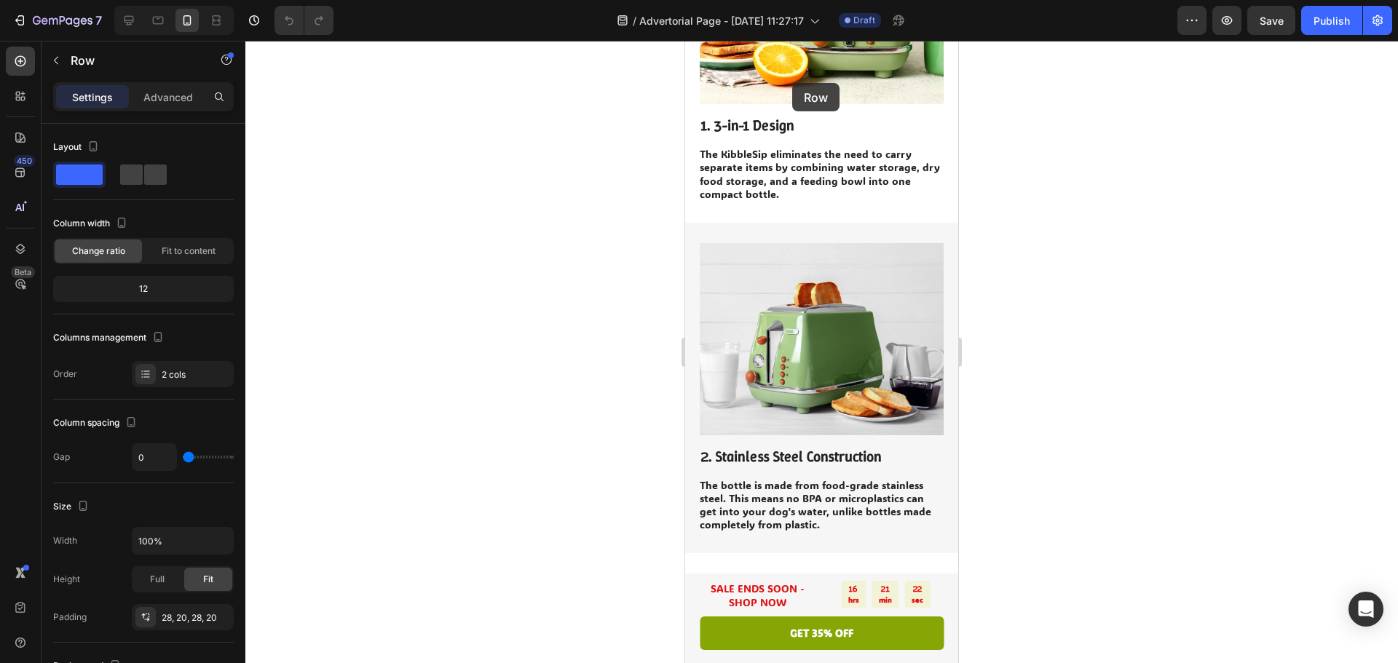
scroll to position [500, 0]
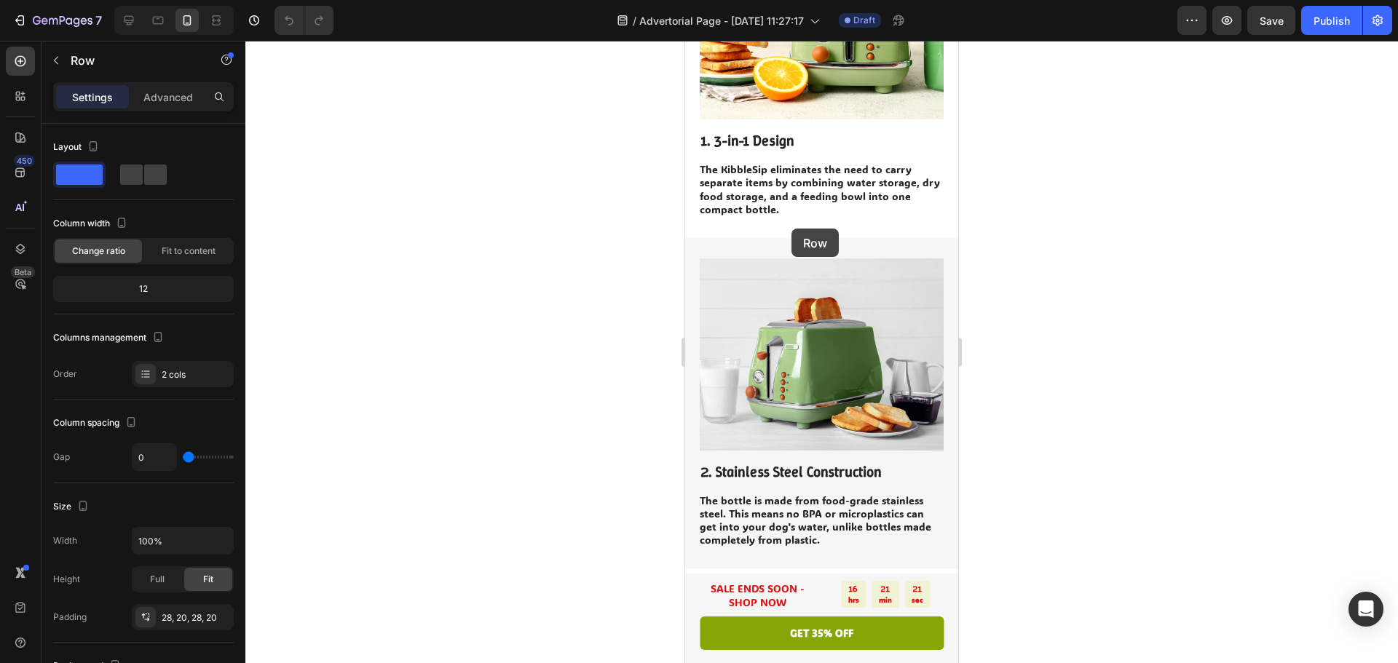
drag, startPoint x: 757, startPoint y: 500, endPoint x: 792, endPoint y: 229, distance: 273.9
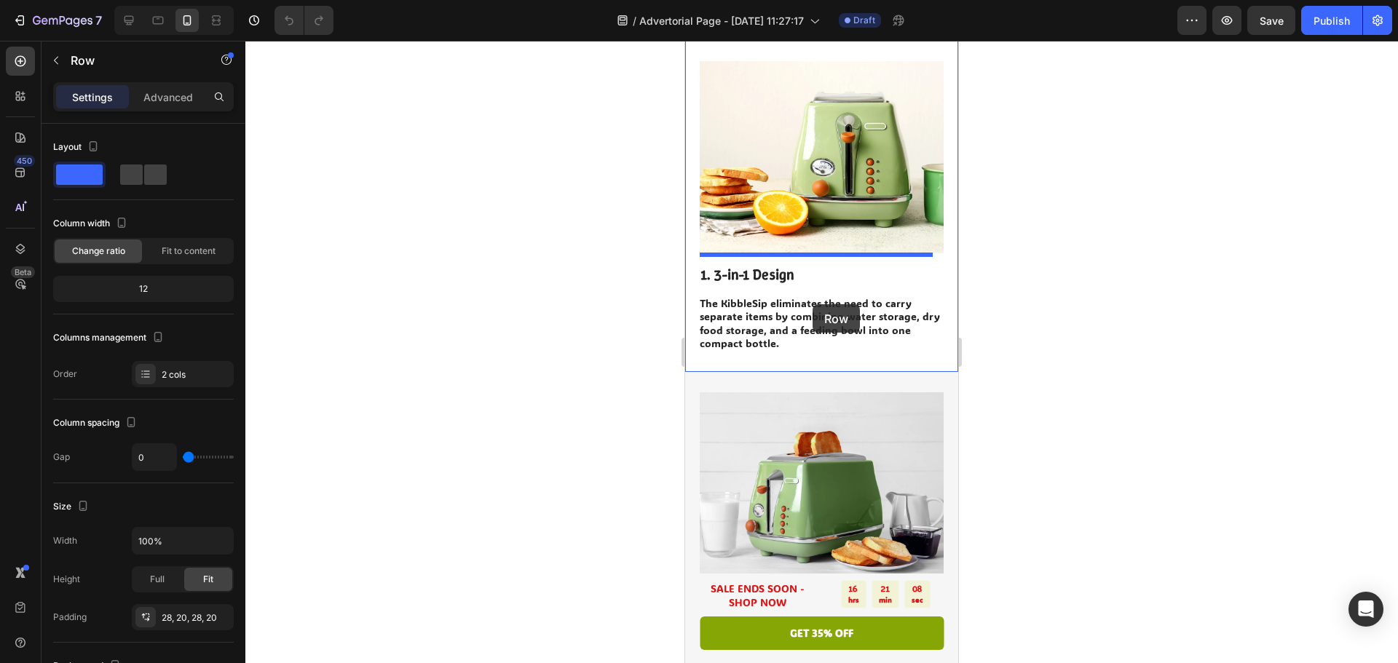
scroll to position [500, 0]
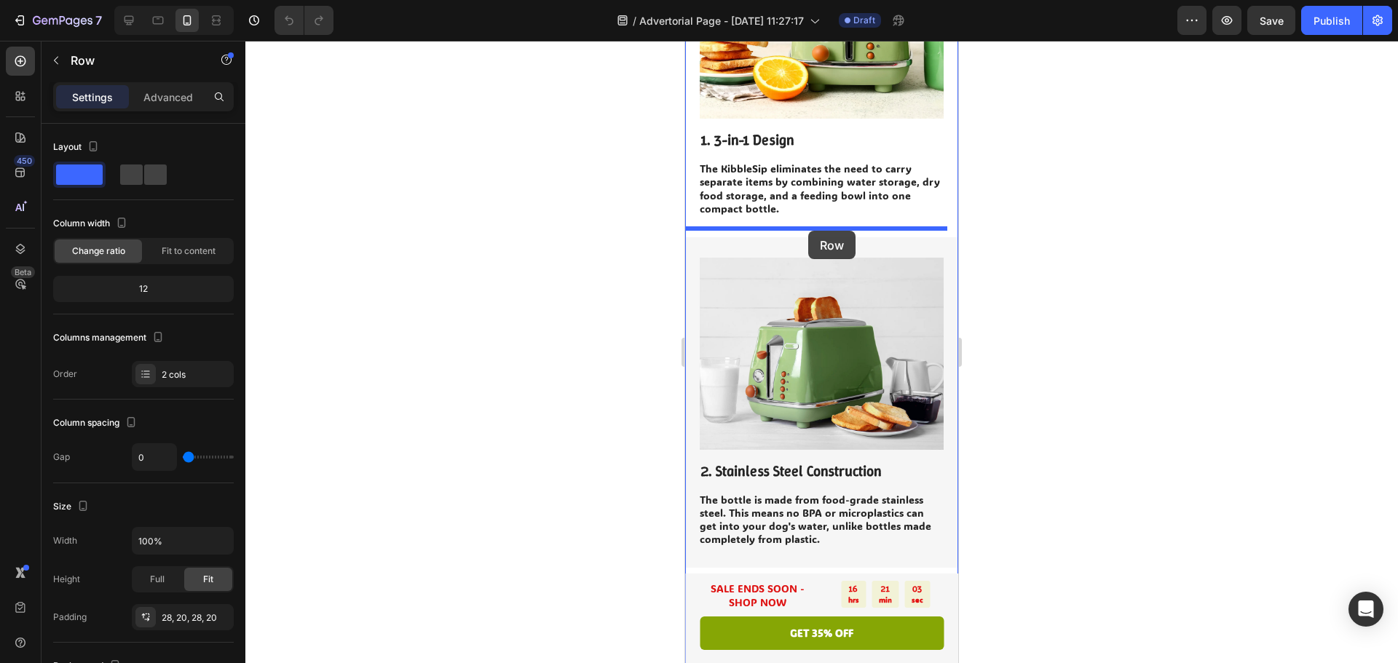
drag, startPoint x: 694, startPoint y: 162, endPoint x: 808, endPoint y: 231, distance: 133.6
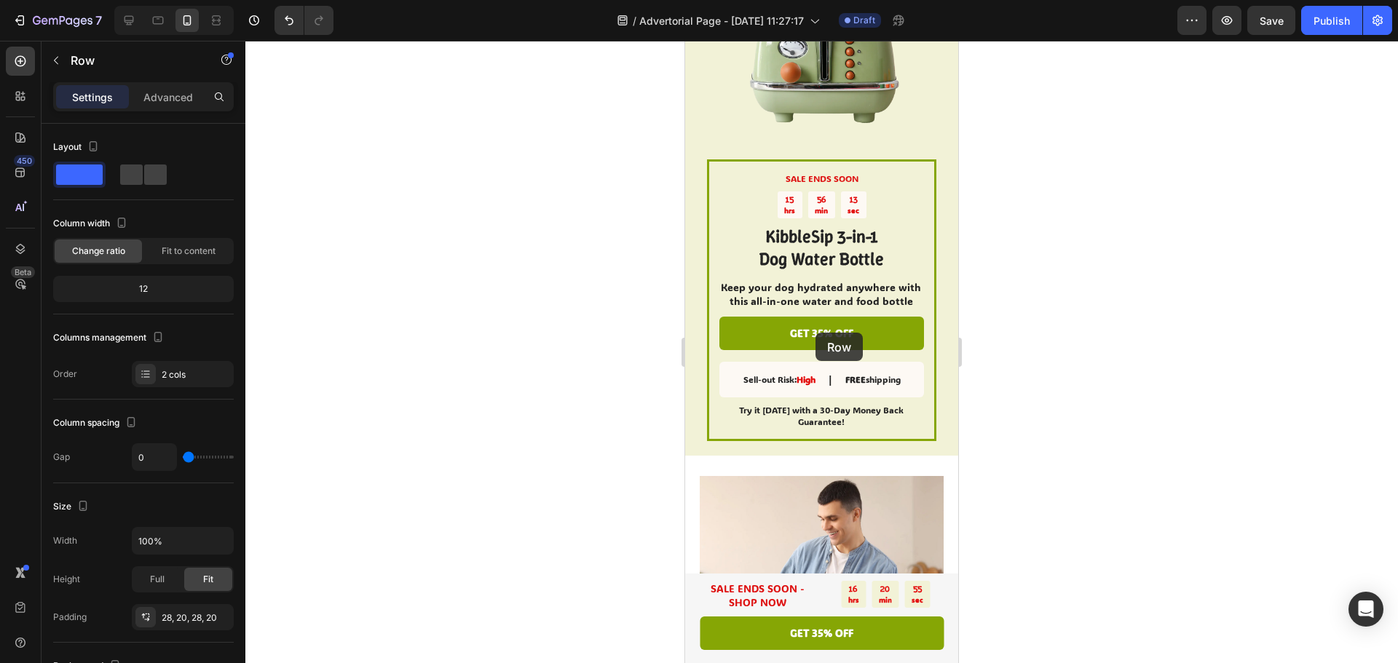
scroll to position [2248, 0]
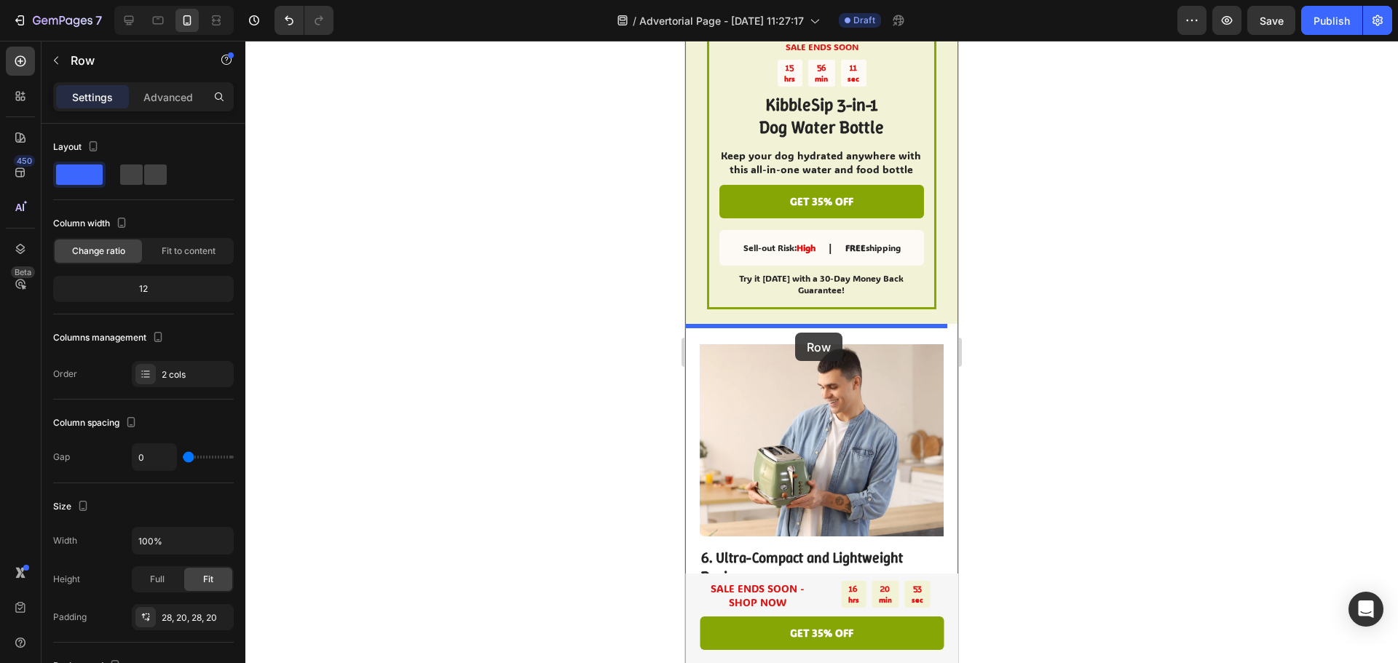
drag, startPoint x: 910, startPoint y: 341, endPoint x: 795, endPoint y: 333, distance: 115.4
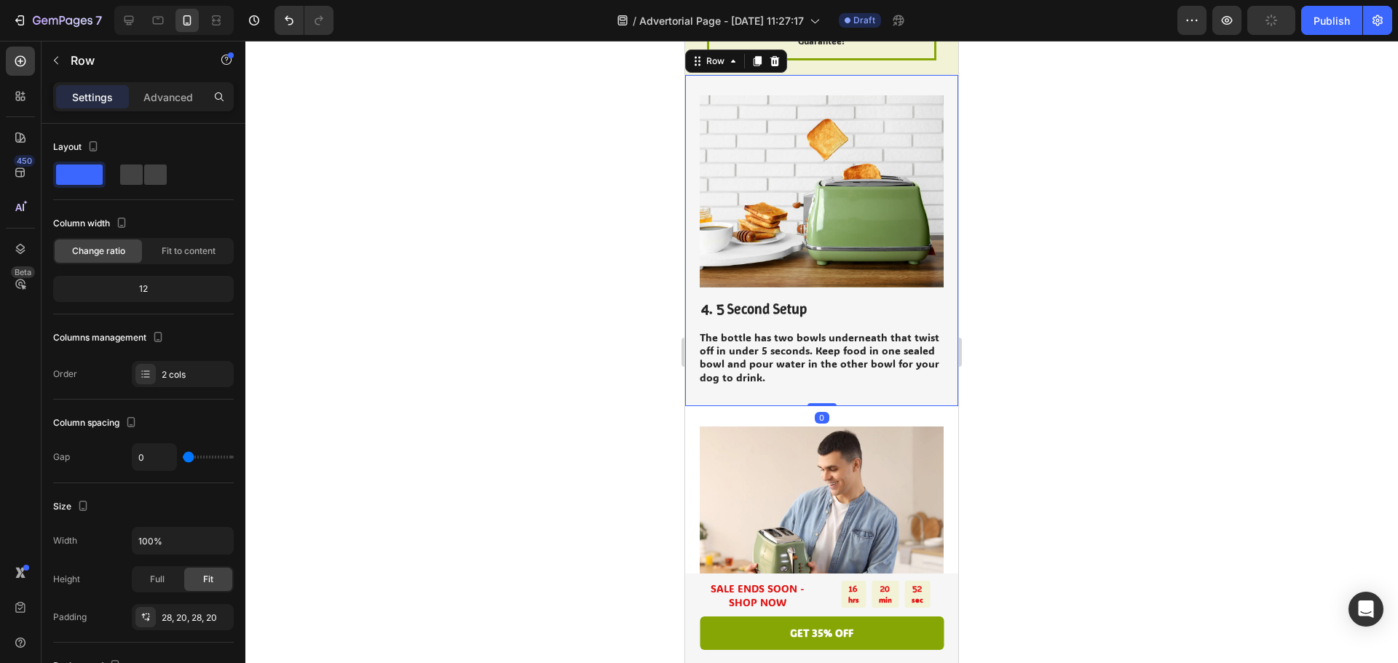
scroll to position [2540, 0]
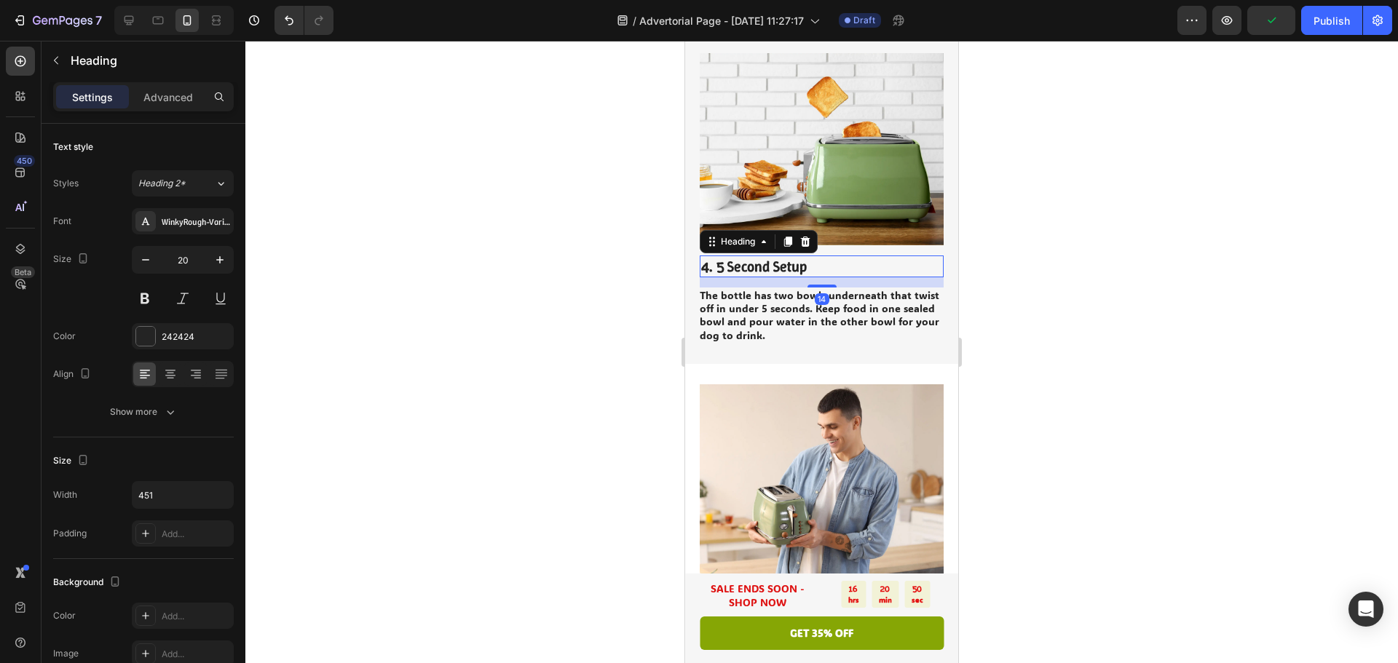
click at [708, 263] on h2 "4. 5 Second Setup" at bounding box center [822, 267] width 244 height 22
click at [708, 263] on p "4. 5 Second Setup" at bounding box center [821, 266] width 241 height 19
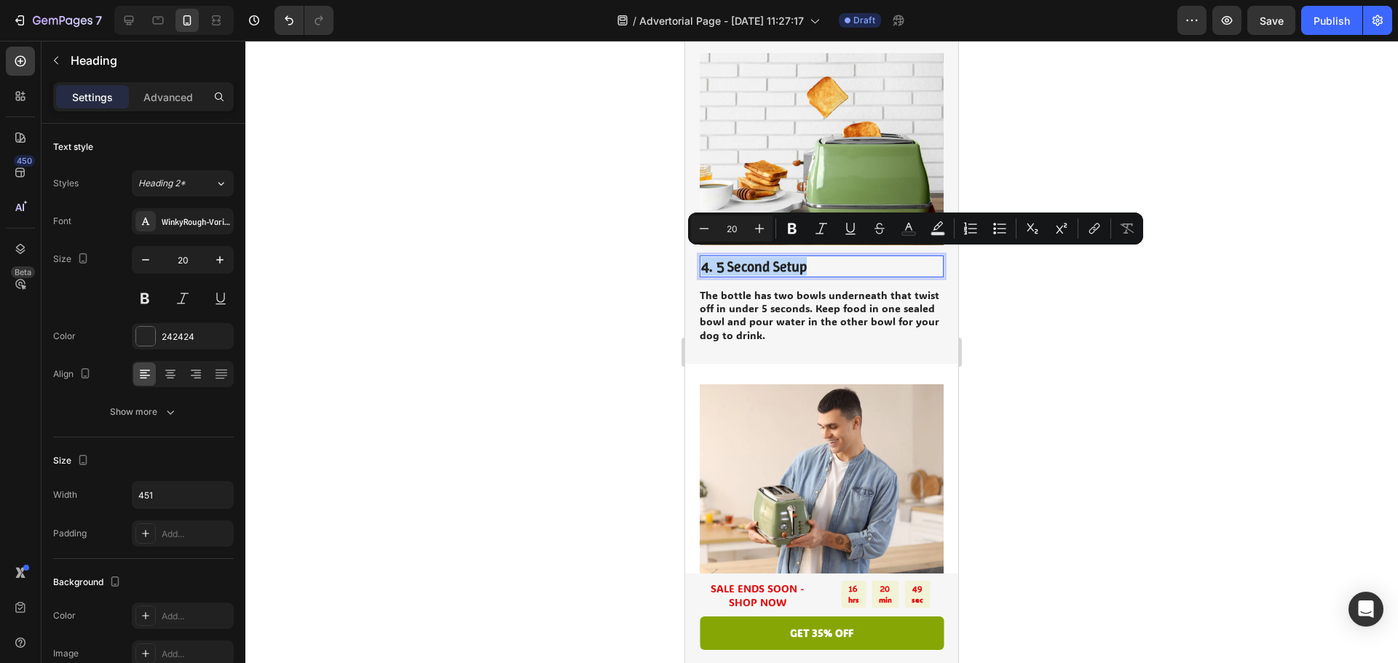
click at [708, 263] on p "4. 5 Second Setup" at bounding box center [821, 266] width 241 height 19
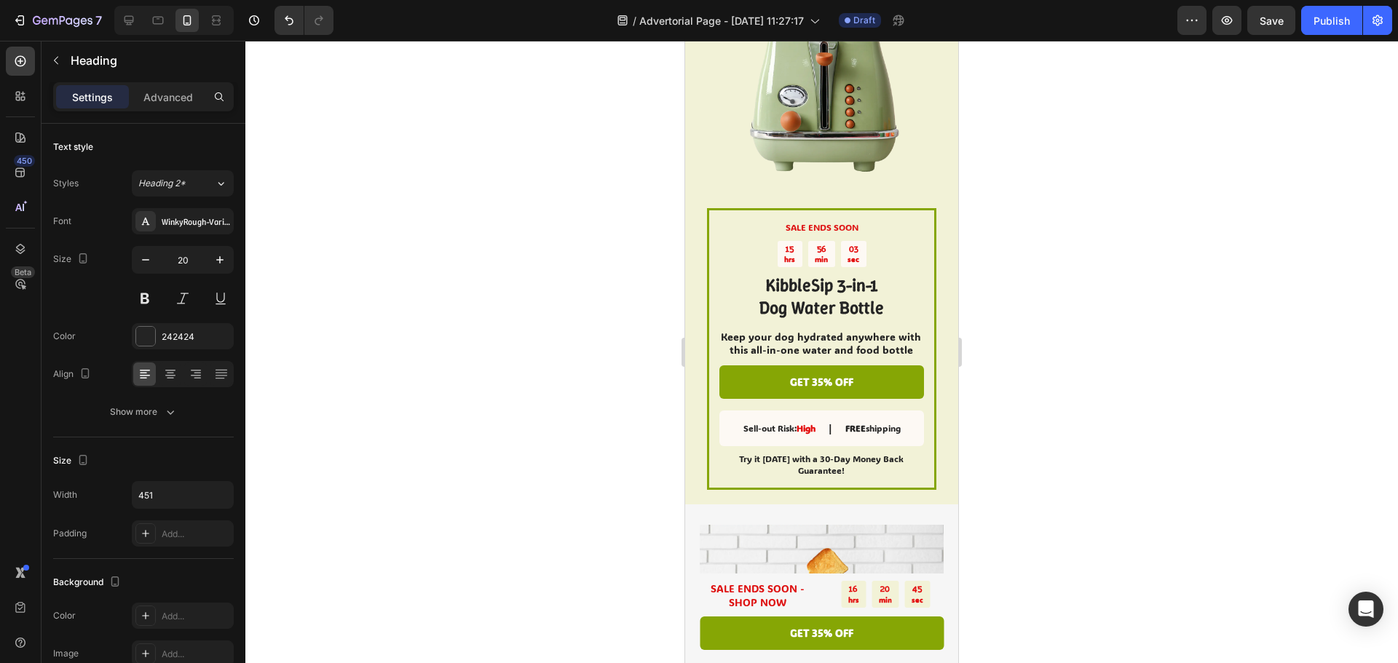
click at [1196, 347] on div at bounding box center [821, 352] width 1153 height 623
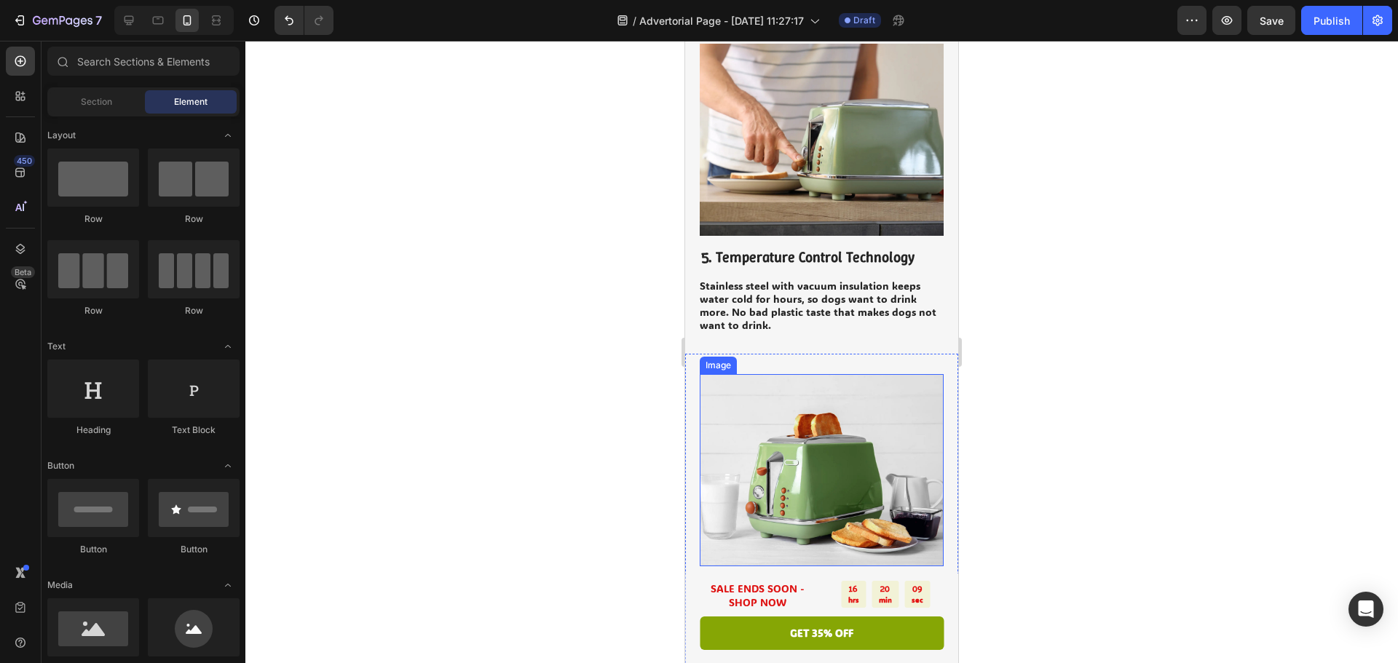
scroll to position [510, 0]
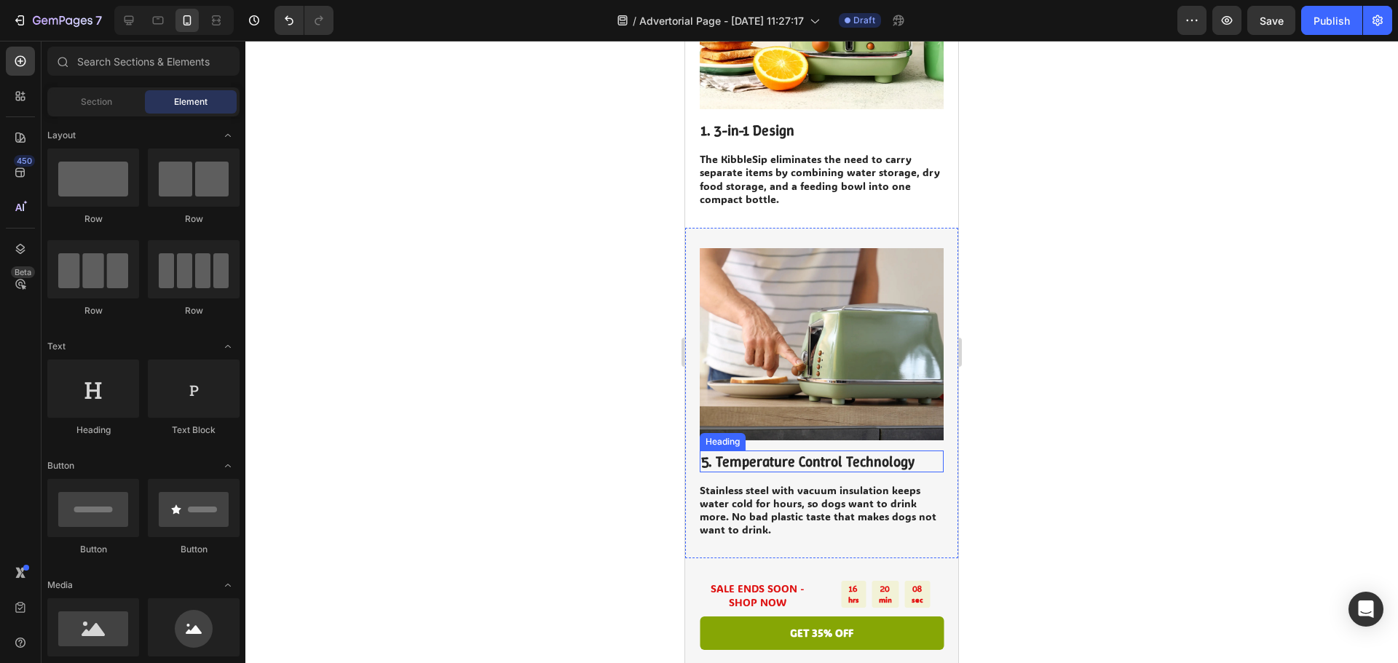
click at [707, 451] on h2 "5. Temperature Control Technology" at bounding box center [822, 462] width 244 height 22
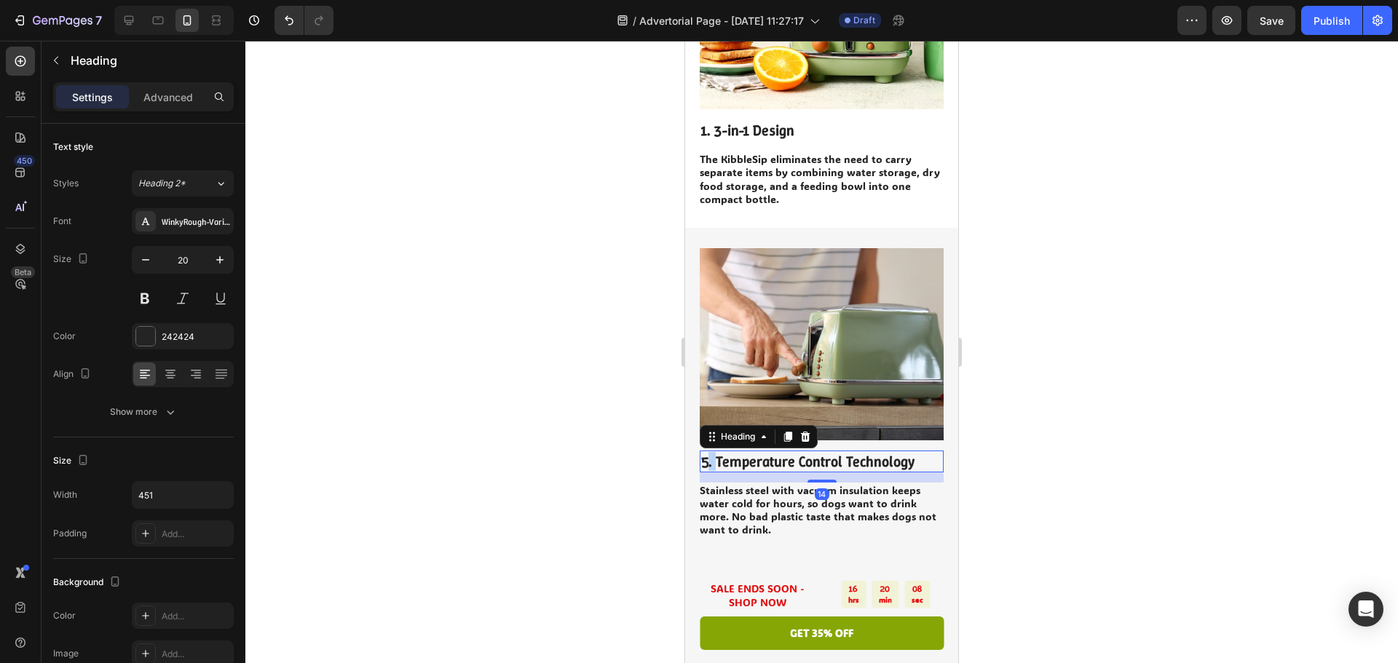
click at [707, 451] on h2 "5. Temperature Control Technology" at bounding box center [822, 462] width 244 height 22
click at [705, 452] on p "5. Temperature Control Technology" at bounding box center [821, 461] width 241 height 19
click at [711, 452] on p "5. Temperature Control Technology" at bounding box center [821, 461] width 241 height 19
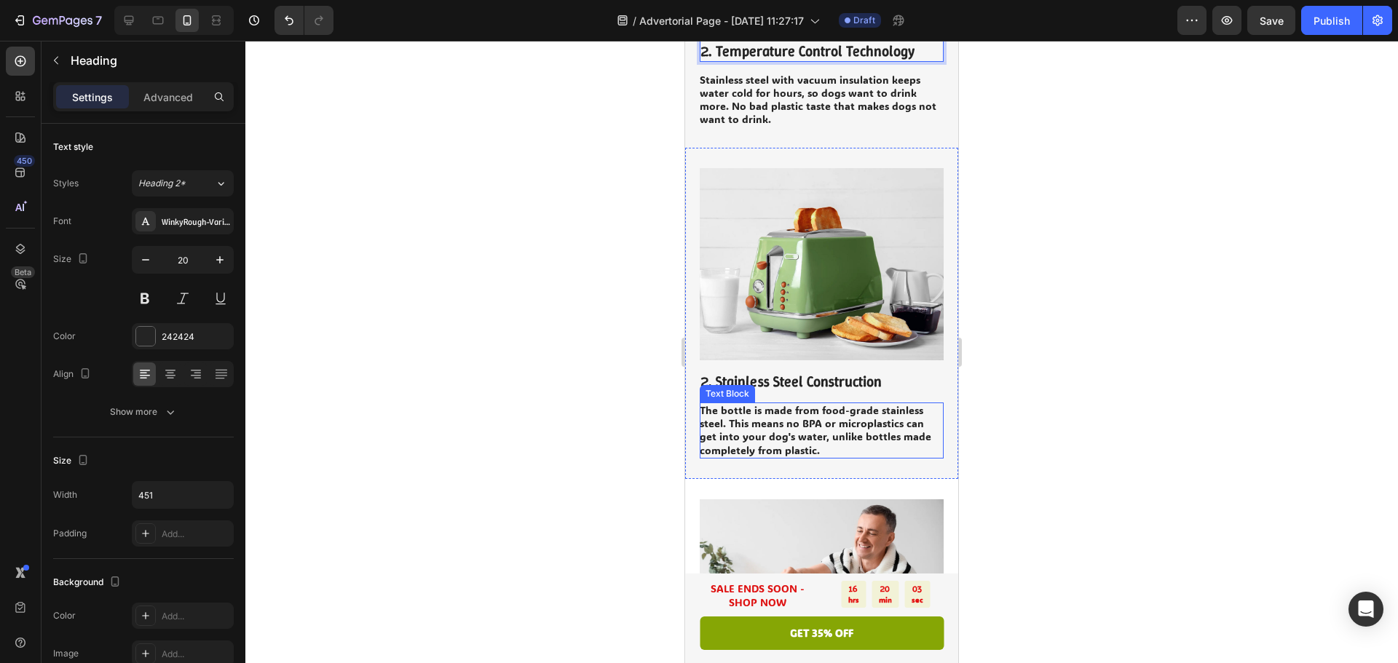
scroll to position [947, 0]
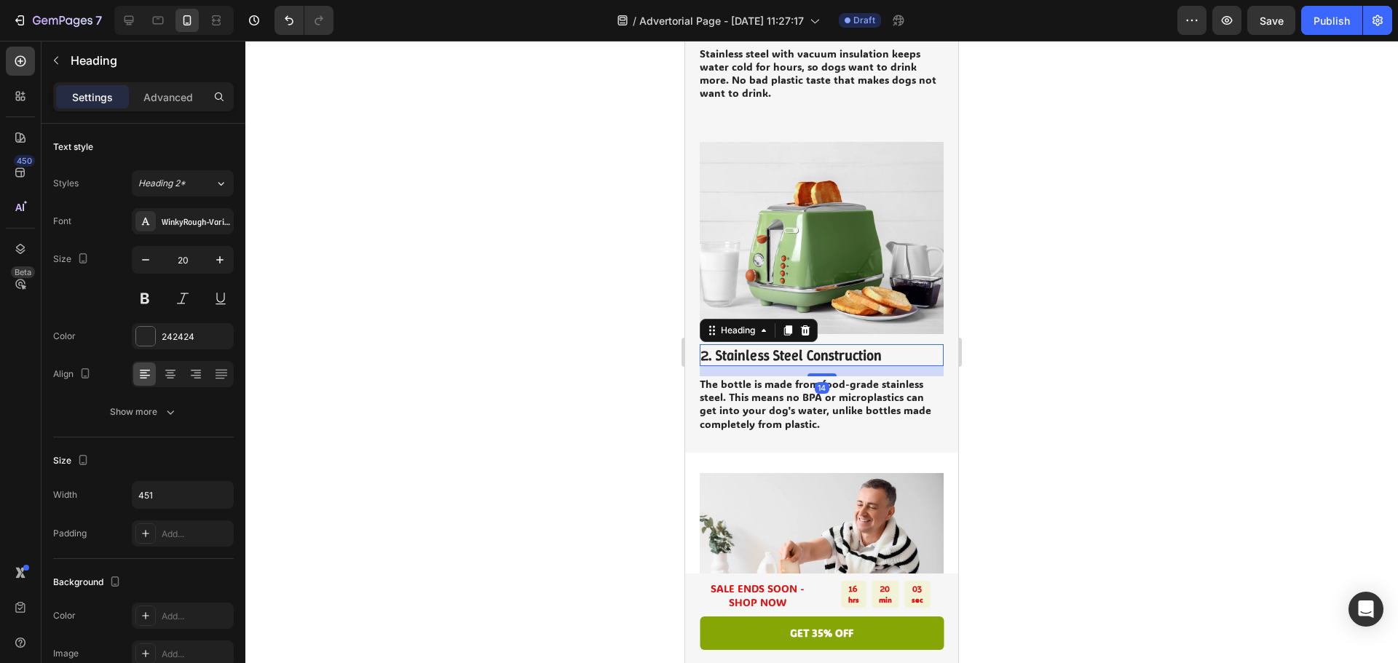
click at [703, 344] on h2 "2. Stainless Steel Construction" at bounding box center [822, 355] width 244 height 22
click at [706, 344] on h2 "2. Stainless Steel Construction" at bounding box center [822, 355] width 244 height 22
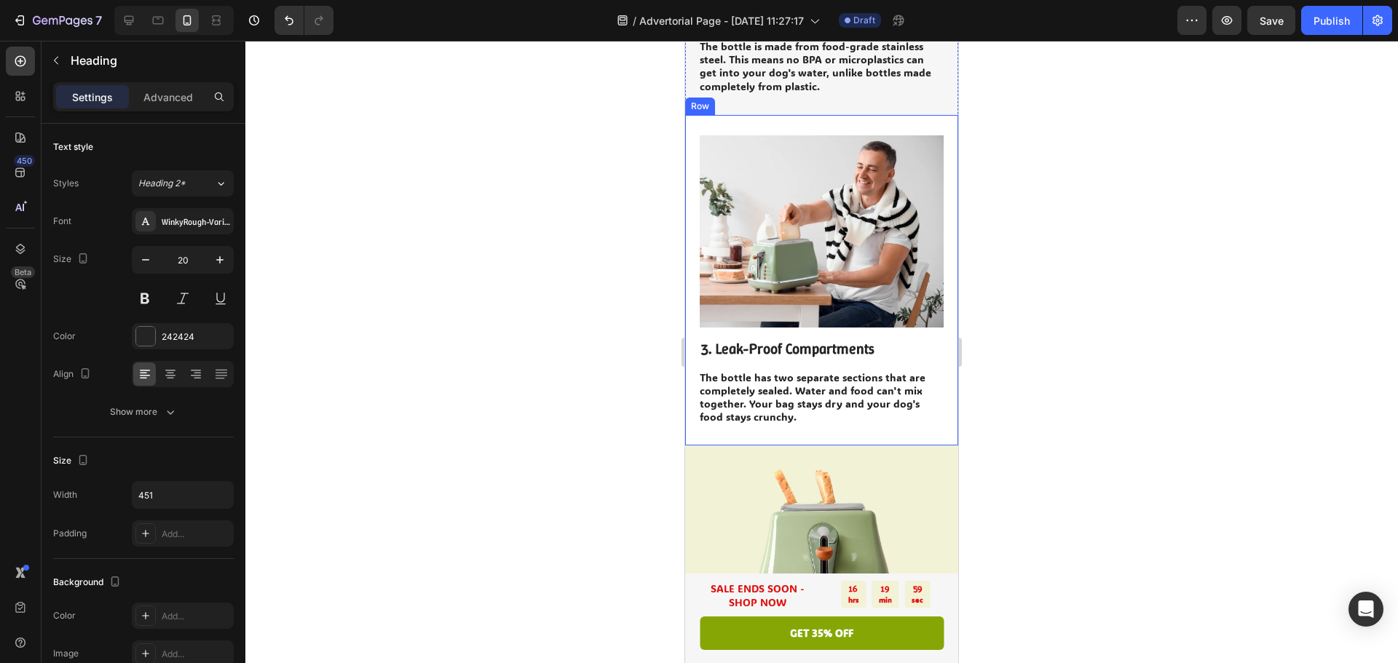
scroll to position [1311, 0]
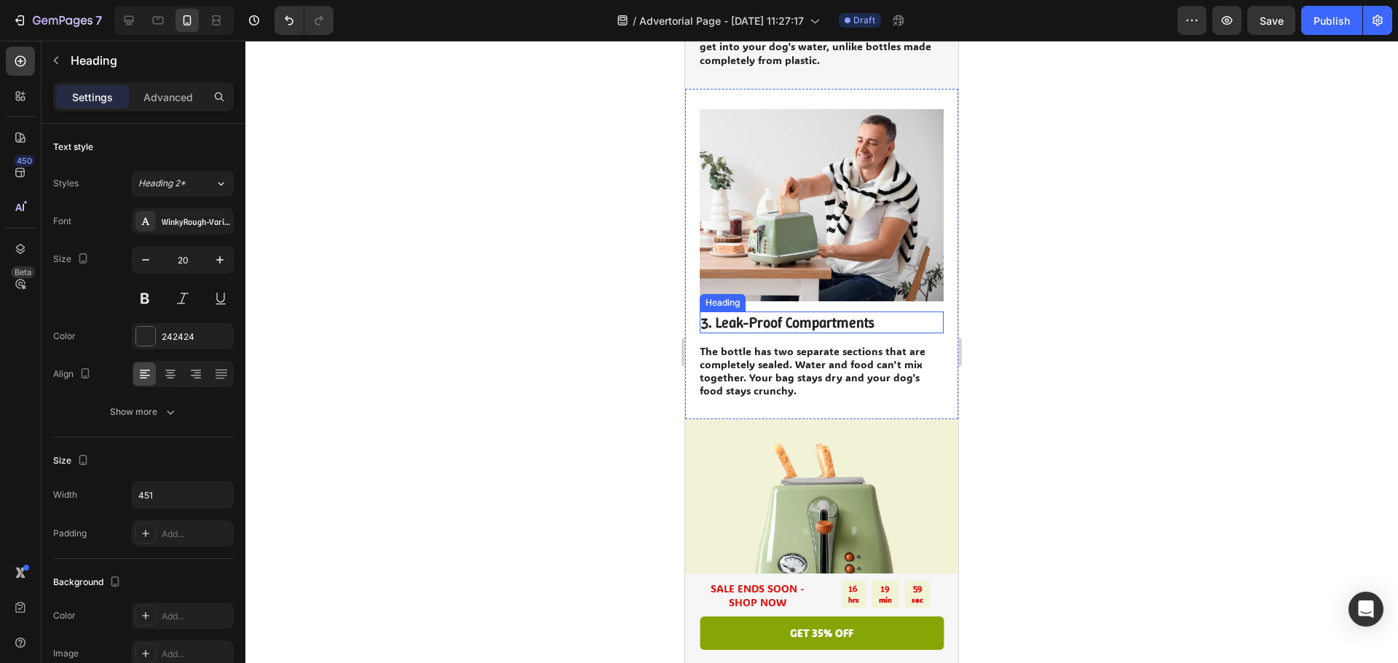
click at [705, 312] on h2 "3. Leak-Proof Compartments" at bounding box center [822, 323] width 244 height 22
click at [709, 312] on h2 "3. Leak-Proof Compartments" at bounding box center [822, 323] width 244 height 22
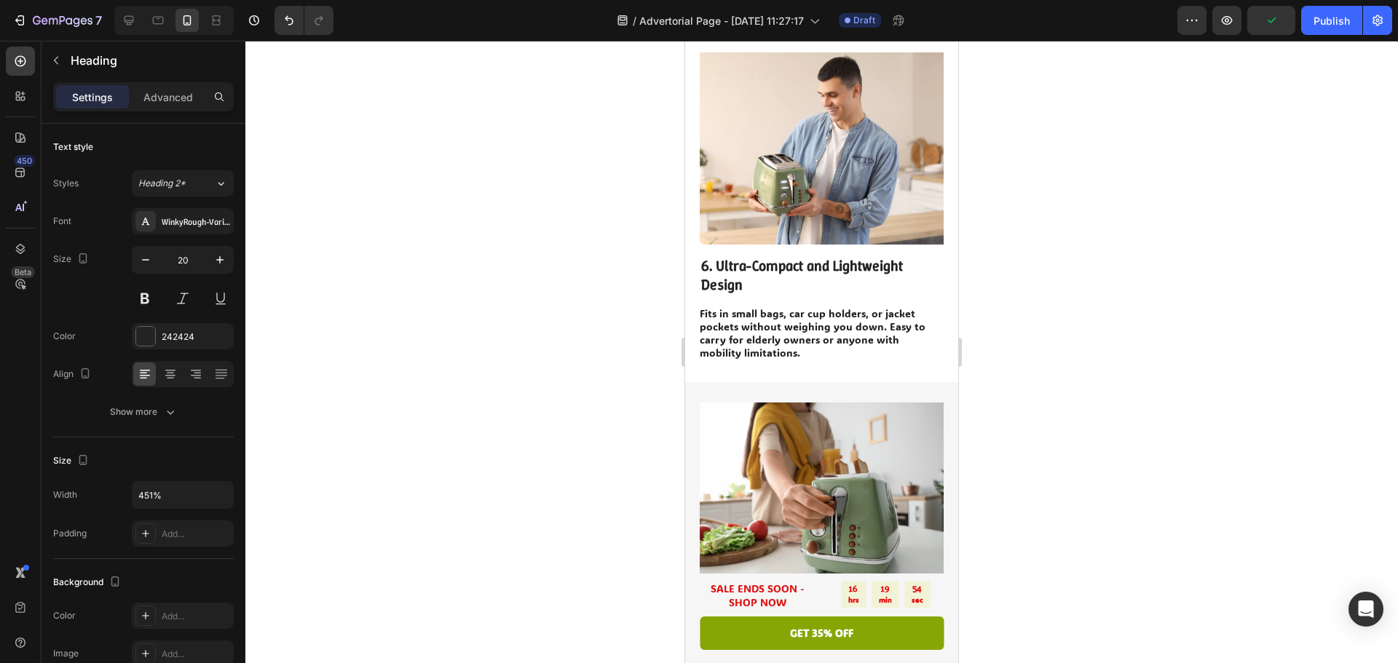
click at [1121, 344] on div at bounding box center [821, 352] width 1153 height 623
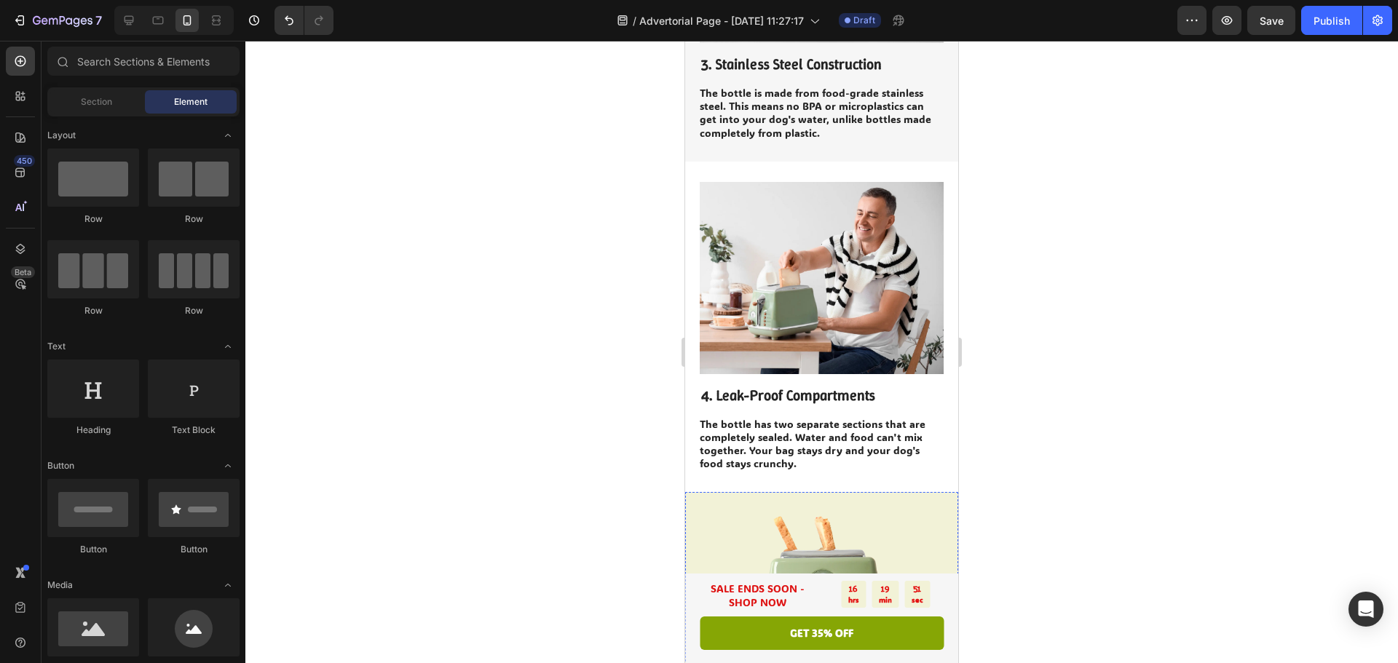
scroll to position [1165, 0]
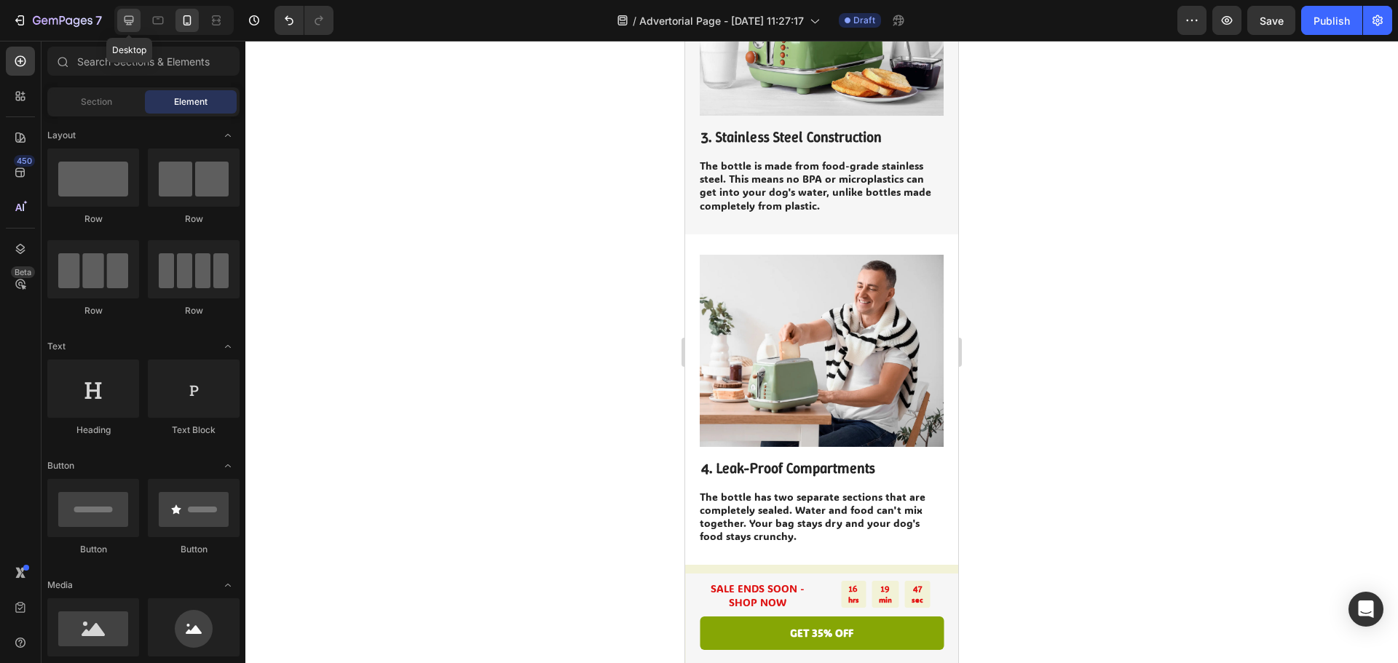
click at [133, 23] on icon at bounding box center [129, 20] width 9 height 9
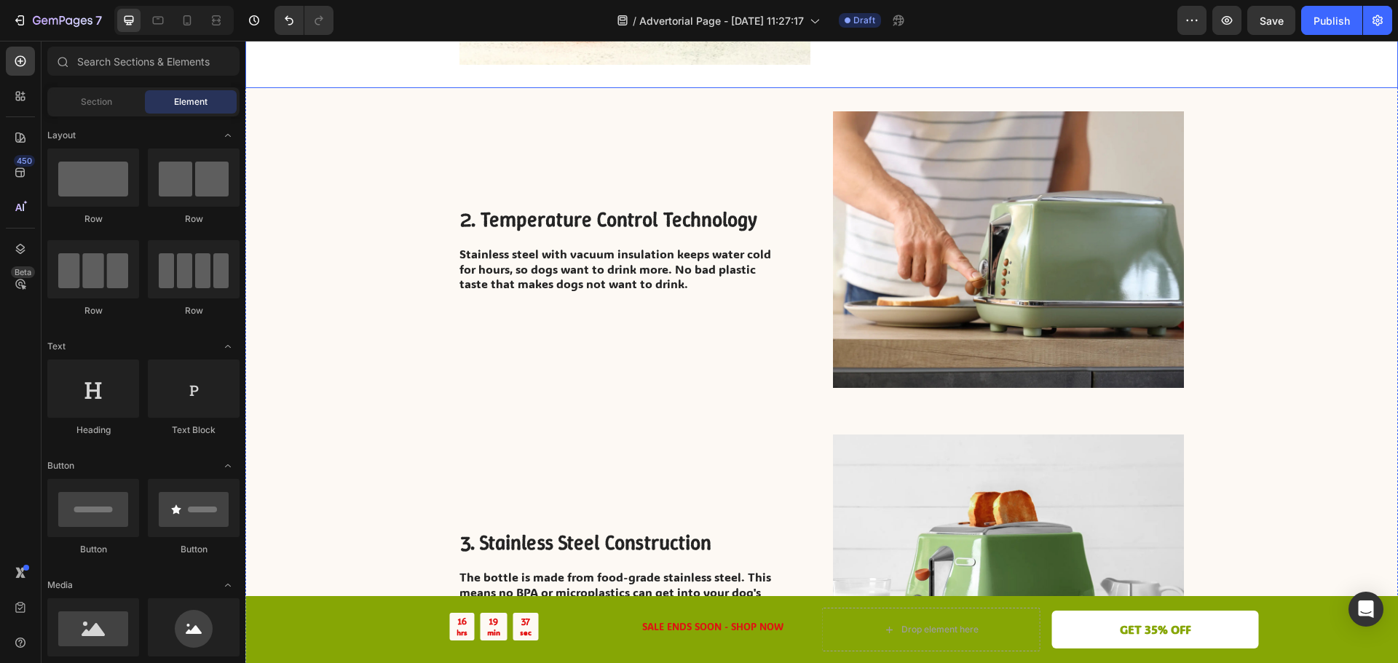
scroll to position [583, 0]
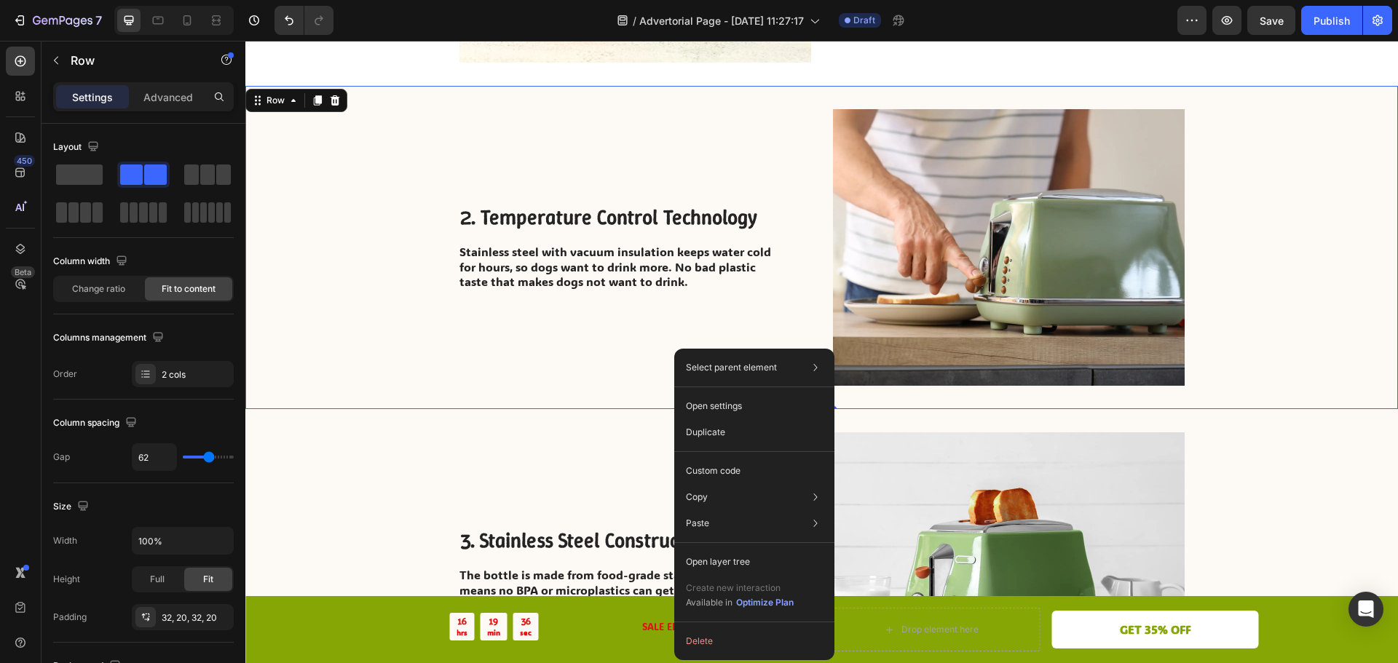
click at [428, 316] on div "2. Temperature Control Technology Heading Stainless steel with vacuum insulatio…" at bounding box center [821, 247] width 1153 height 323
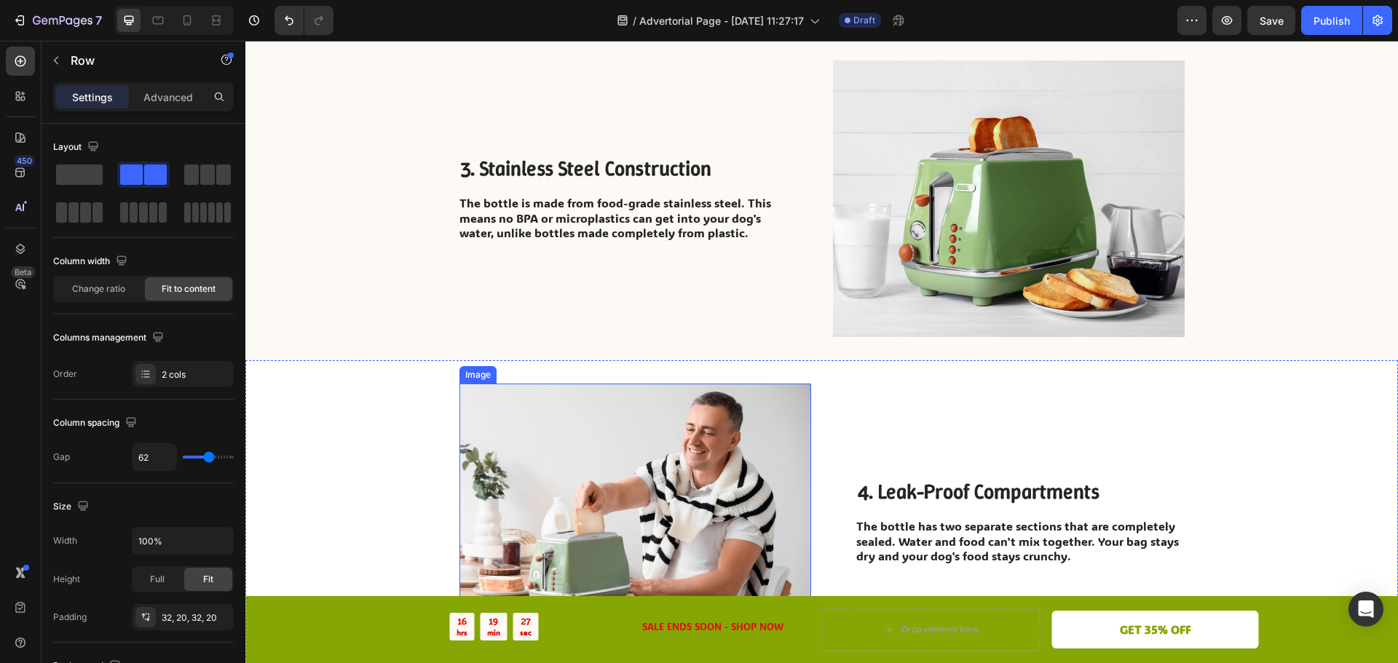
scroll to position [1020, 0]
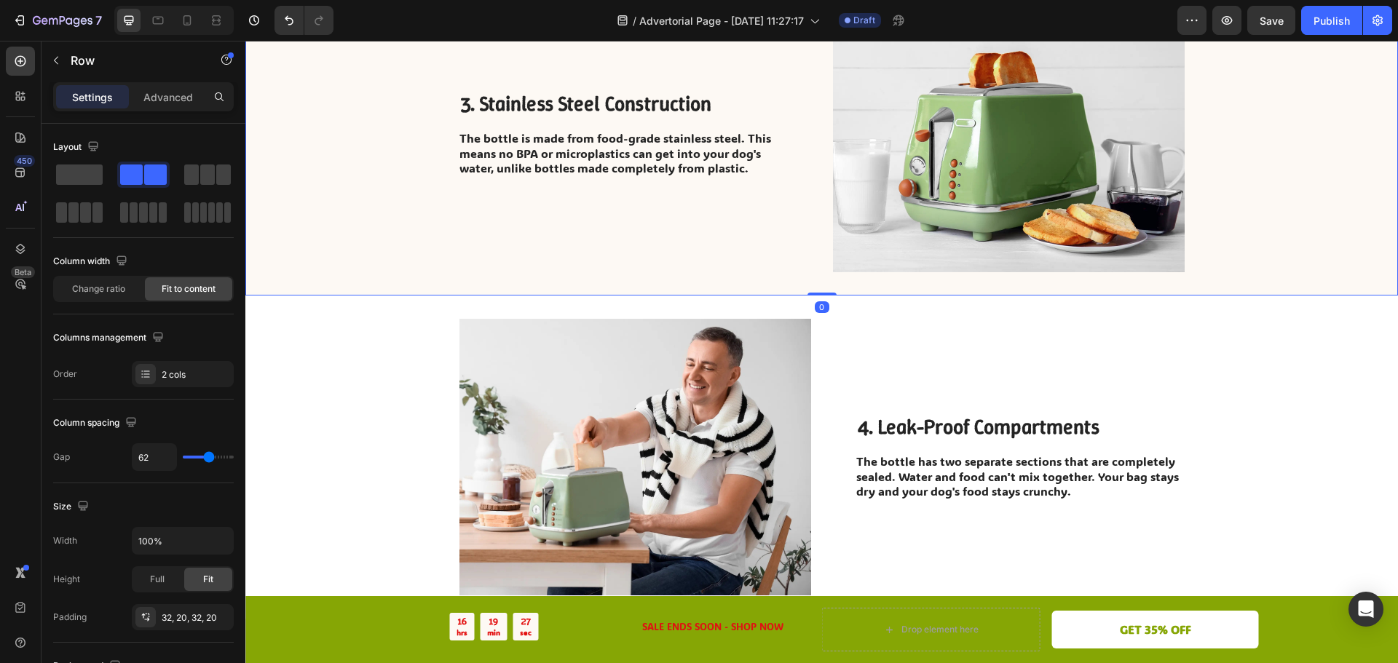
click at [343, 165] on div "3. Stainless Steel Construction Heading The bottle is made from food-grade stai…" at bounding box center [821, 133] width 1153 height 323
click at [396, 248] on div "3. Stainless Steel Construction Heading The bottle is made from food-grade stai…" at bounding box center [821, 133] width 1153 height 323
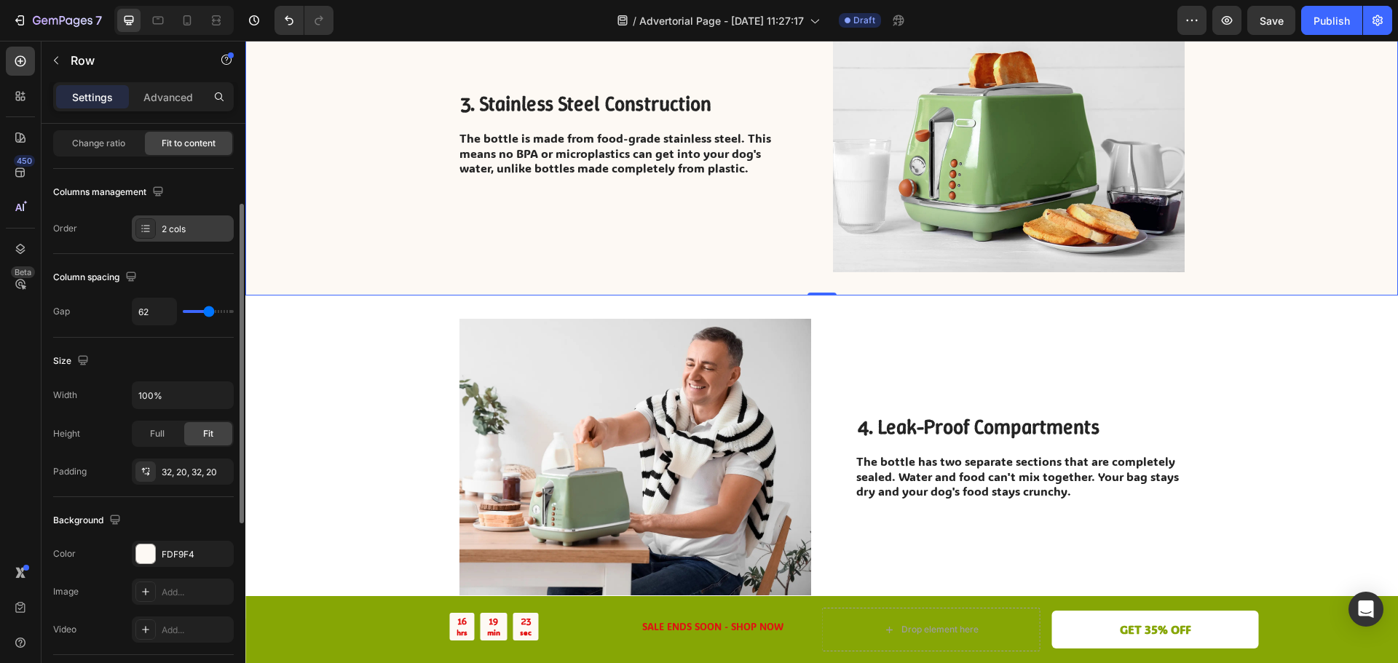
click at [168, 235] on div "2 cols" at bounding box center [196, 229] width 68 height 13
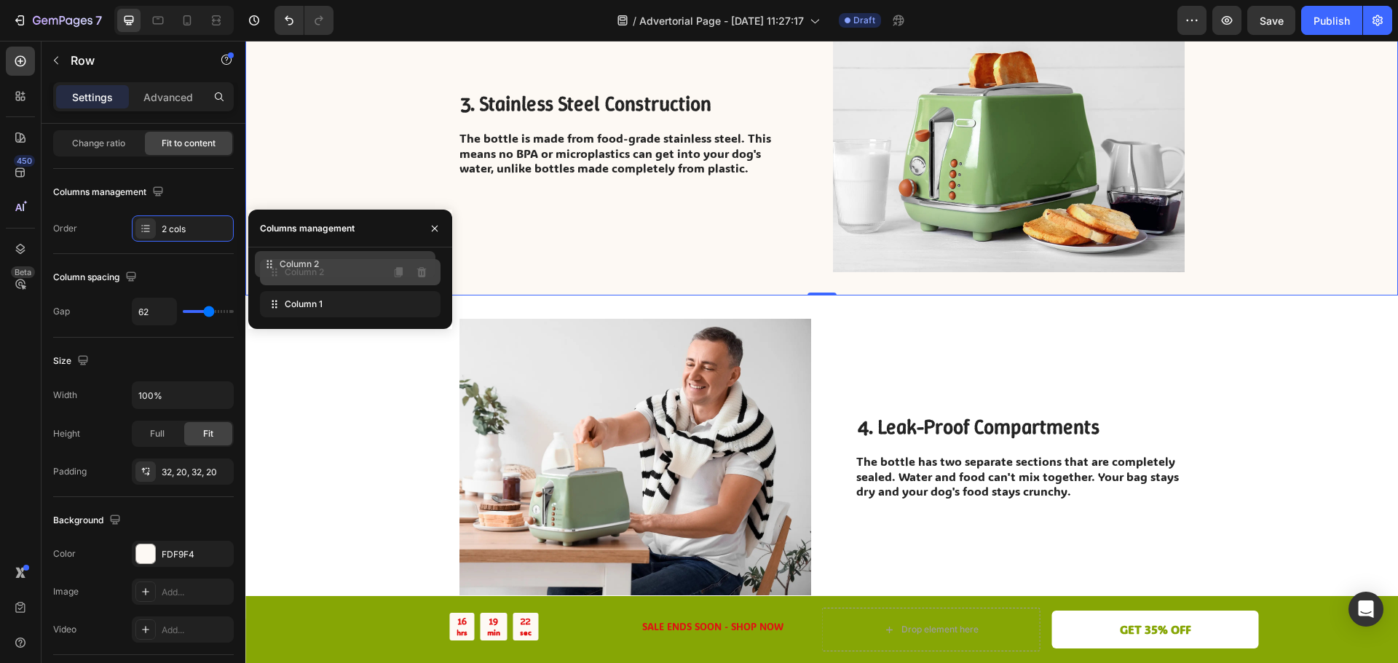
drag, startPoint x: 288, startPoint y: 301, endPoint x: 283, endPoint y: 261, distance: 40.4
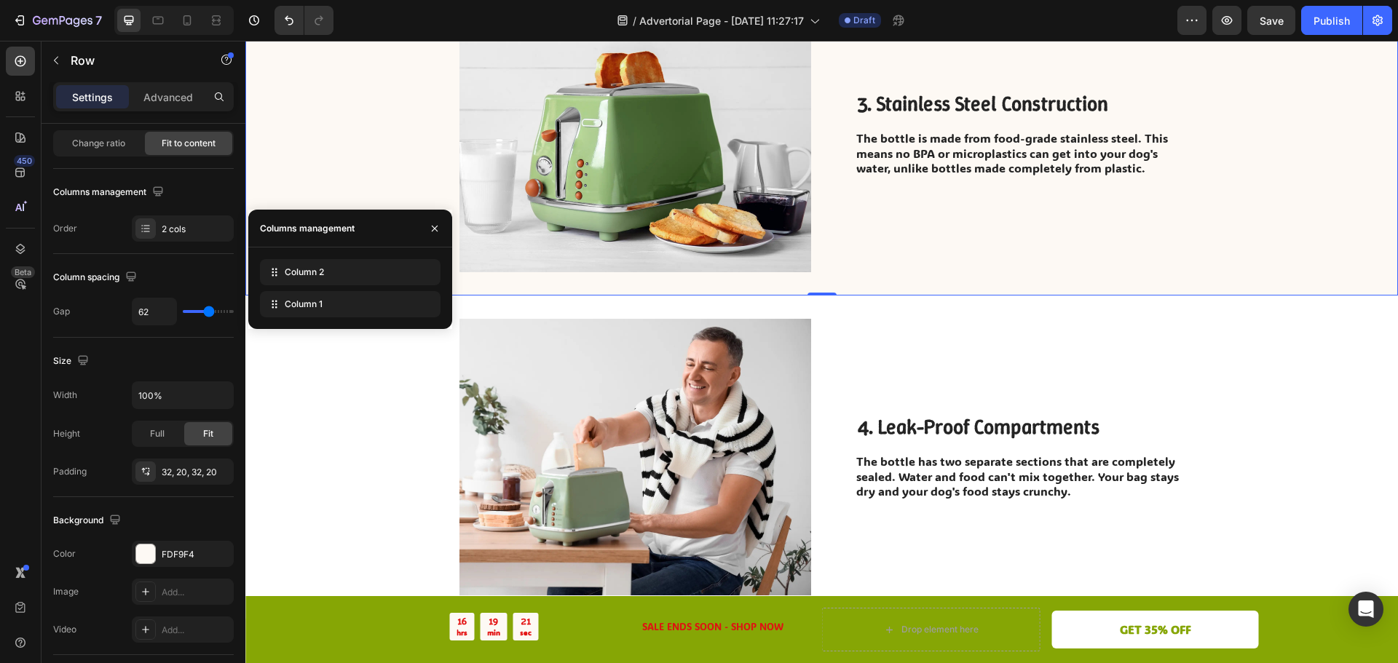
click at [302, 165] on div "3. Stainless Steel Construction Heading The bottle is made from food-grade stai…" at bounding box center [821, 133] width 1153 height 323
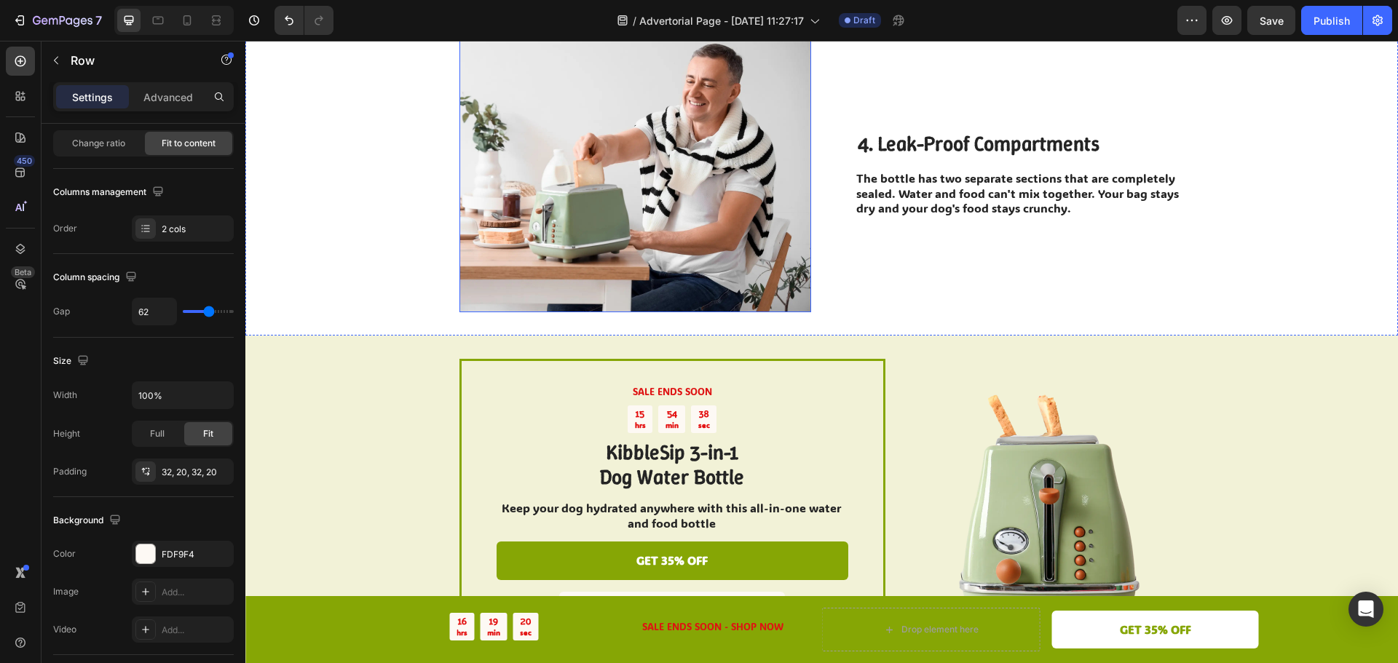
scroll to position [1311, 0]
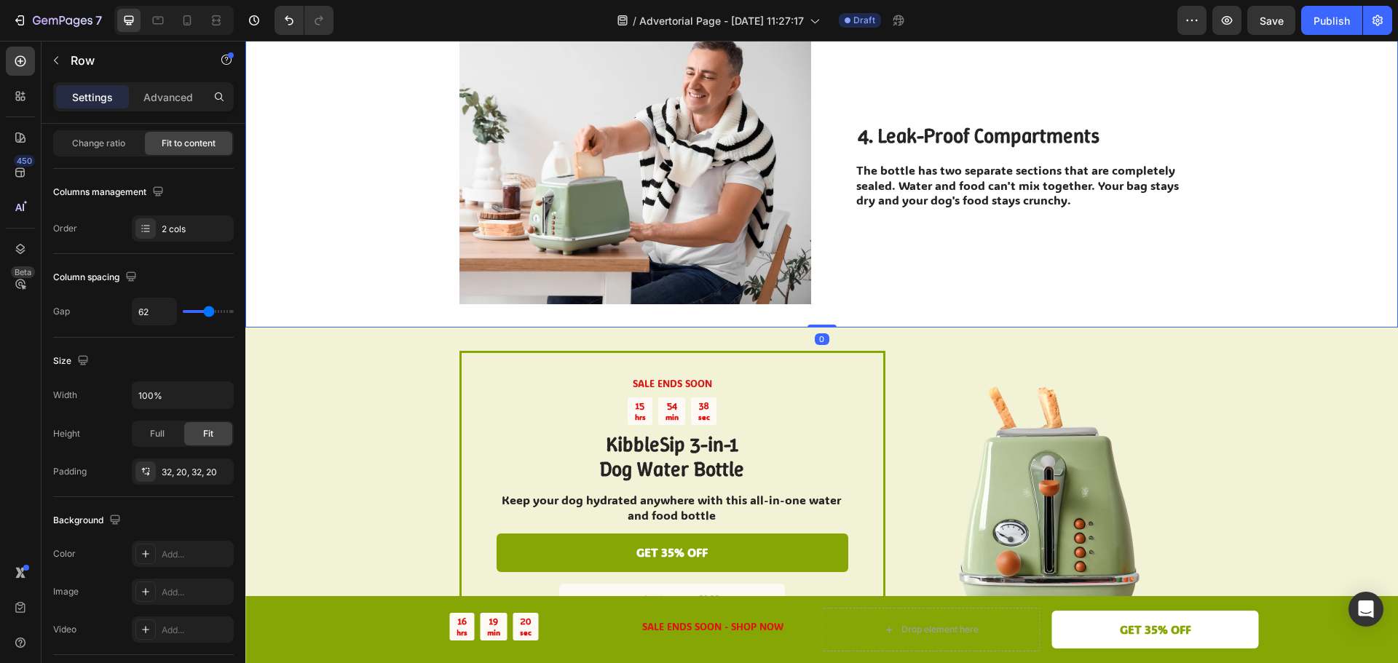
click at [348, 269] on div "Image 4. Leak-Proof Compartments Heading The bottle has two separate sections t…" at bounding box center [821, 165] width 1153 height 323
click at [152, 229] on div at bounding box center [145, 228] width 20 height 20
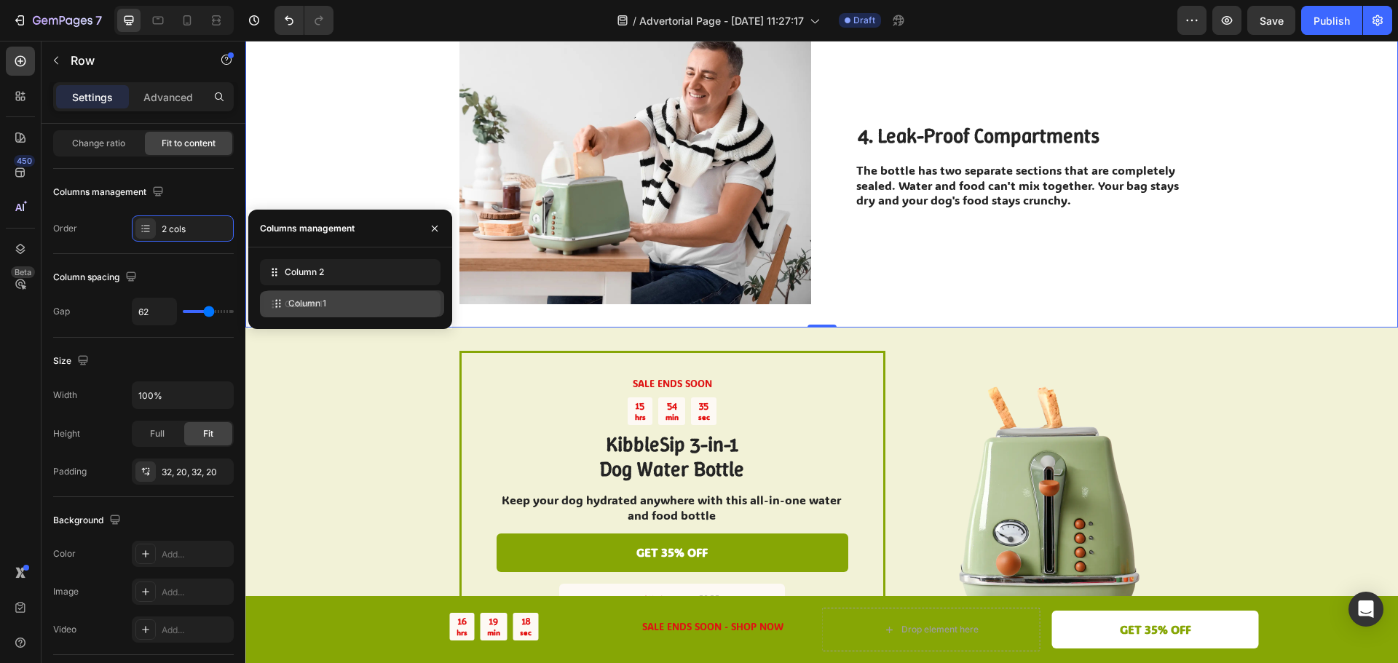
drag, startPoint x: 324, startPoint y: 278, endPoint x: 328, endPoint y: 310, distance: 31.5
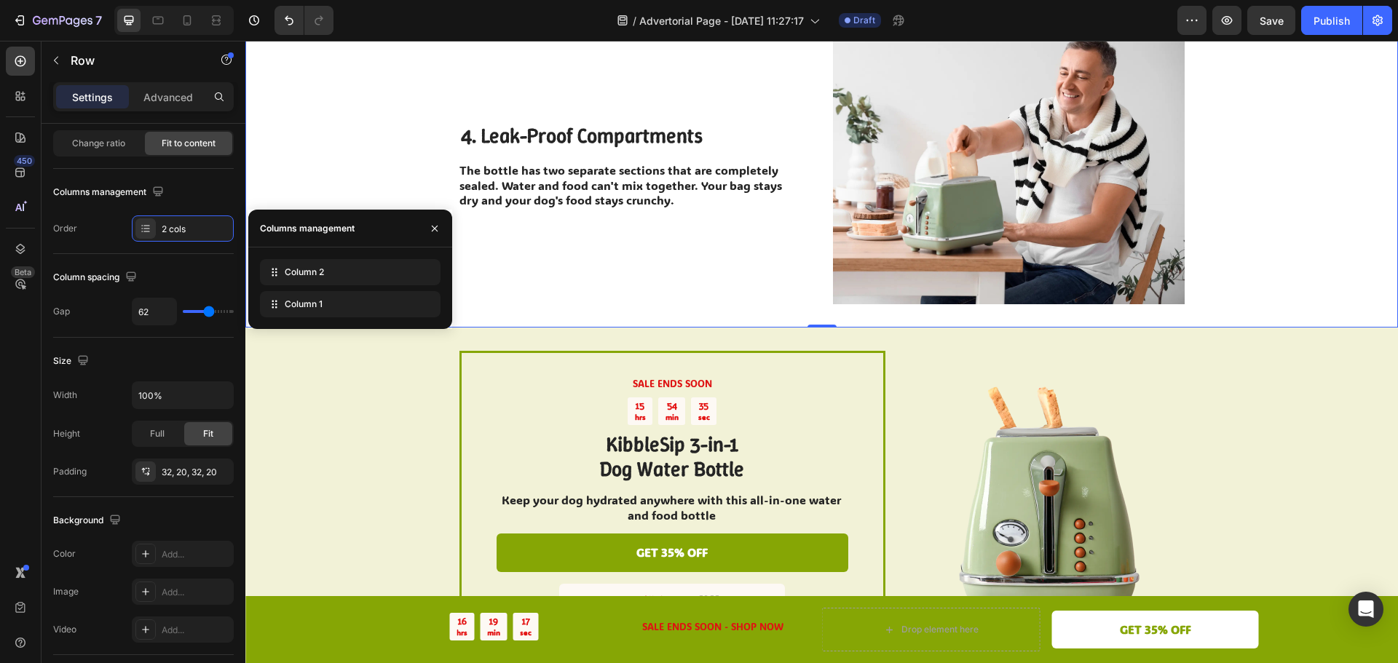
click at [347, 190] on div "Image 4. Leak-Proof Compartments Heading The bottle has two separate sections t…" at bounding box center [821, 165] width 1153 height 323
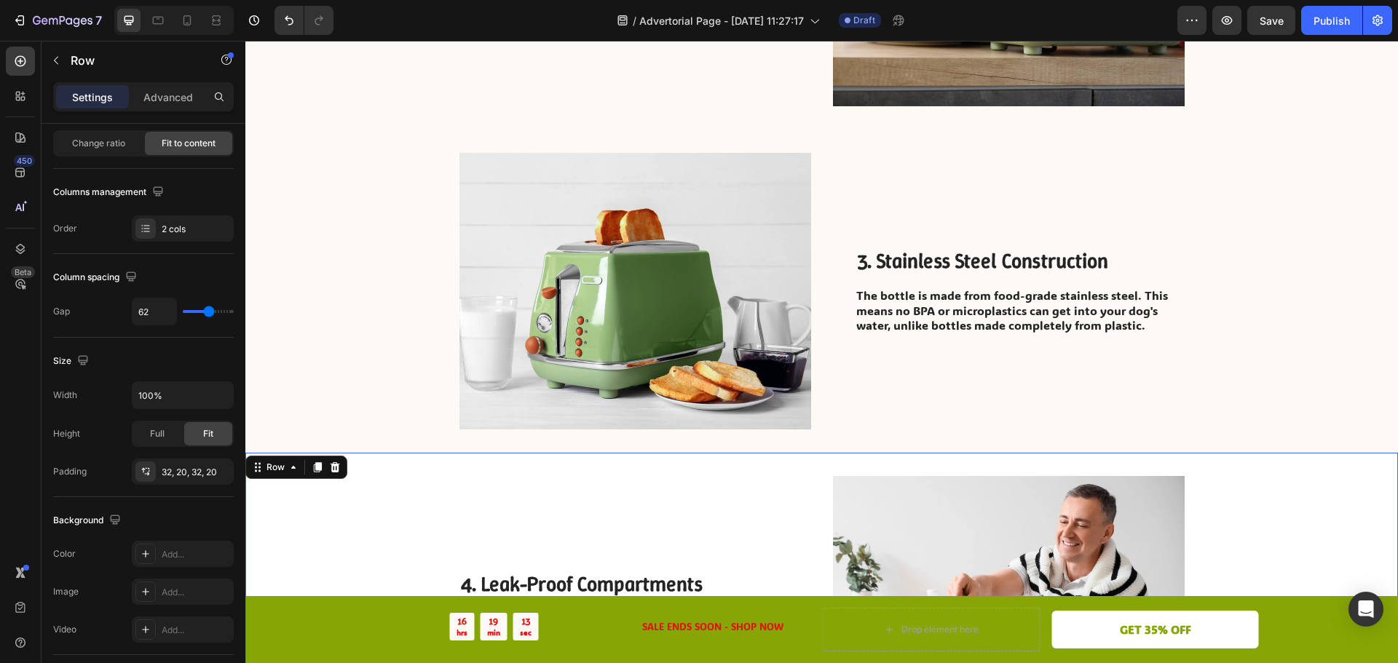
scroll to position [874, 0]
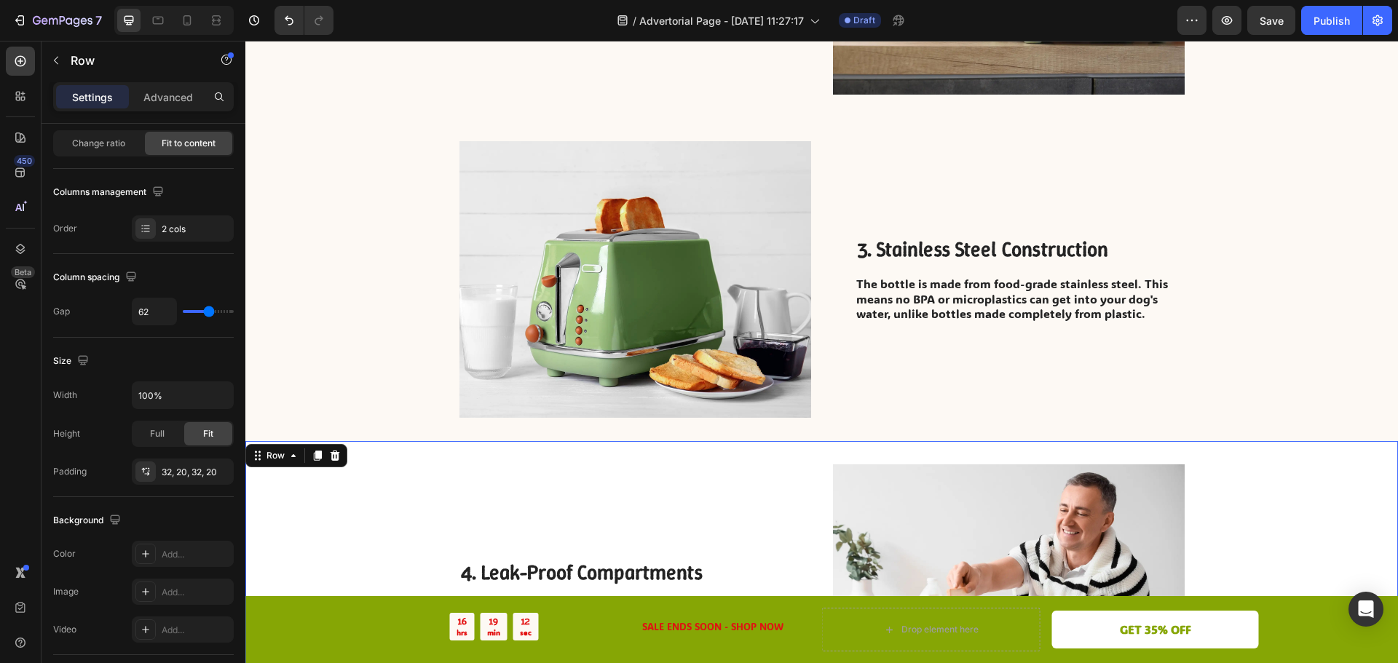
click at [402, 516] on div "Image 4. Leak-Proof Compartments Heading The bottle has two separate sections t…" at bounding box center [821, 602] width 1153 height 323
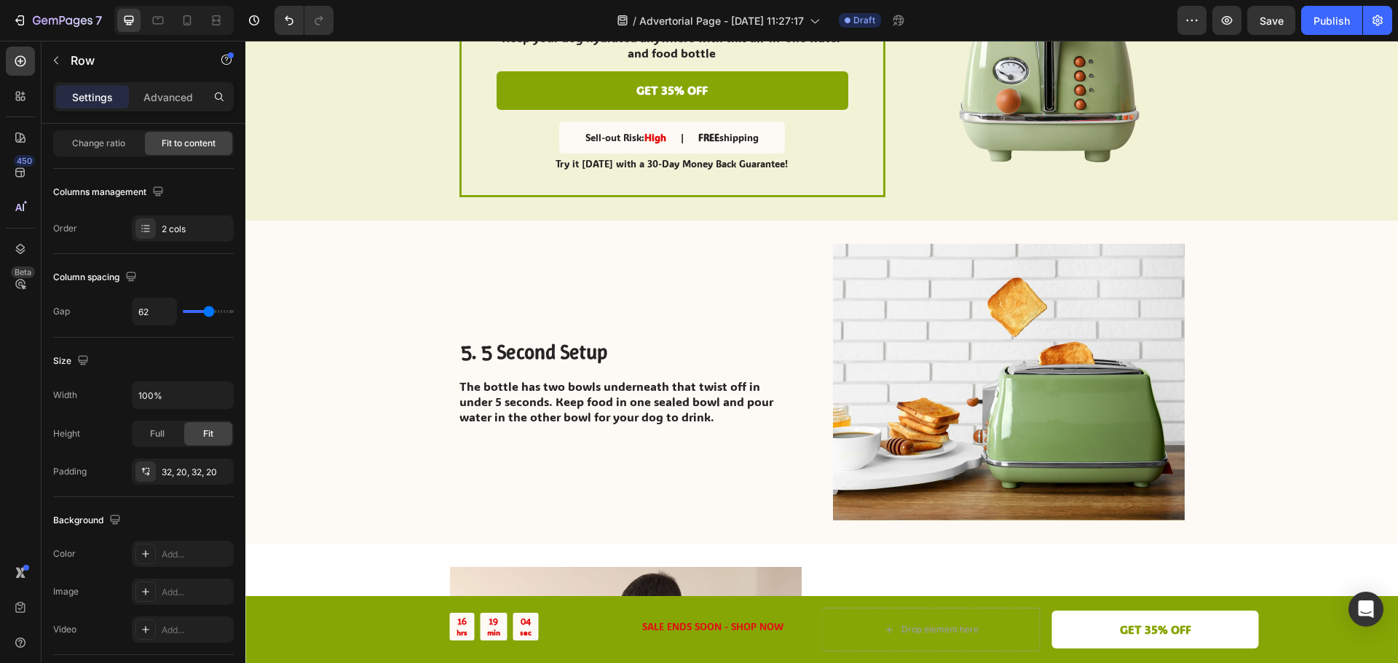
scroll to position [1264, 0]
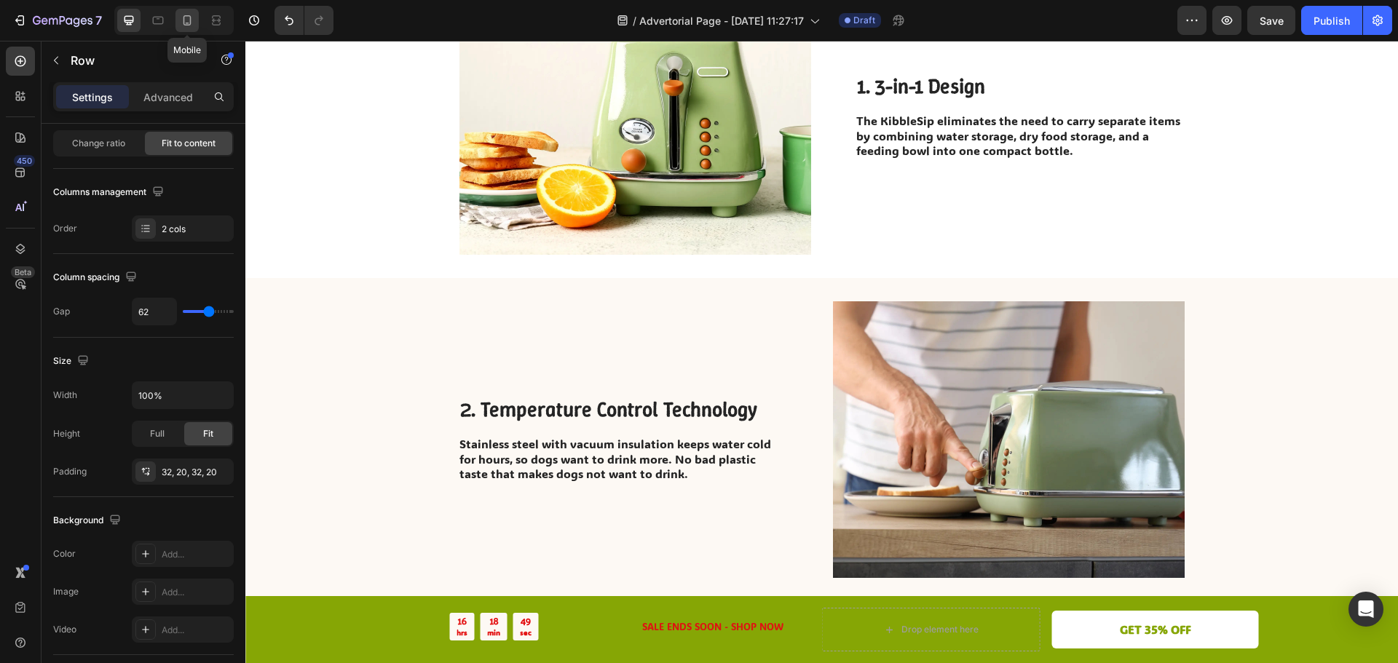
click at [190, 22] on icon at bounding box center [188, 20] width 8 height 10
type input "0"
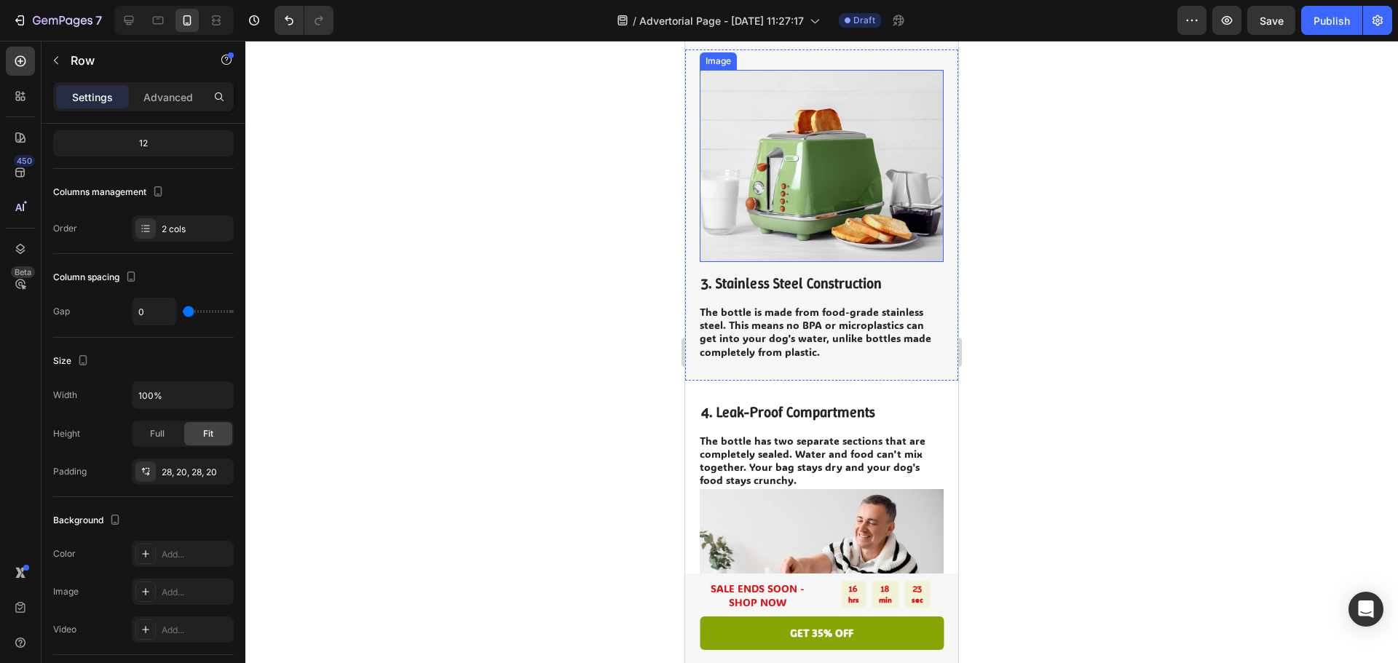
scroll to position [1020, 0]
click at [738, 380] on div "Image 4. Leak-Proof Compartments Heading The bottle has two separate sections t…" at bounding box center [821, 545] width 273 height 331
click at [805, 336] on div "3. Stainless Steel Construction Heading The bottle is made from food-grade stai…" at bounding box center [821, 214] width 273 height 331
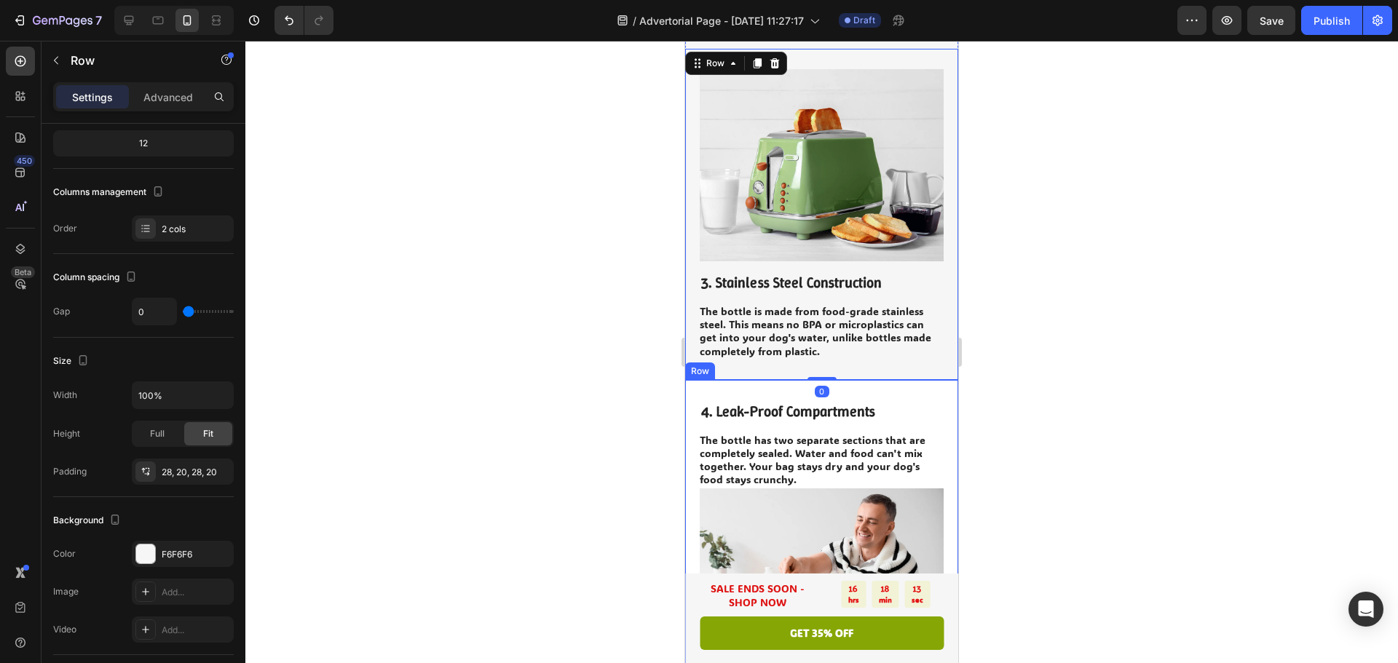
click at [752, 380] on div "Image 4. Leak-Proof Compartments Heading The bottle has two separate sections t…" at bounding box center [821, 545] width 273 height 331
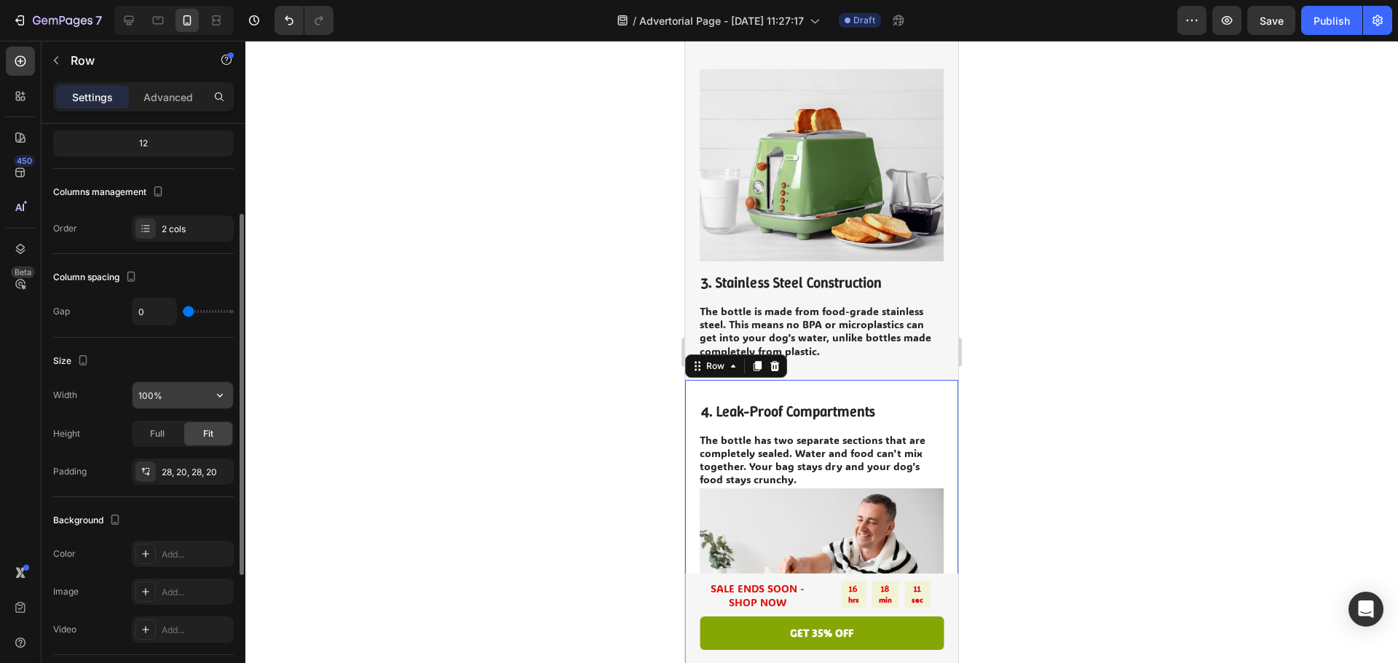
scroll to position [353, 0]
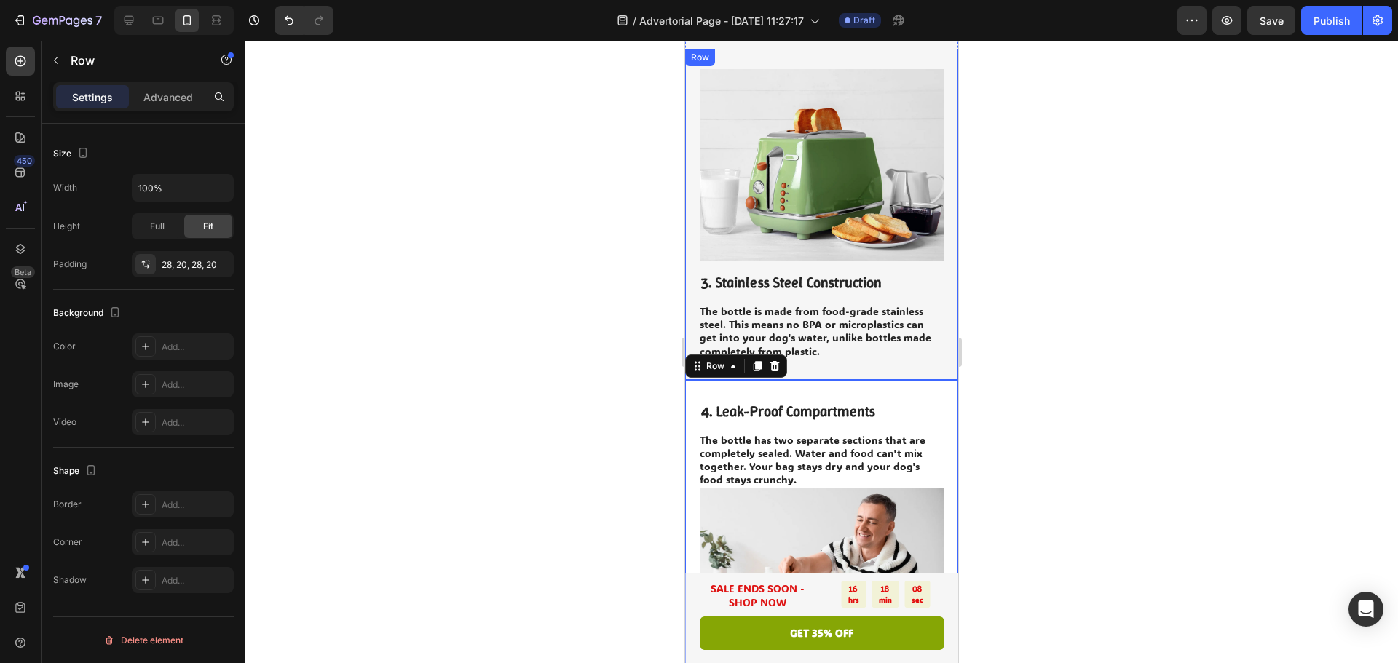
click at [865, 344] on div "3. Stainless Steel Construction Heading The bottle is made from food-grade stai…" at bounding box center [821, 214] width 273 height 331
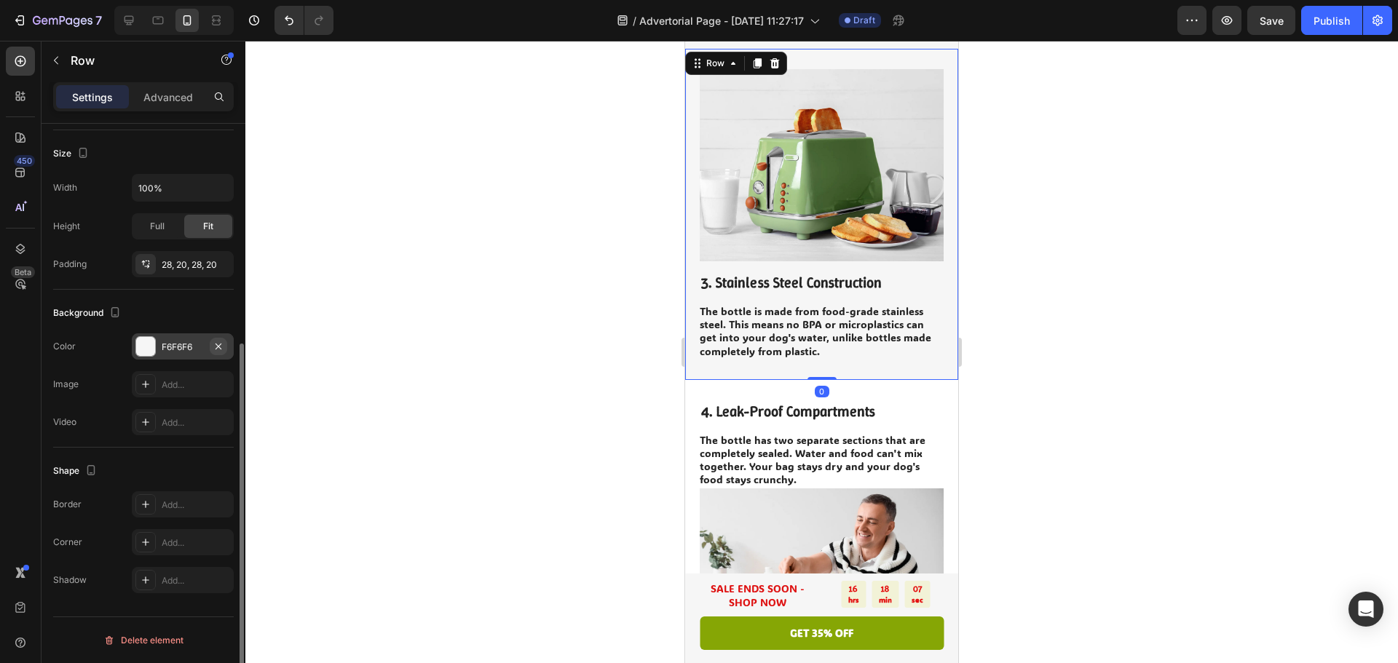
click at [220, 342] on icon "button" at bounding box center [219, 347] width 12 height 12
drag, startPoint x: 535, startPoint y: 427, endPoint x: 50, endPoint y: 414, distance: 485.2
click at [535, 427] on div at bounding box center [821, 352] width 1153 height 623
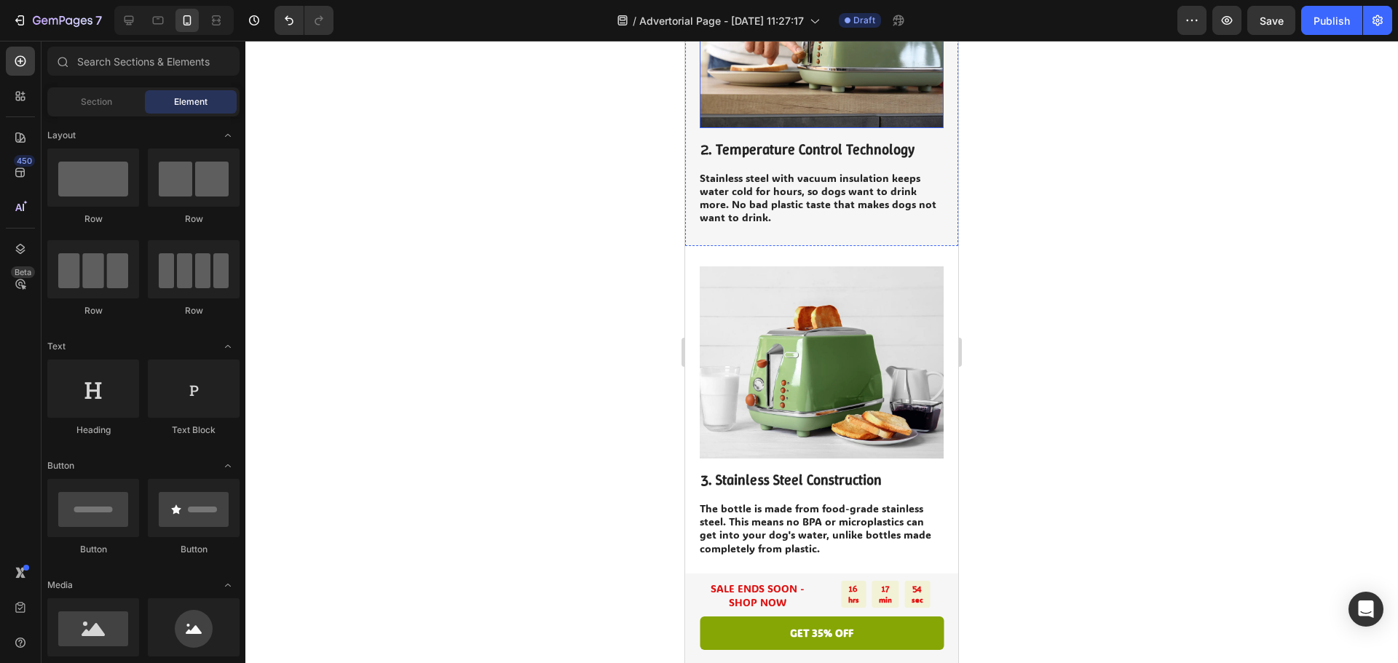
scroll to position [874, 0]
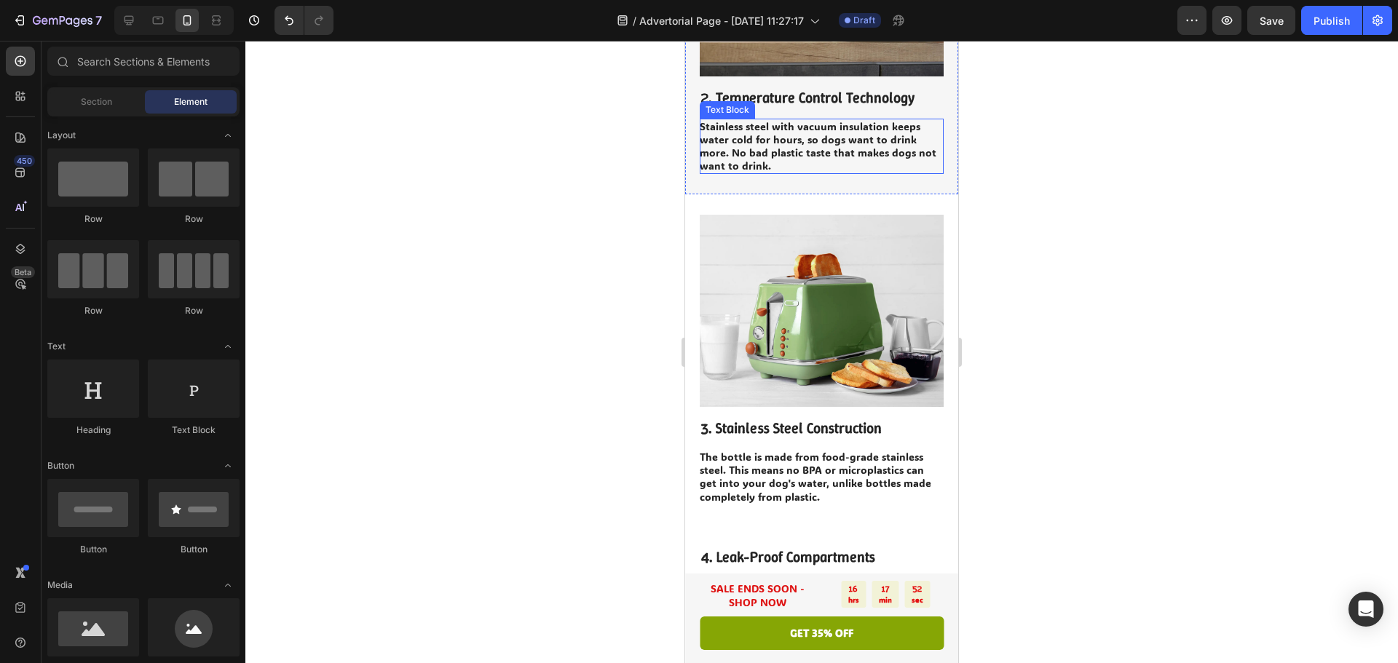
click at [771, 150] on p "Stainless steel with vacuum insulation keeps water cold for hours, so dogs want…" at bounding box center [821, 146] width 243 height 53
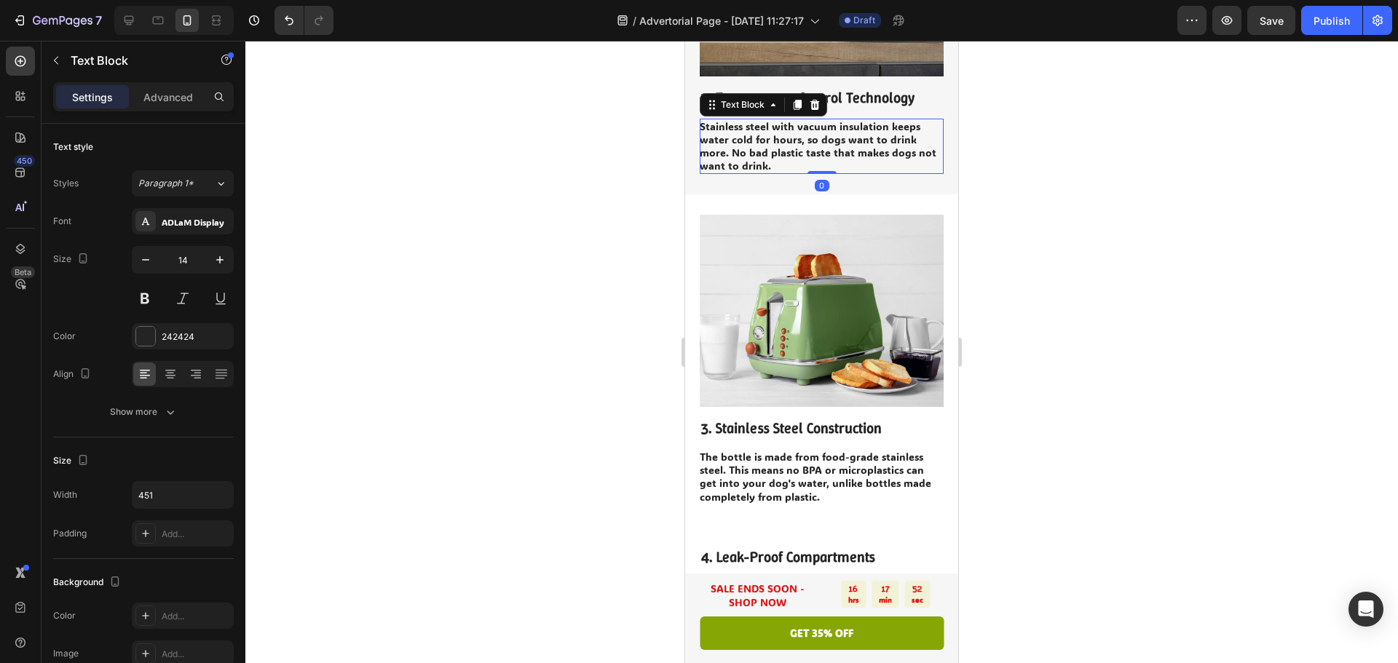
click at [771, 150] on p "Stainless steel with vacuum insulation keeps water cold for hours, so dogs want…" at bounding box center [821, 146] width 243 height 53
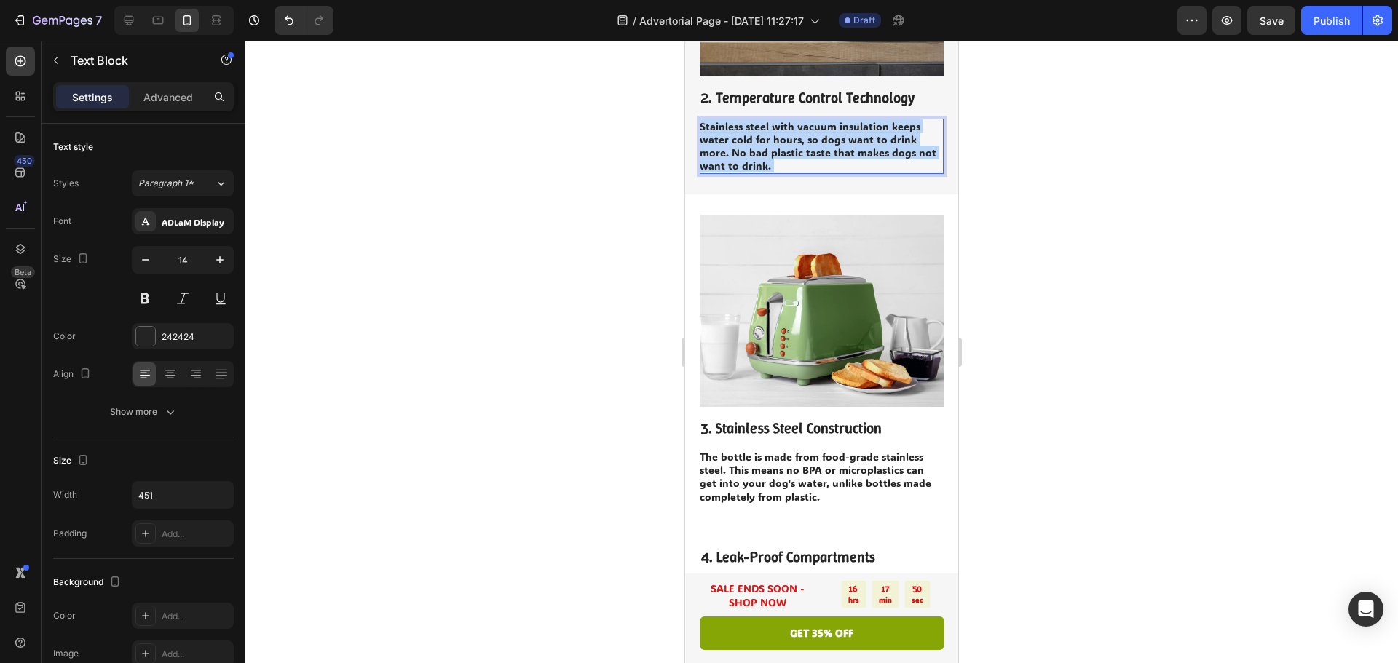
drag, startPoint x: 788, startPoint y: 150, endPoint x: 854, endPoint y: 133, distance: 68.5
click at [854, 133] on p "Stainless steel with vacuum insulation keeps water cold for hours, so dogs want…" at bounding box center [821, 146] width 243 height 53
click at [857, 139] on p "Stainless steel with vacuum insulation keeps water cold for hours, so dogs want…" at bounding box center [821, 146] width 243 height 53
drag, startPoint x: 854, startPoint y: 138, endPoint x: 873, endPoint y: 149, distance: 21.9
click at [873, 149] on p "Stainless steel with vacuum insulation keeps water cold for hours, so dogs want…" at bounding box center [821, 146] width 243 height 53
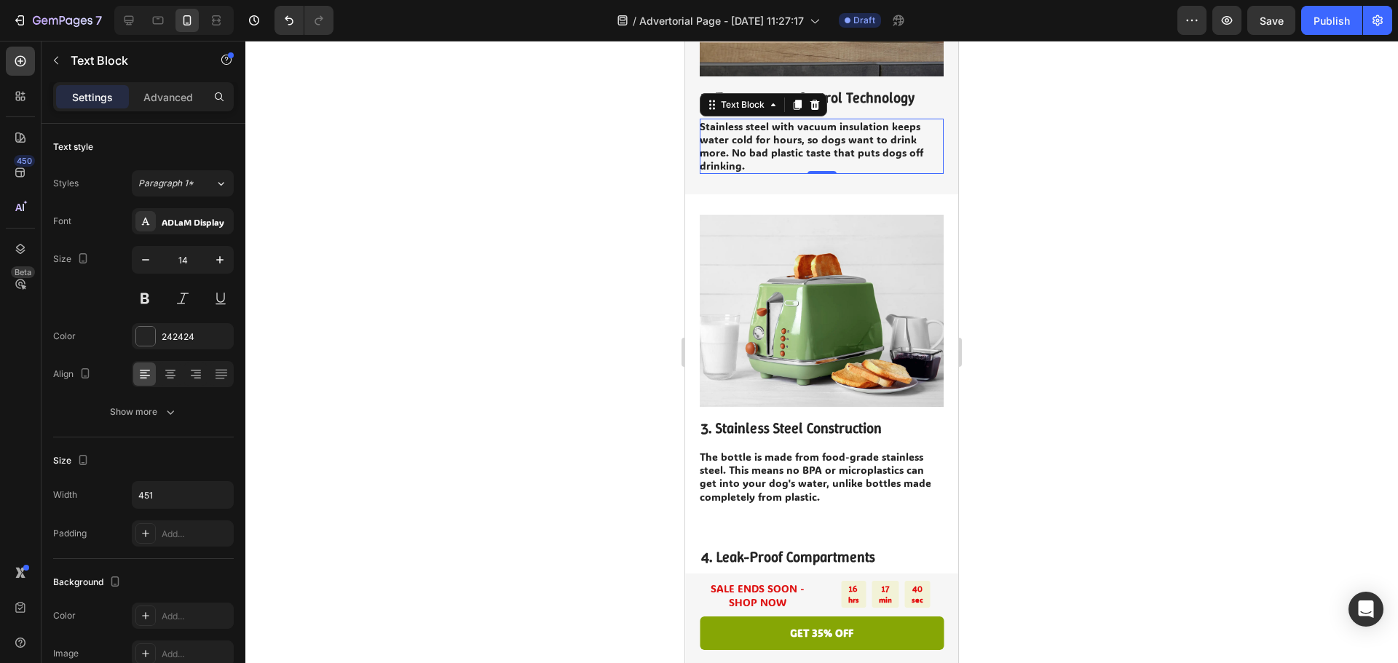
click at [1141, 218] on div at bounding box center [821, 352] width 1153 height 623
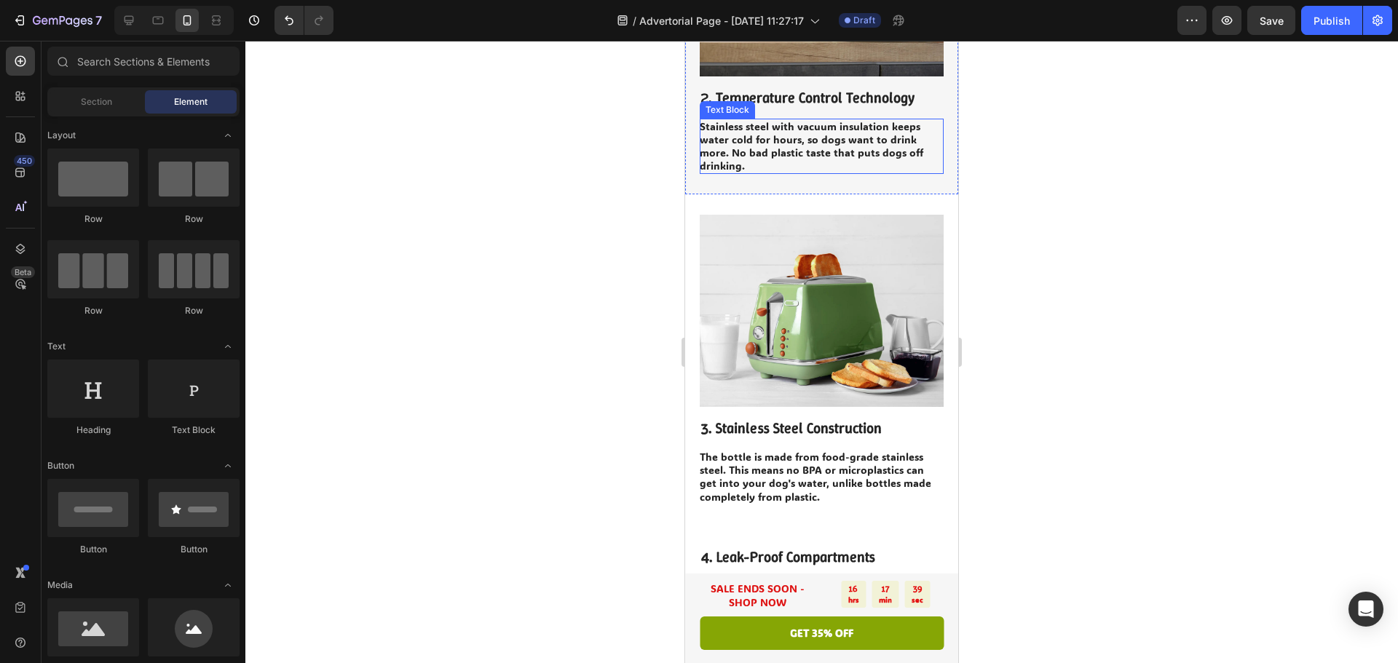
click at [803, 143] on p "Stainless steel with vacuum insulation keeps water cold for hours, so dogs want…" at bounding box center [821, 146] width 243 height 53
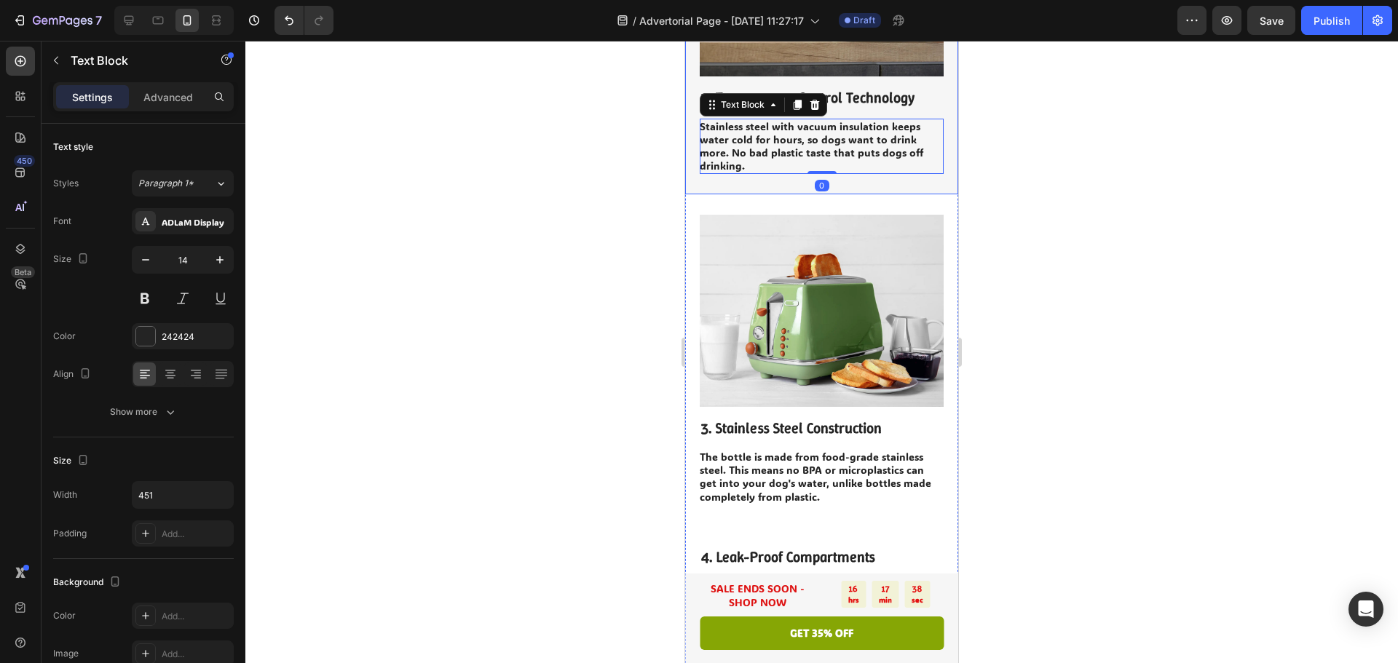
click at [1207, 190] on div at bounding box center [821, 352] width 1153 height 623
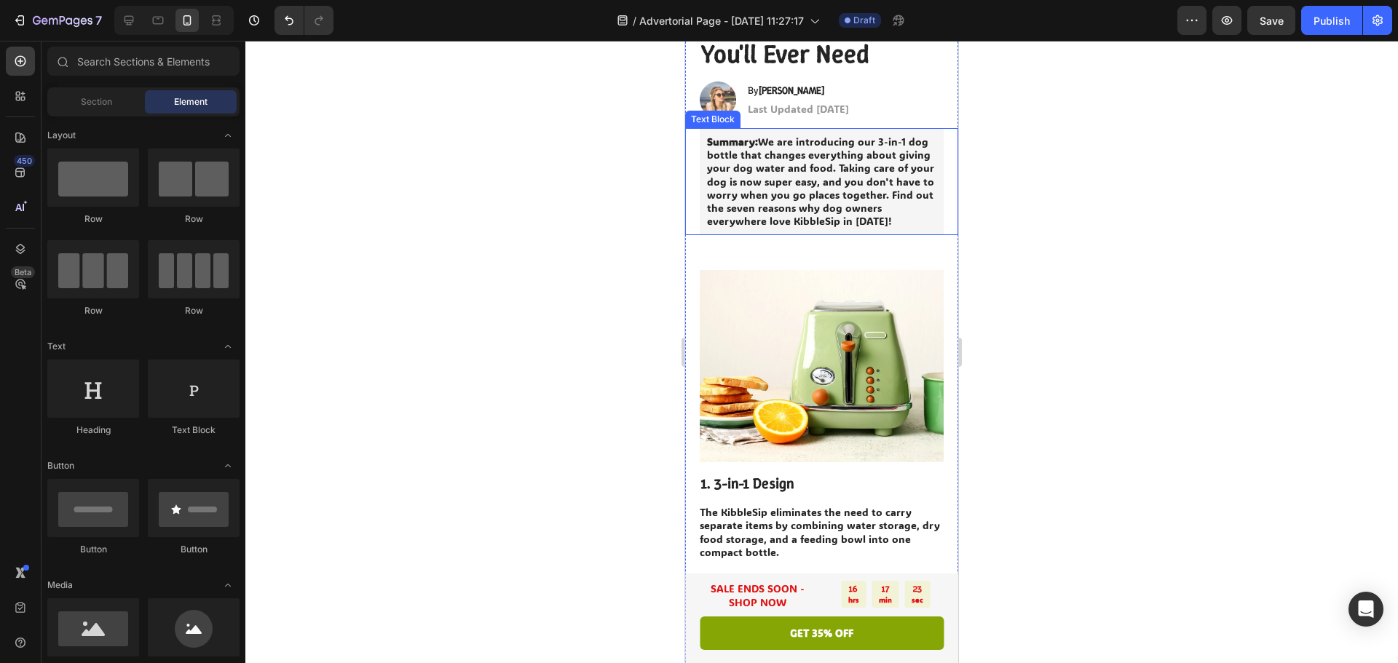
scroll to position [510, 0]
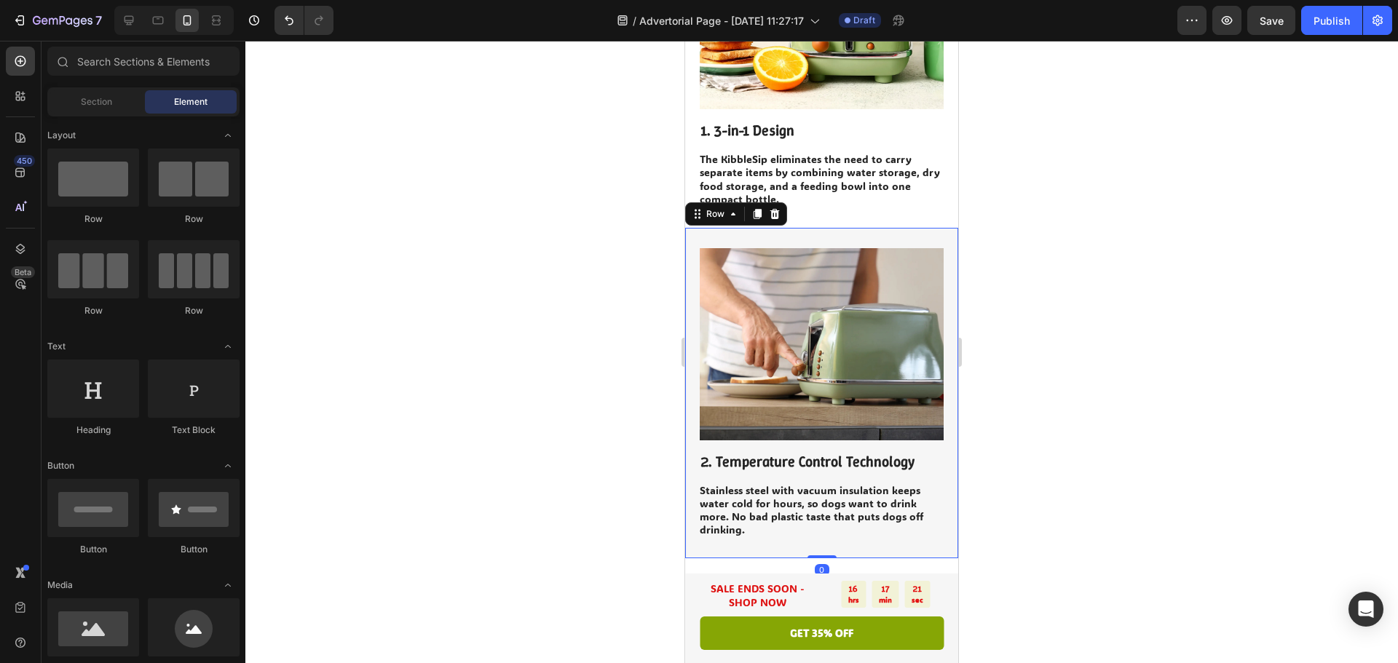
click at [760, 535] on div "2. Temperature Control Technology Heading Stainless steel with vacuum insulatio…" at bounding box center [821, 393] width 273 height 331
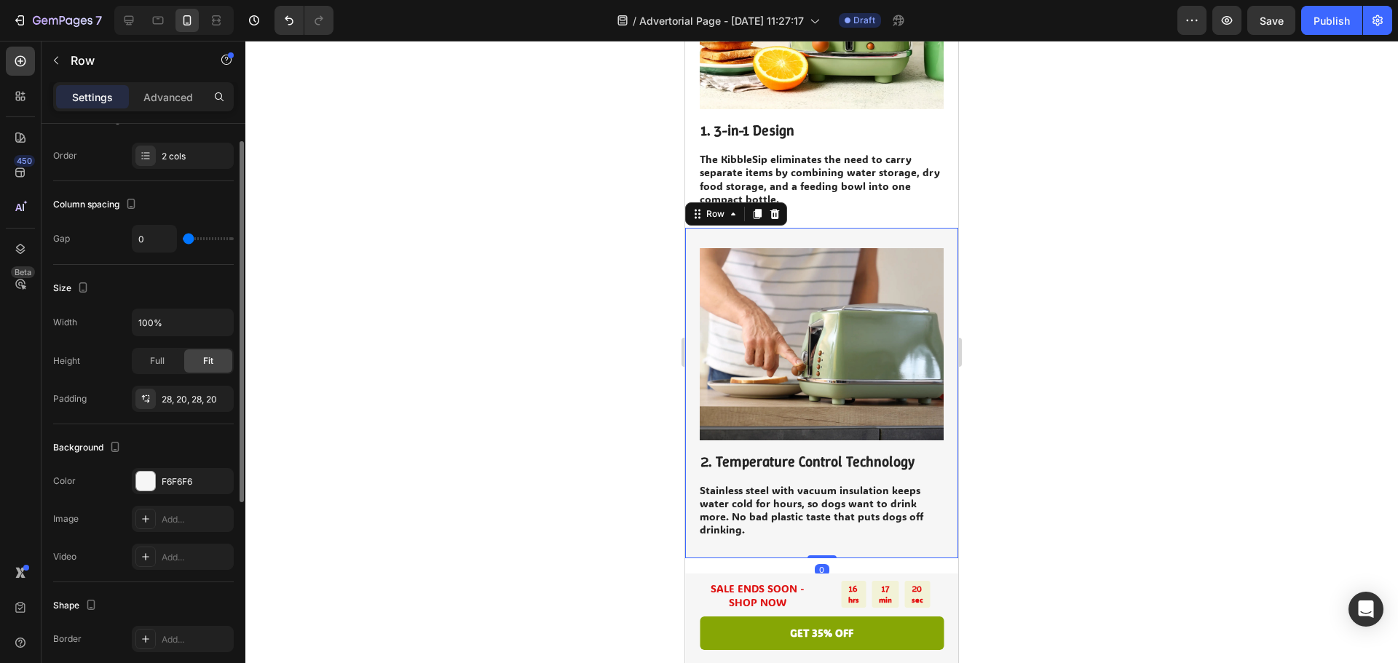
scroll to position [291, 0]
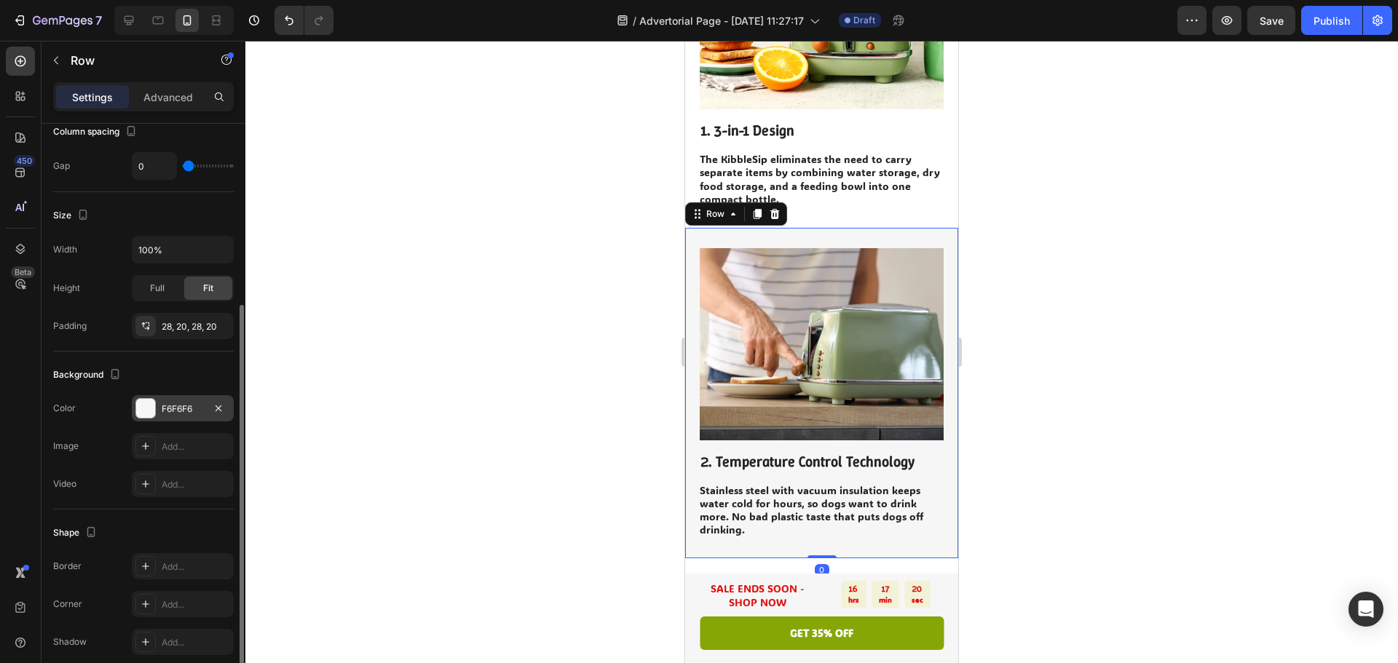
click at [171, 403] on div "F6F6F6" at bounding box center [183, 409] width 42 height 13
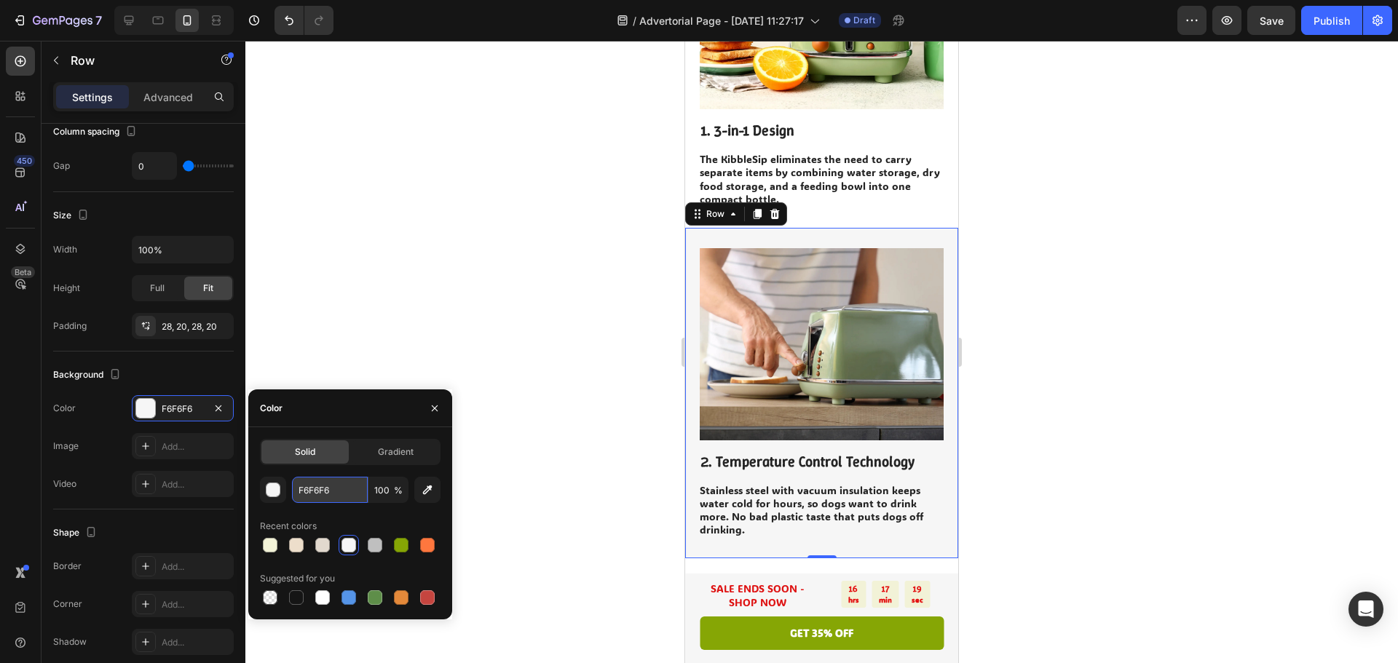
click at [346, 489] on input "F6F6F6" at bounding box center [330, 490] width 76 height 26
click at [552, 405] on div at bounding box center [821, 352] width 1153 height 623
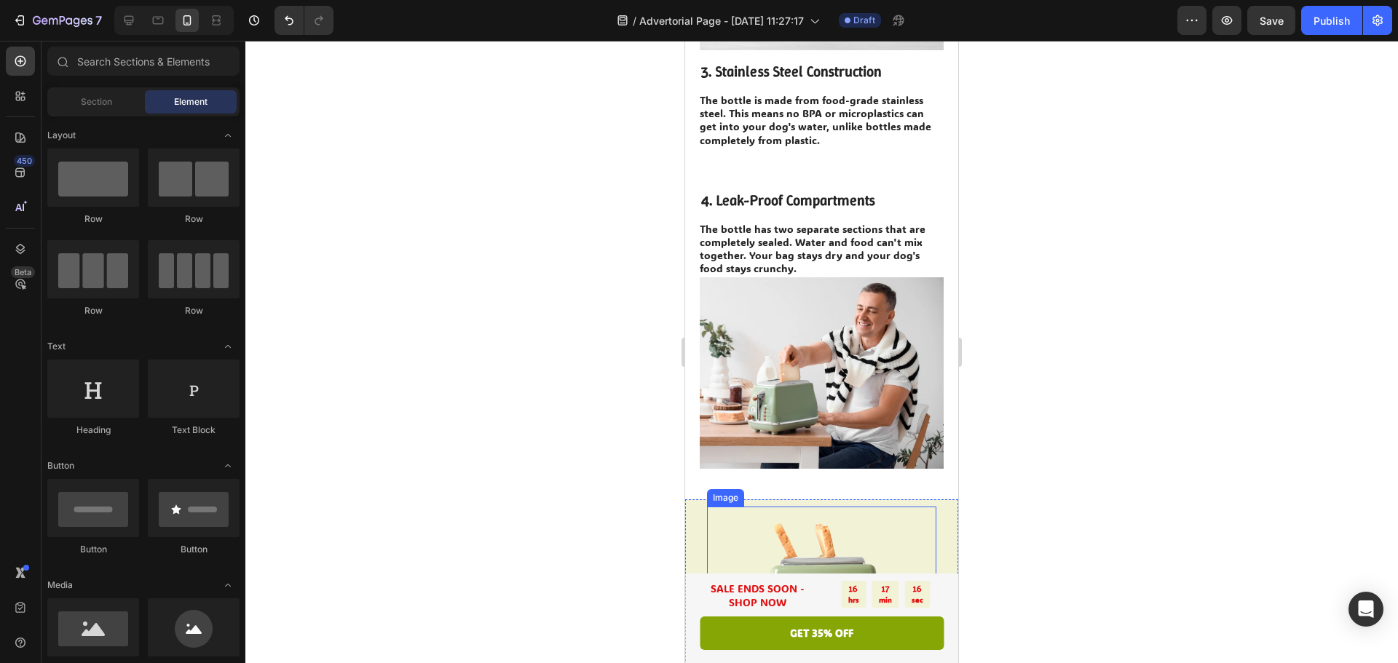
scroll to position [1384, 0]
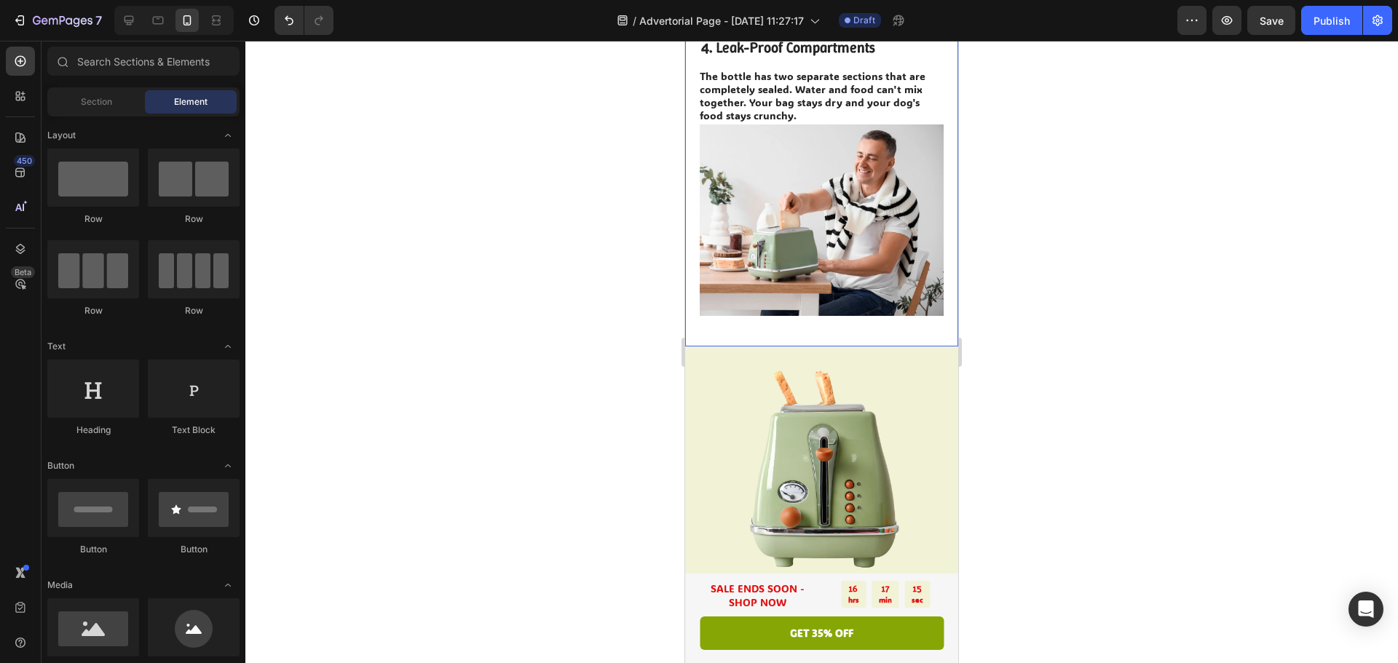
click at [704, 298] on div "Image 4. Leak-Proof Compartments Heading The bottle has two separate sections t…" at bounding box center [821, 181] width 273 height 331
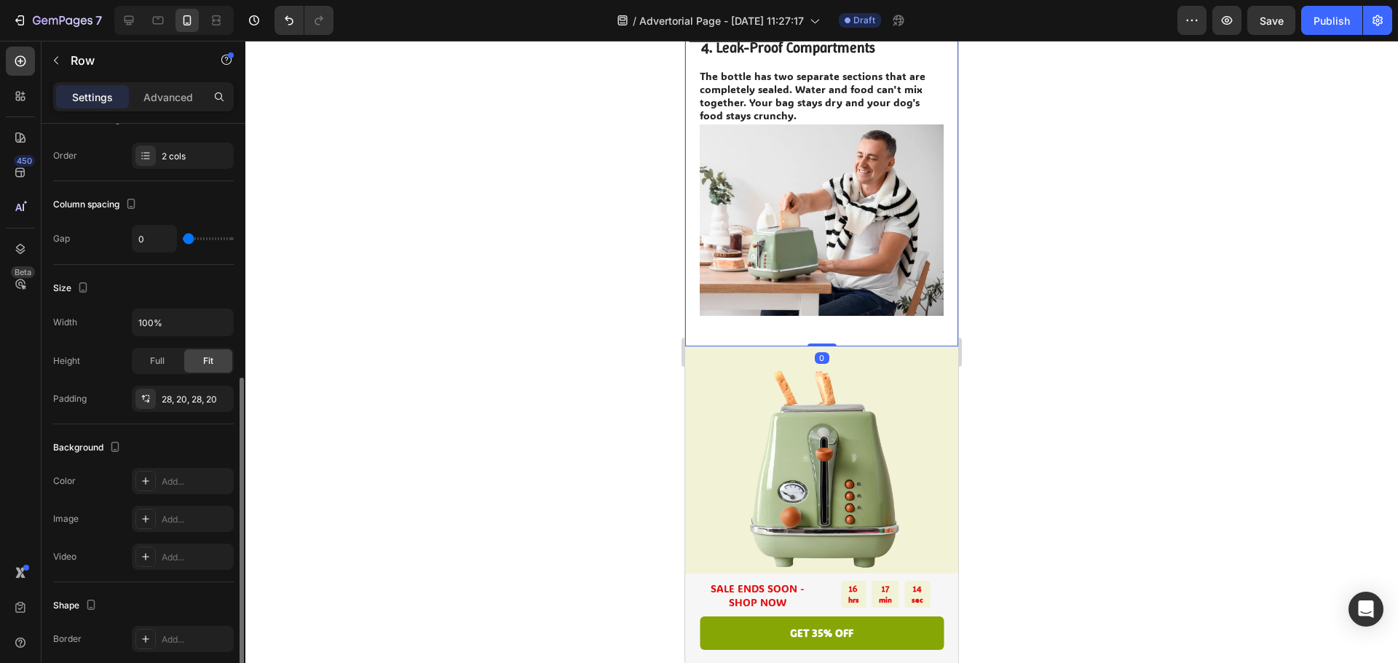
scroll to position [291, 0]
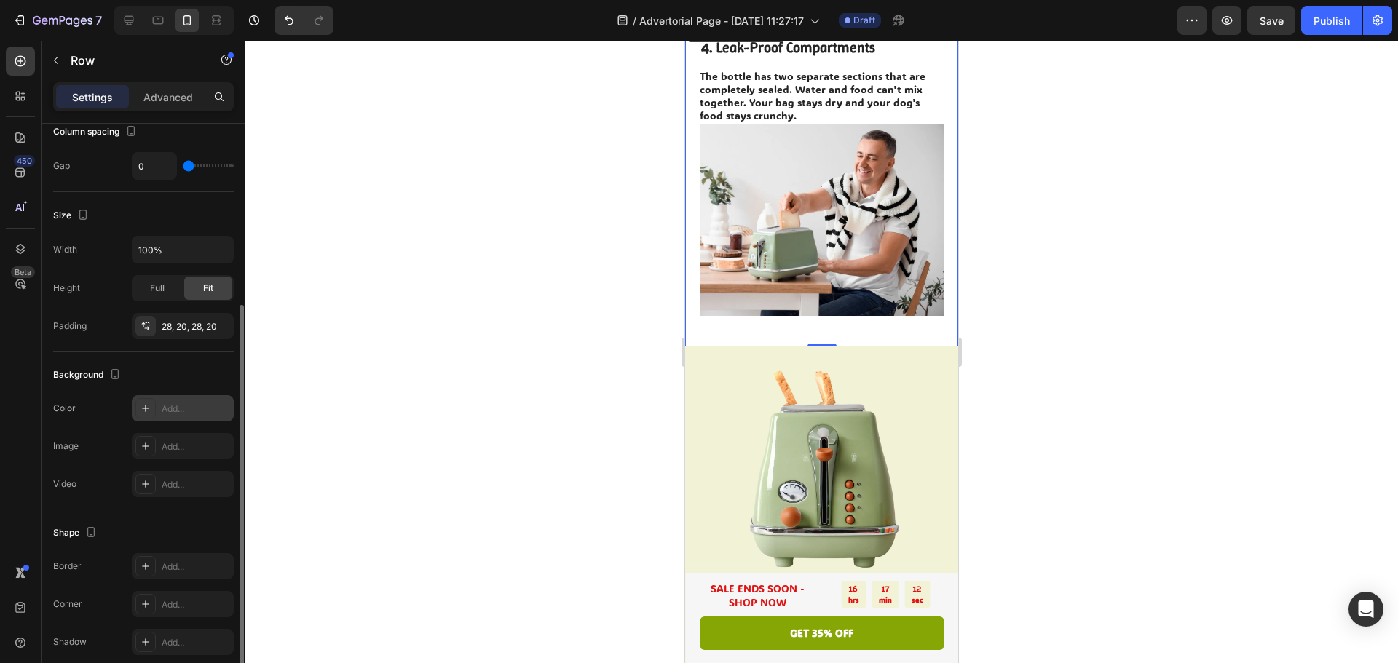
click at [150, 409] on icon at bounding box center [146, 409] width 12 height 12
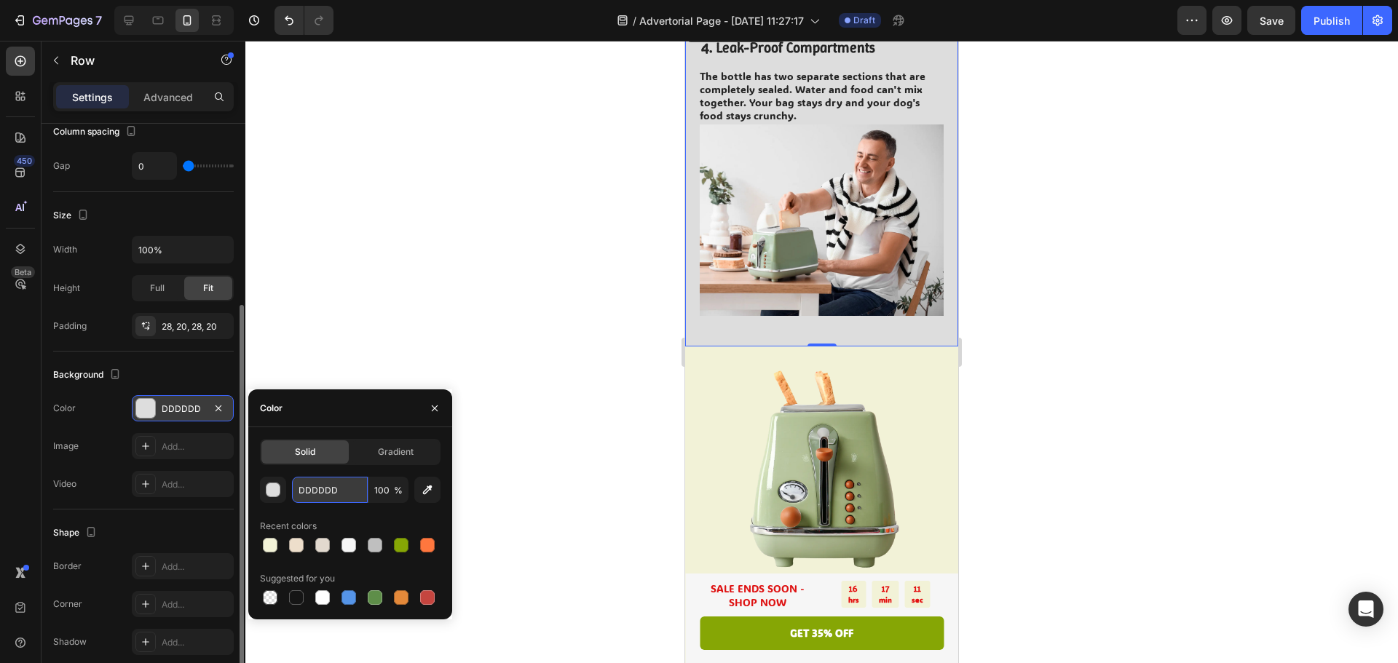
click at [320, 484] on input "DDDDDD" at bounding box center [330, 490] width 76 height 26
paste input "F6F6F6"
type input "F6F6F6"
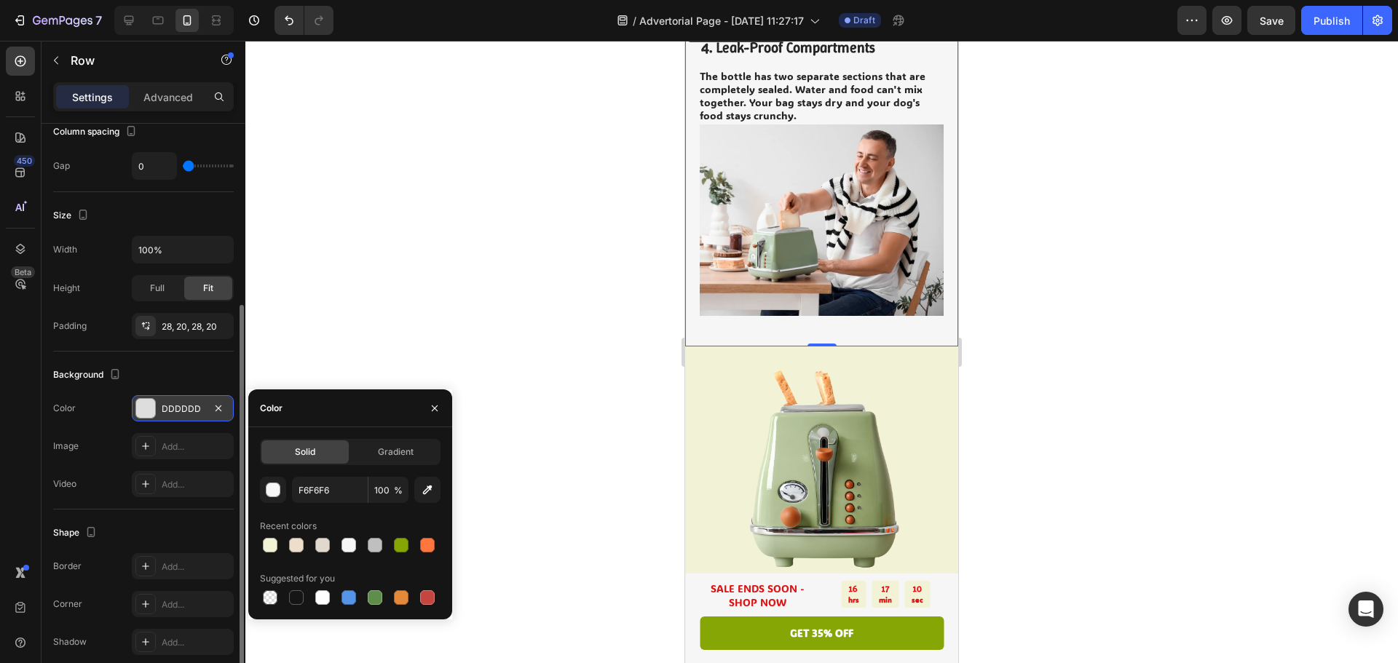
click at [371, 320] on div at bounding box center [821, 352] width 1153 height 623
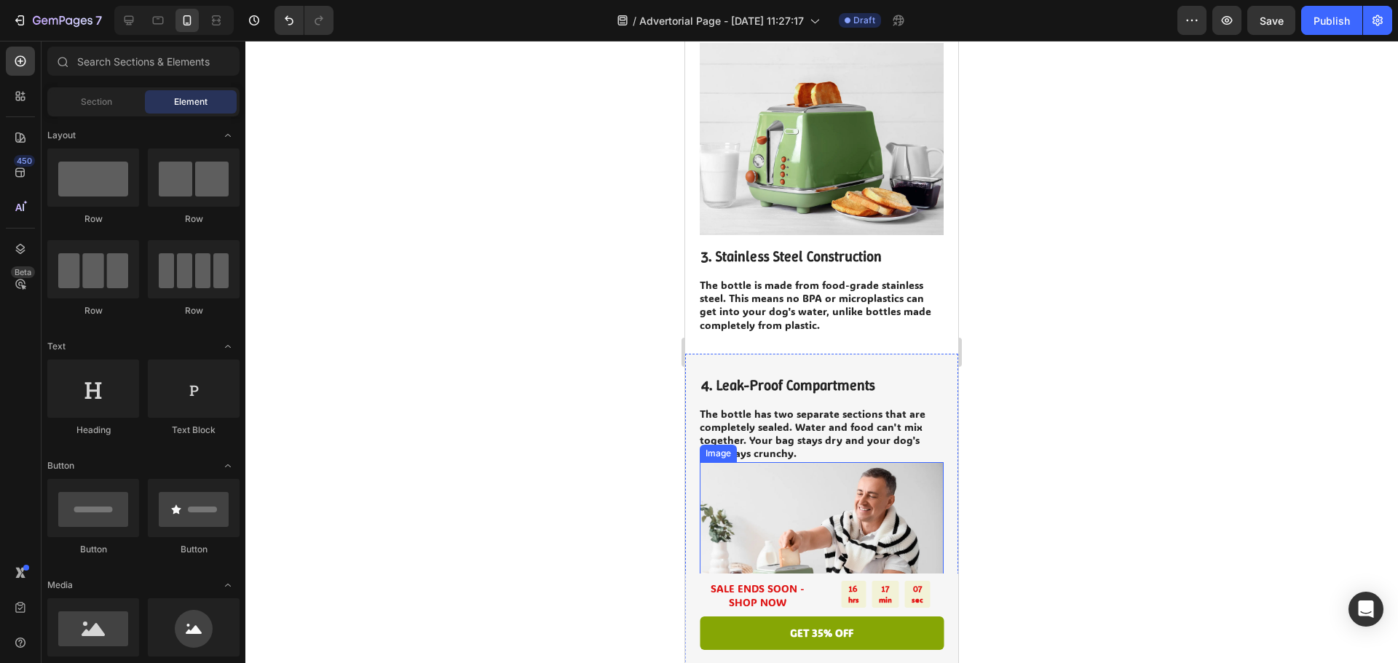
scroll to position [1020, 0]
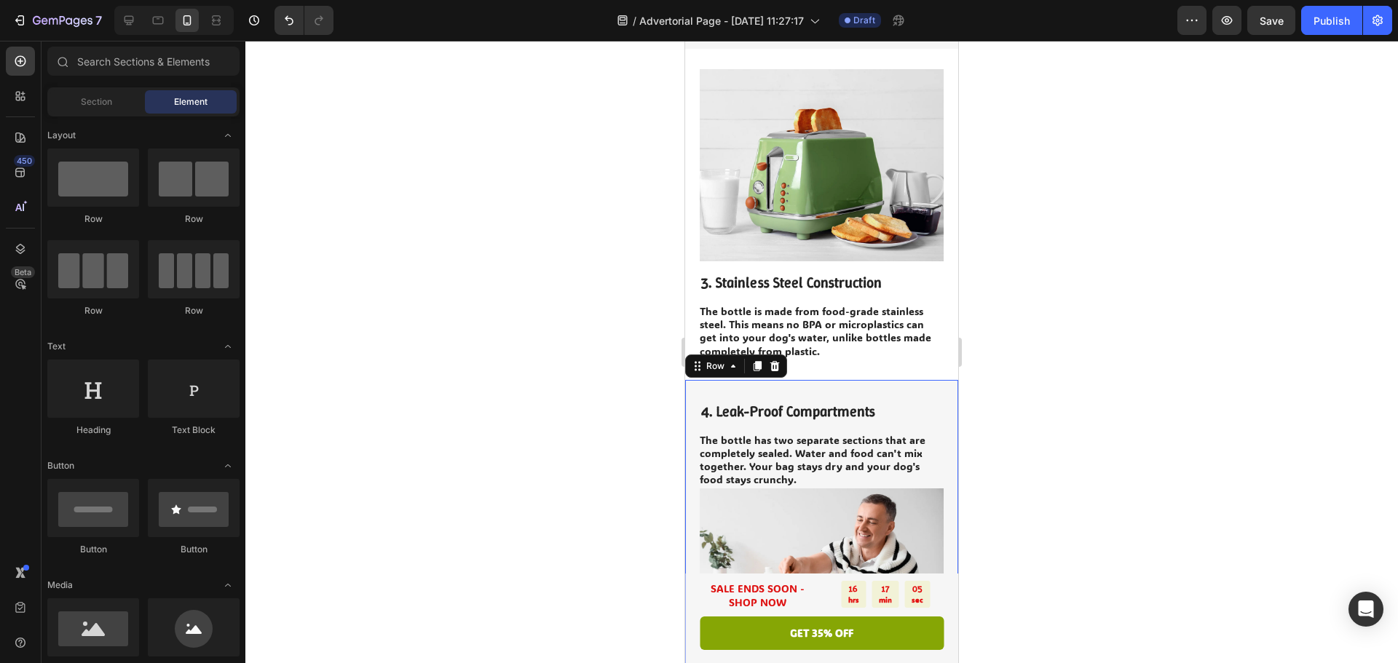
click at [895, 380] on div "Image 4. Leak-Proof Compartments Heading The bottle has two separate sections t…" at bounding box center [821, 545] width 273 height 331
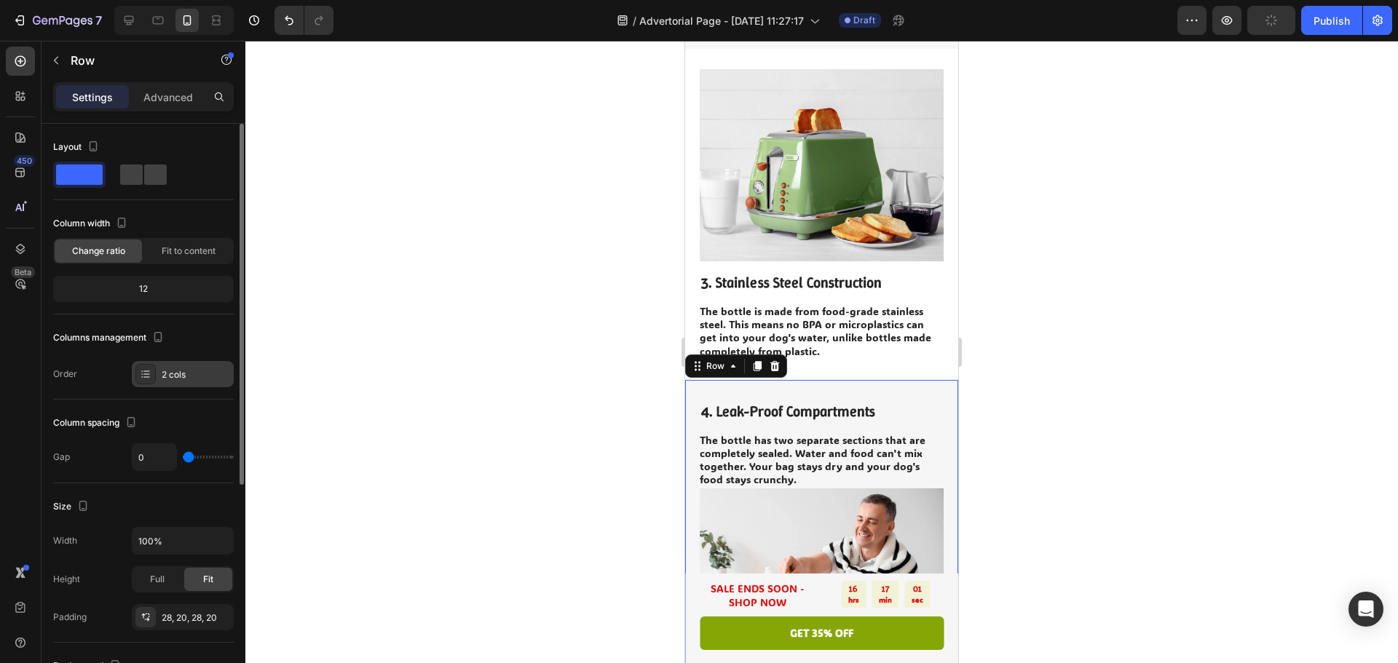
click at [165, 374] on div "2 cols" at bounding box center [196, 375] width 68 height 13
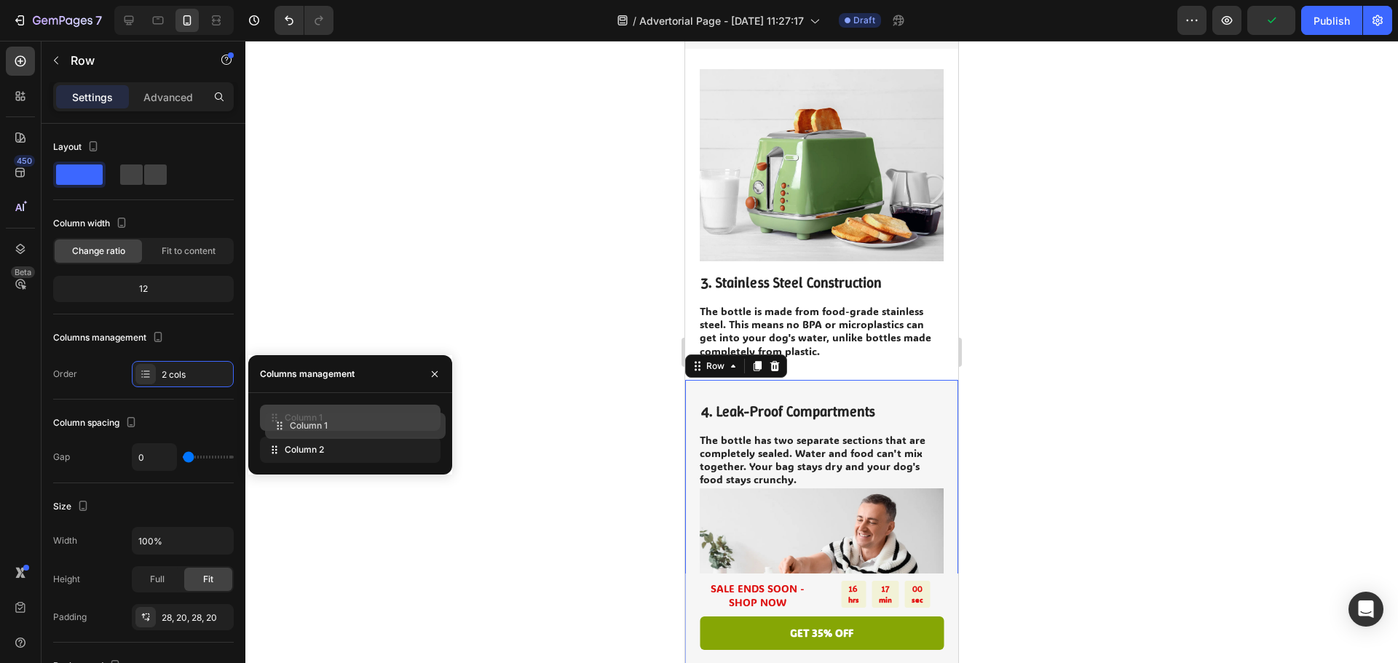
drag, startPoint x: 315, startPoint y: 441, endPoint x: 320, endPoint y: 416, distance: 25.3
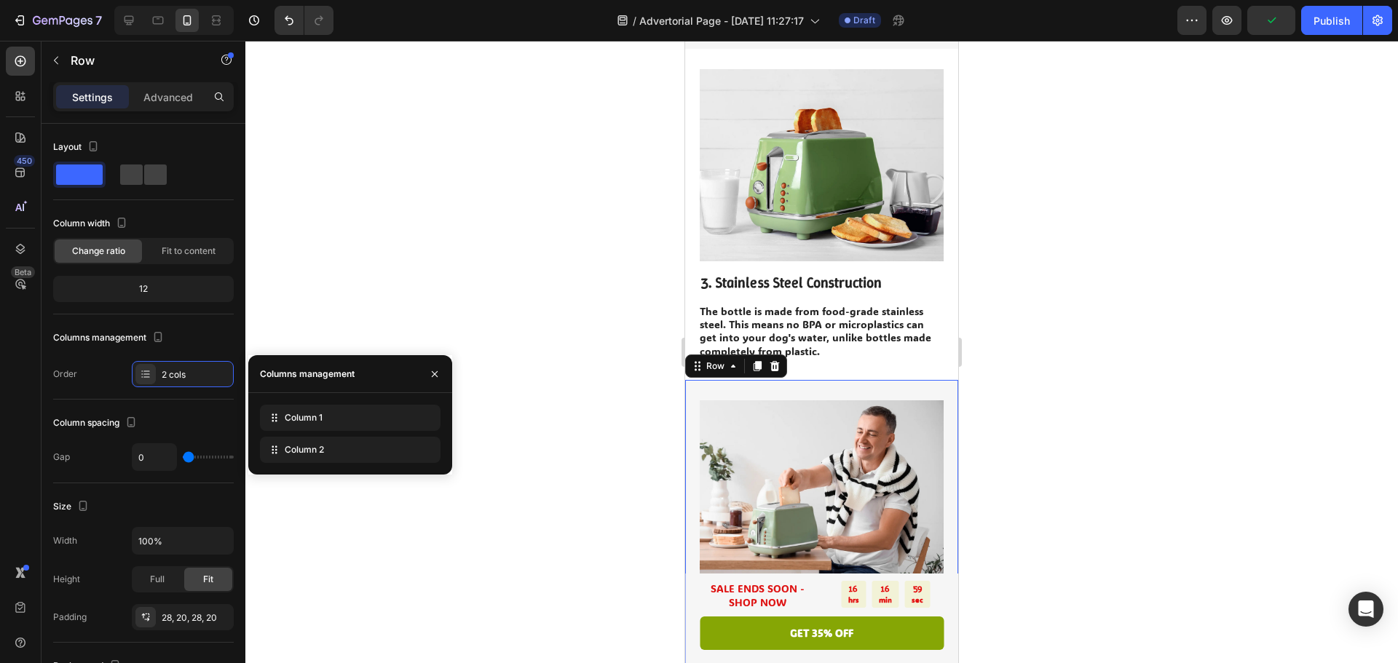
click at [476, 318] on div at bounding box center [821, 352] width 1153 height 623
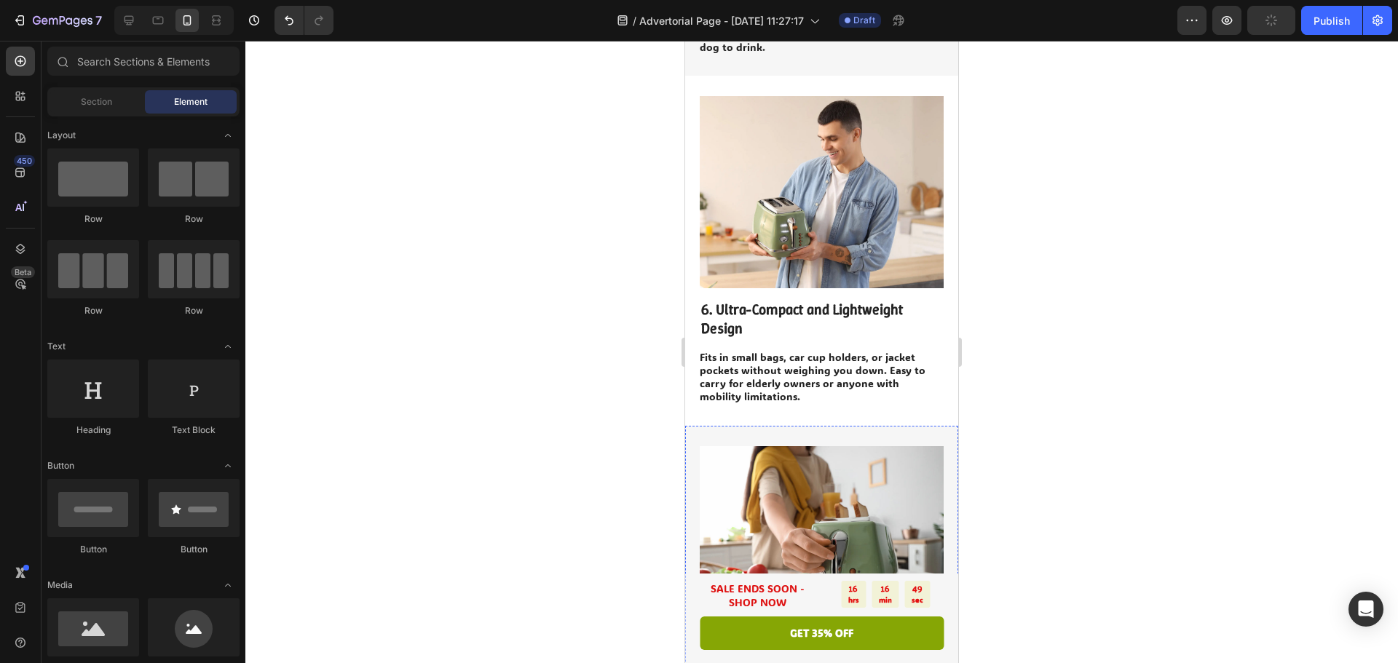
scroll to position [2258, 0]
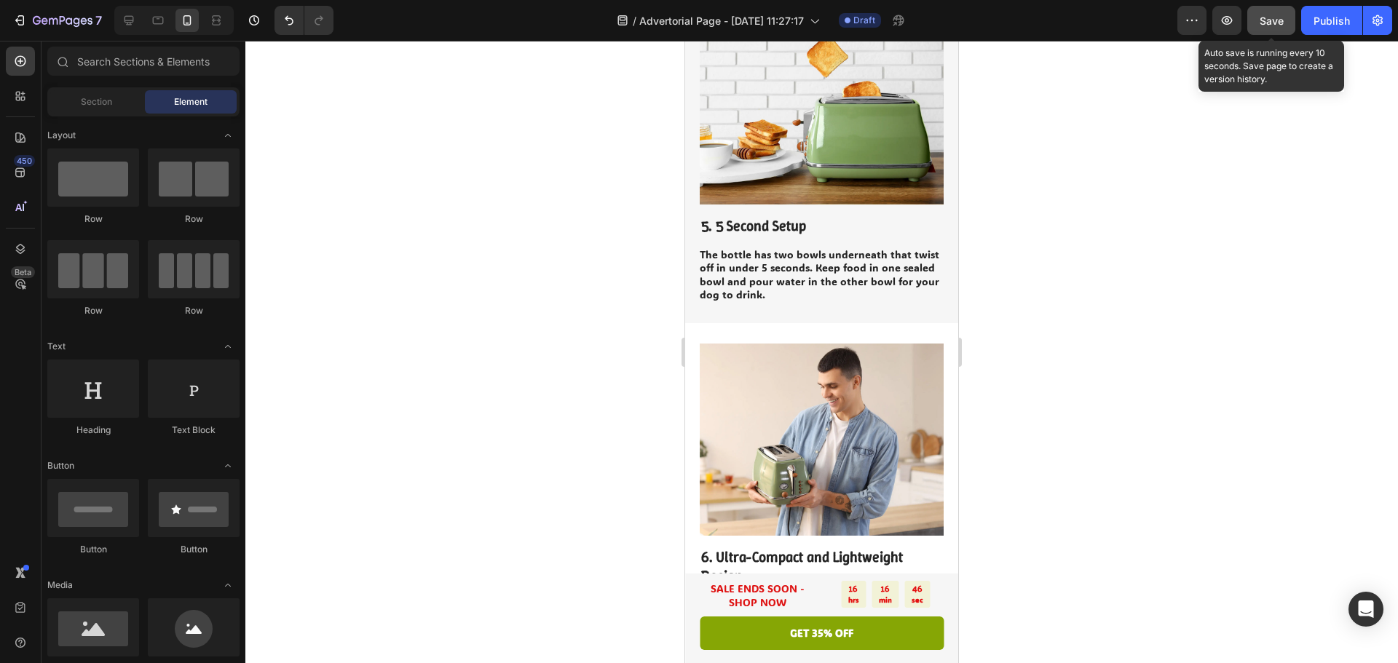
click at [1281, 31] on button "Save" at bounding box center [1272, 20] width 48 height 29
click at [1281, 31] on button "button" at bounding box center [1272, 20] width 48 height 29
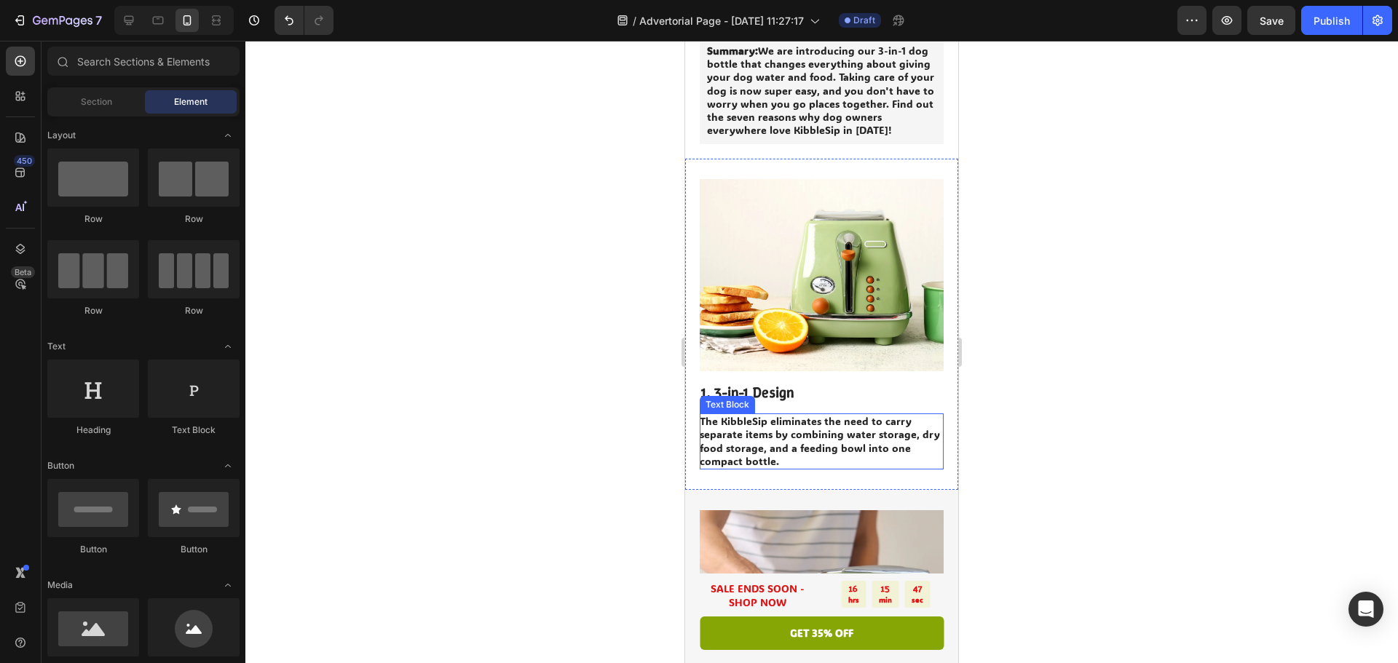
scroll to position [0, 0]
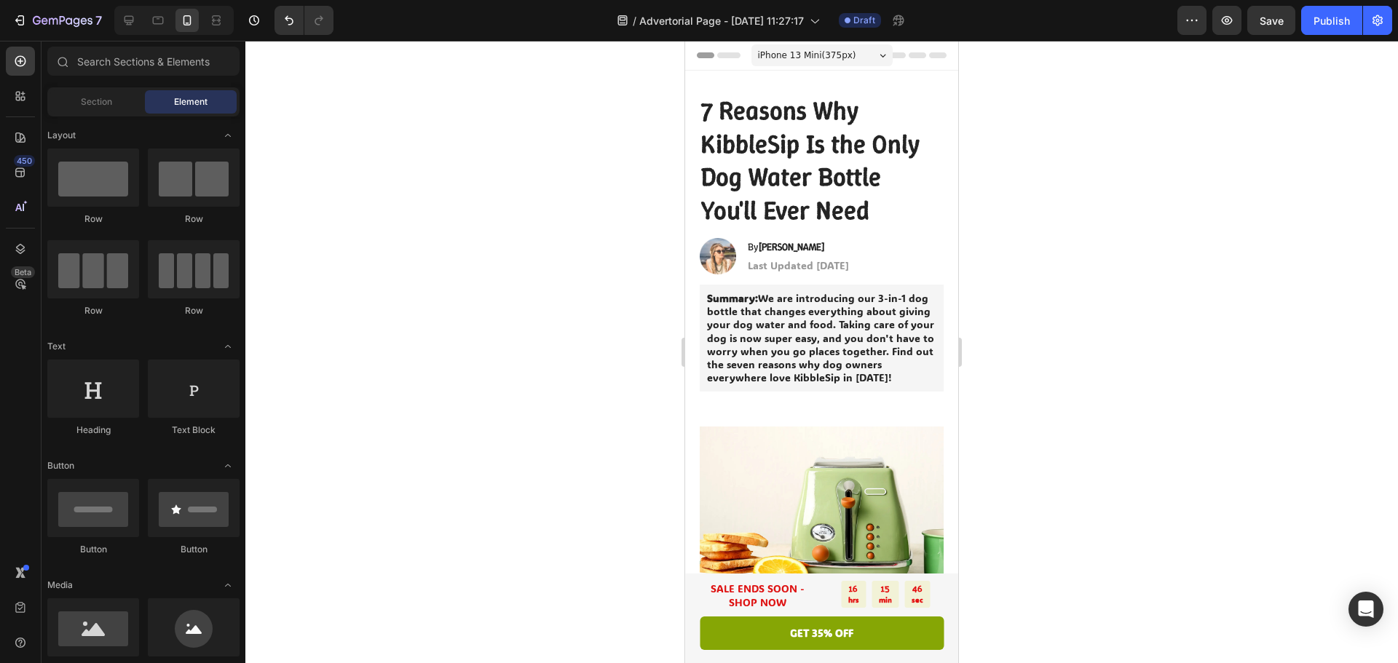
click at [1140, 353] on div at bounding box center [821, 352] width 1153 height 623
